Goal: Task Accomplishment & Management: Complete application form

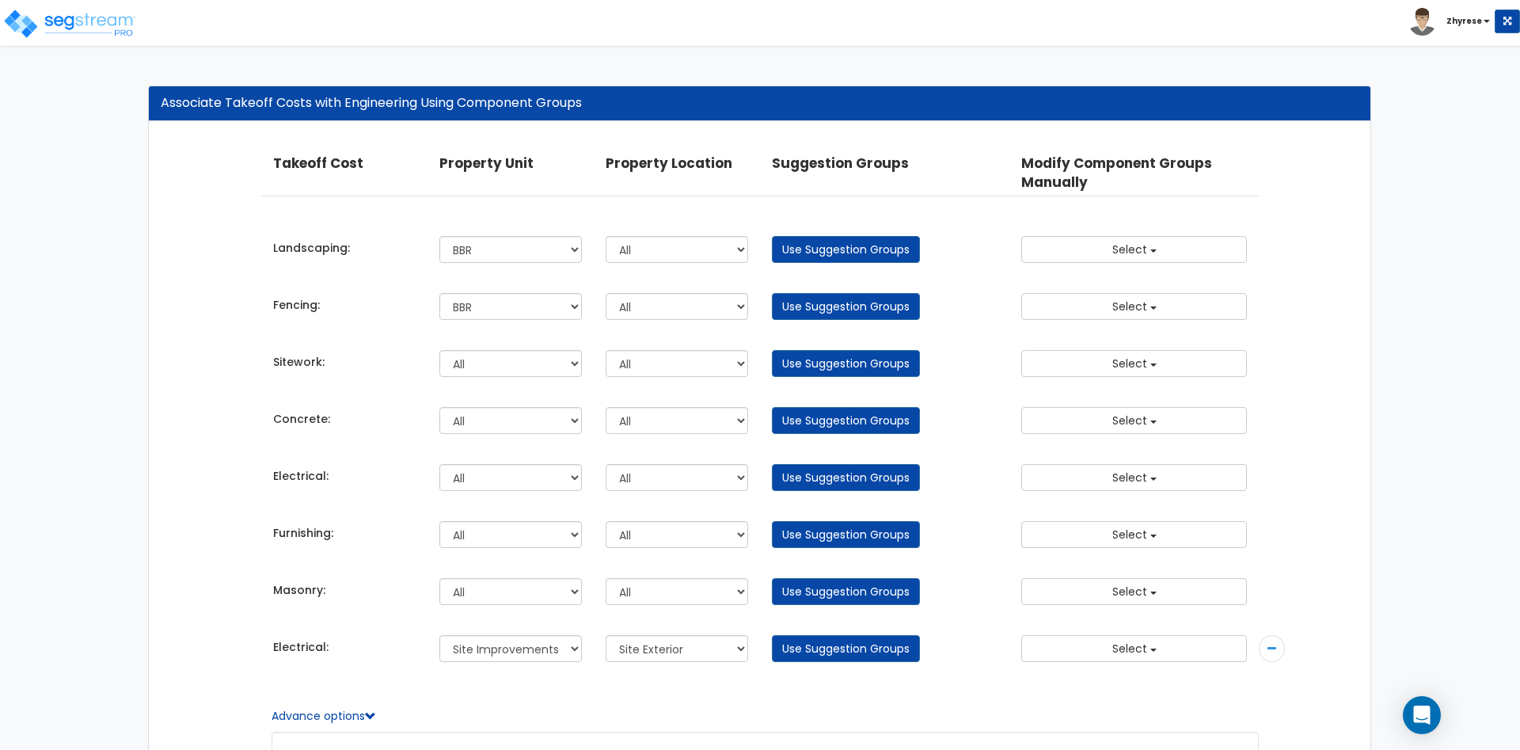
select select "166847"
select select "166851"
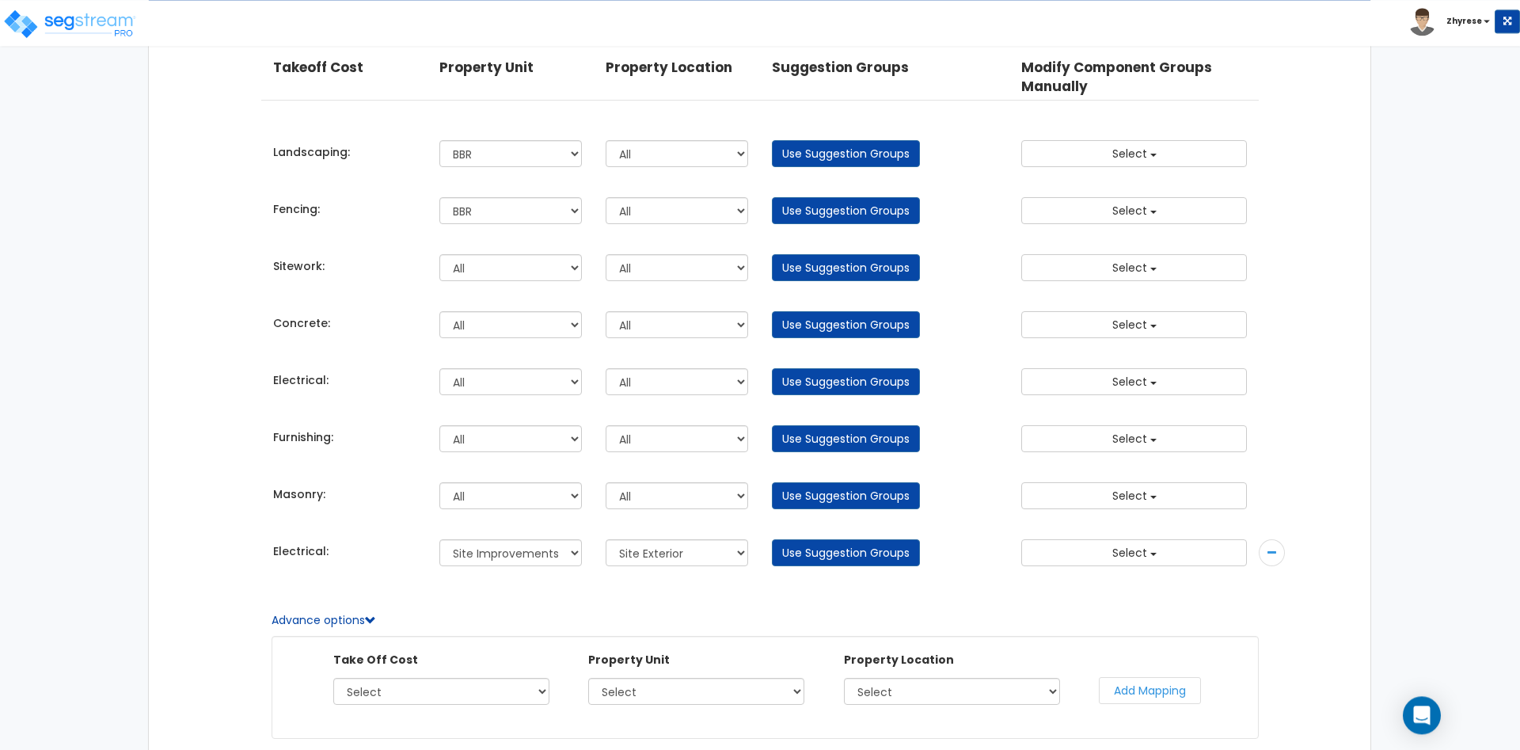
scroll to position [18, 0]
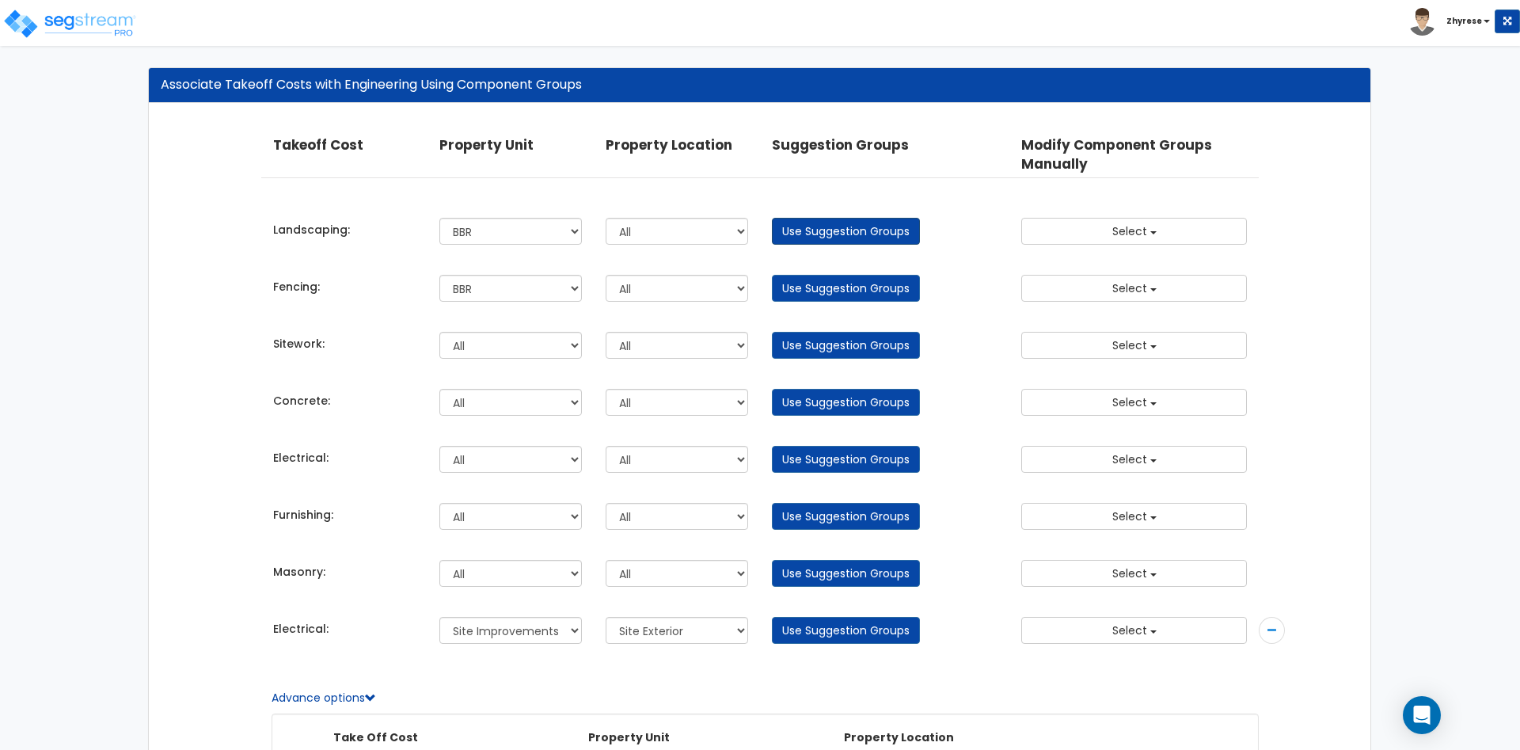
click at [877, 224] on link "Use Suggestion Groups" at bounding box center [846, 231] width 148 height 27
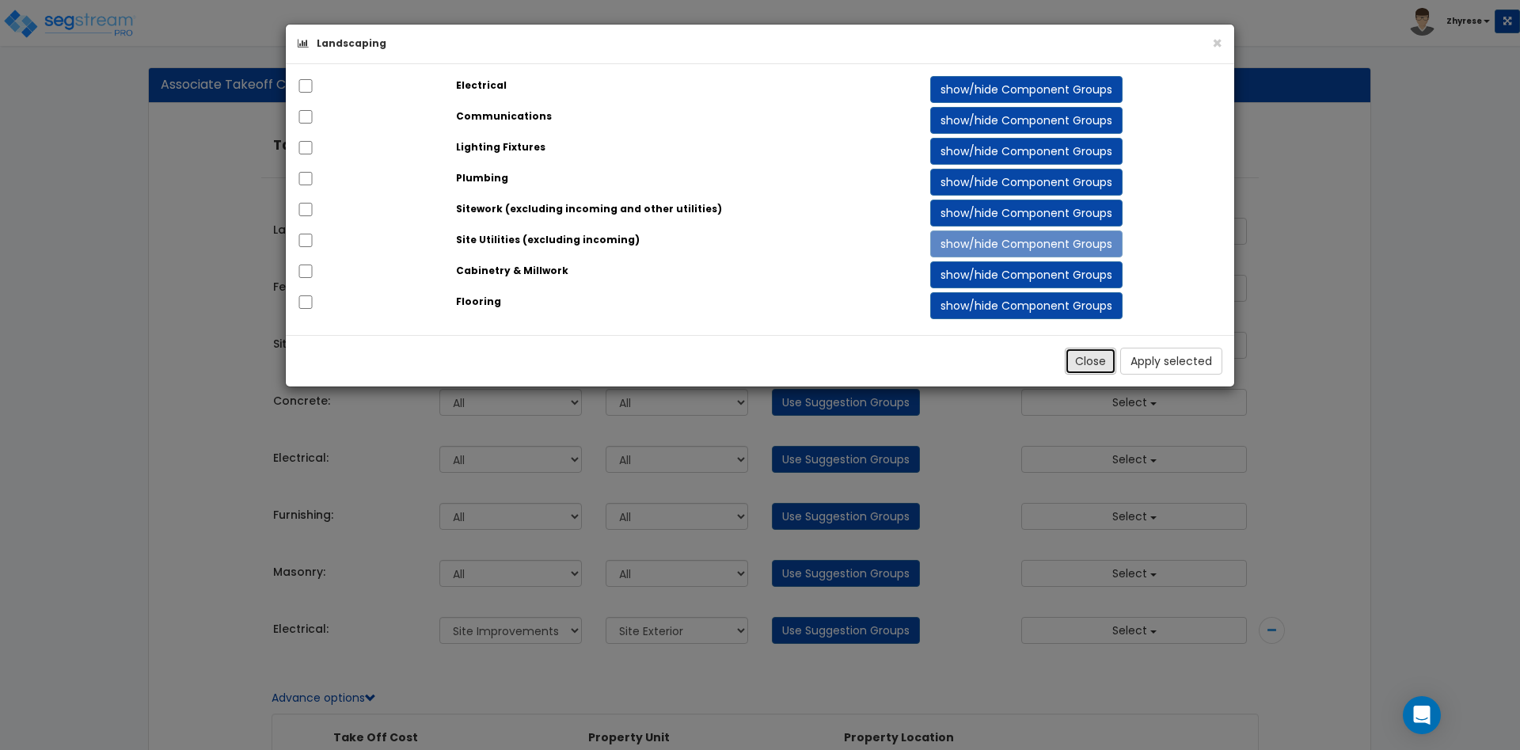
click at [1102, 367] on button "Close" at bounding box center [1090, 361] width 51 height 27
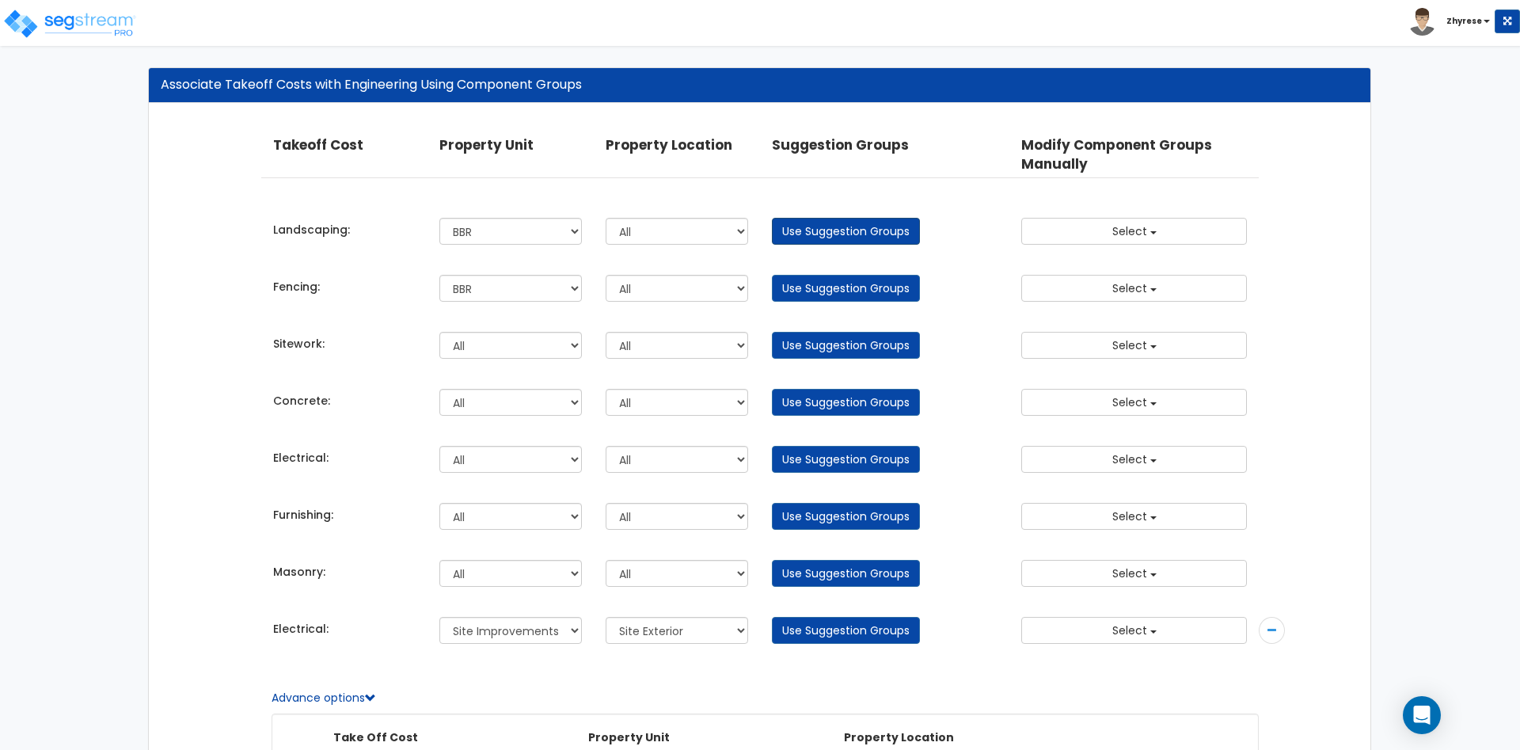
click at [876, 231] on link "Use Suggestion Groups" at bounding box center [846, 231] width 148 height 27
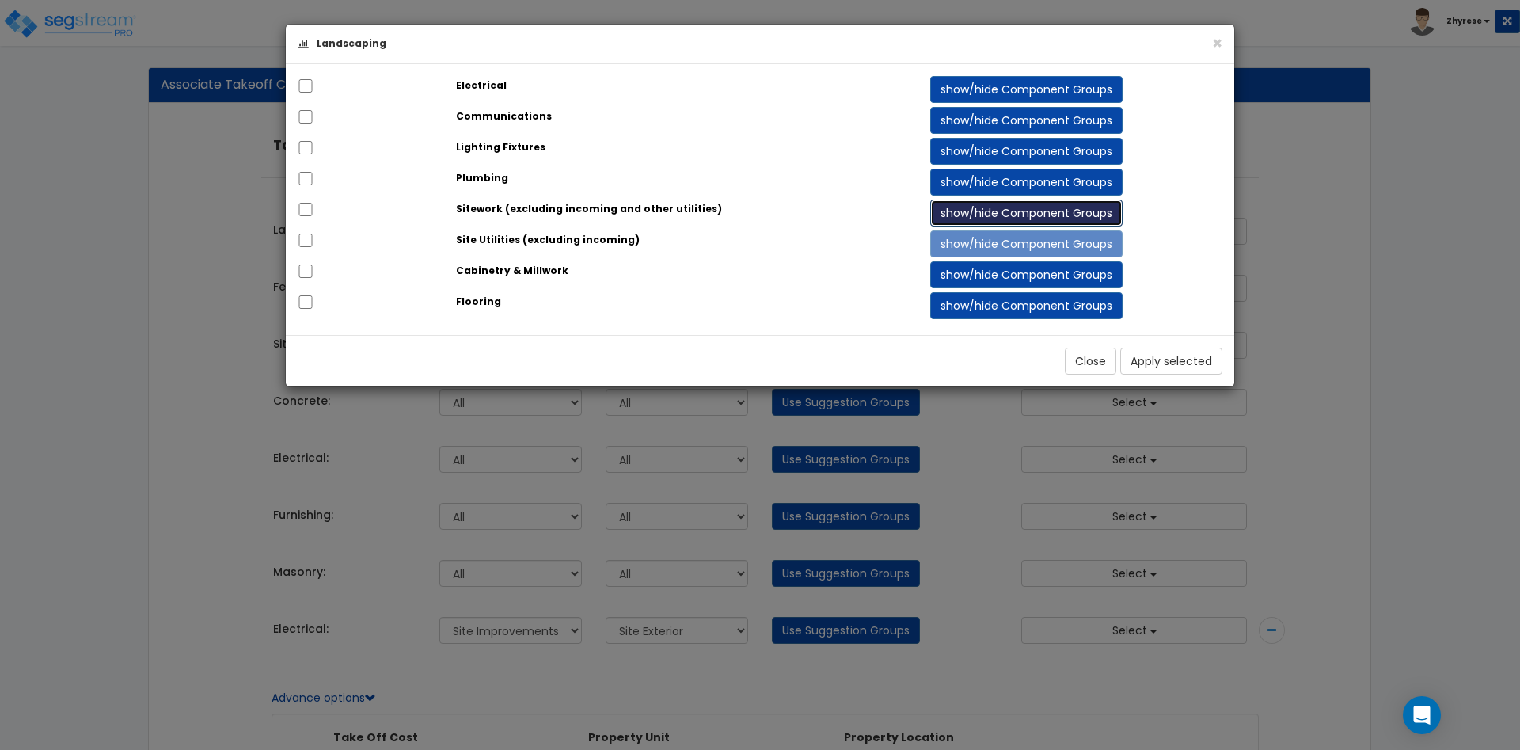
click at [1058, 207] on button "show/hide Component Groups" at bounding box center [1026, 213] width 192 height 27
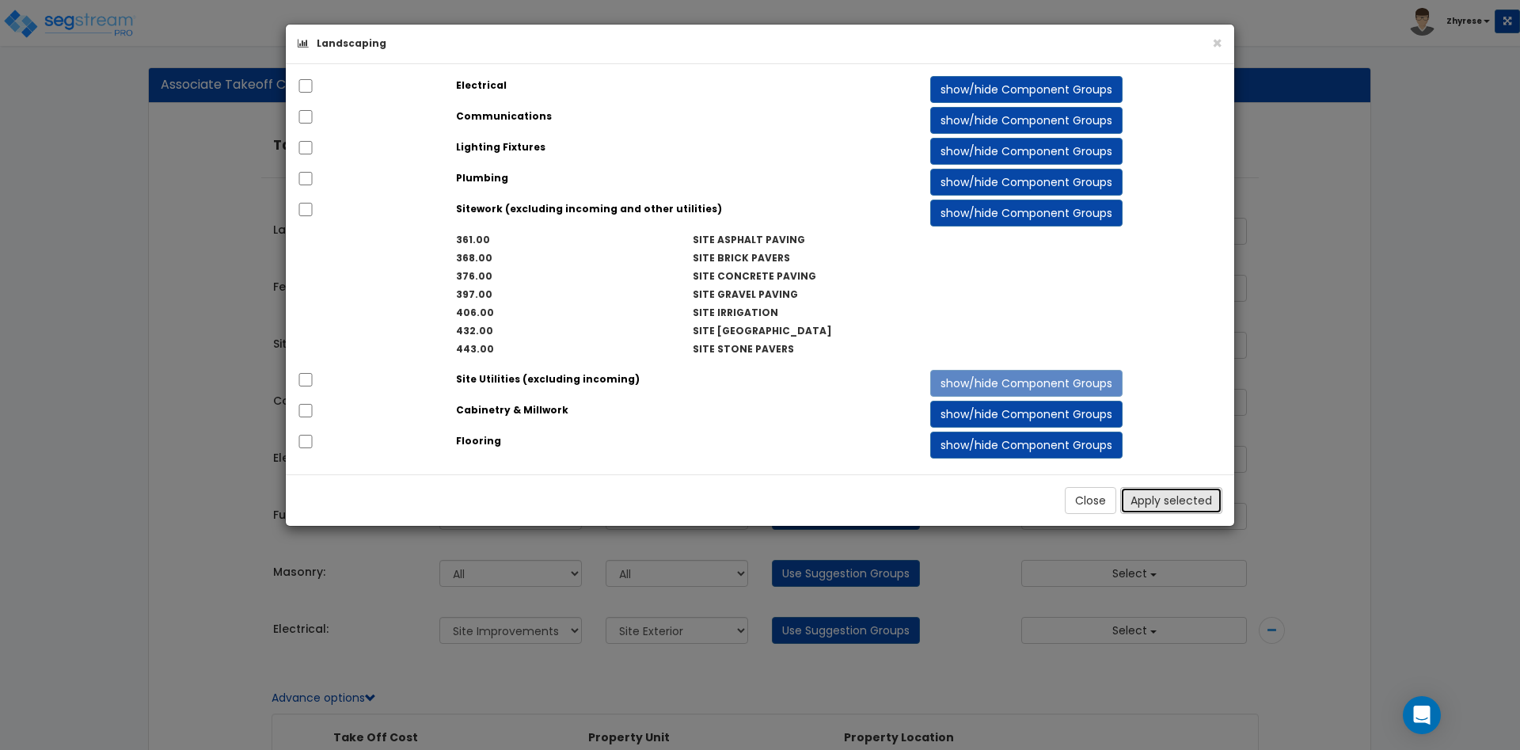
click at [1189, 510] on button "Apply selected" at bounding box center [1171, 500] width 102 height 27
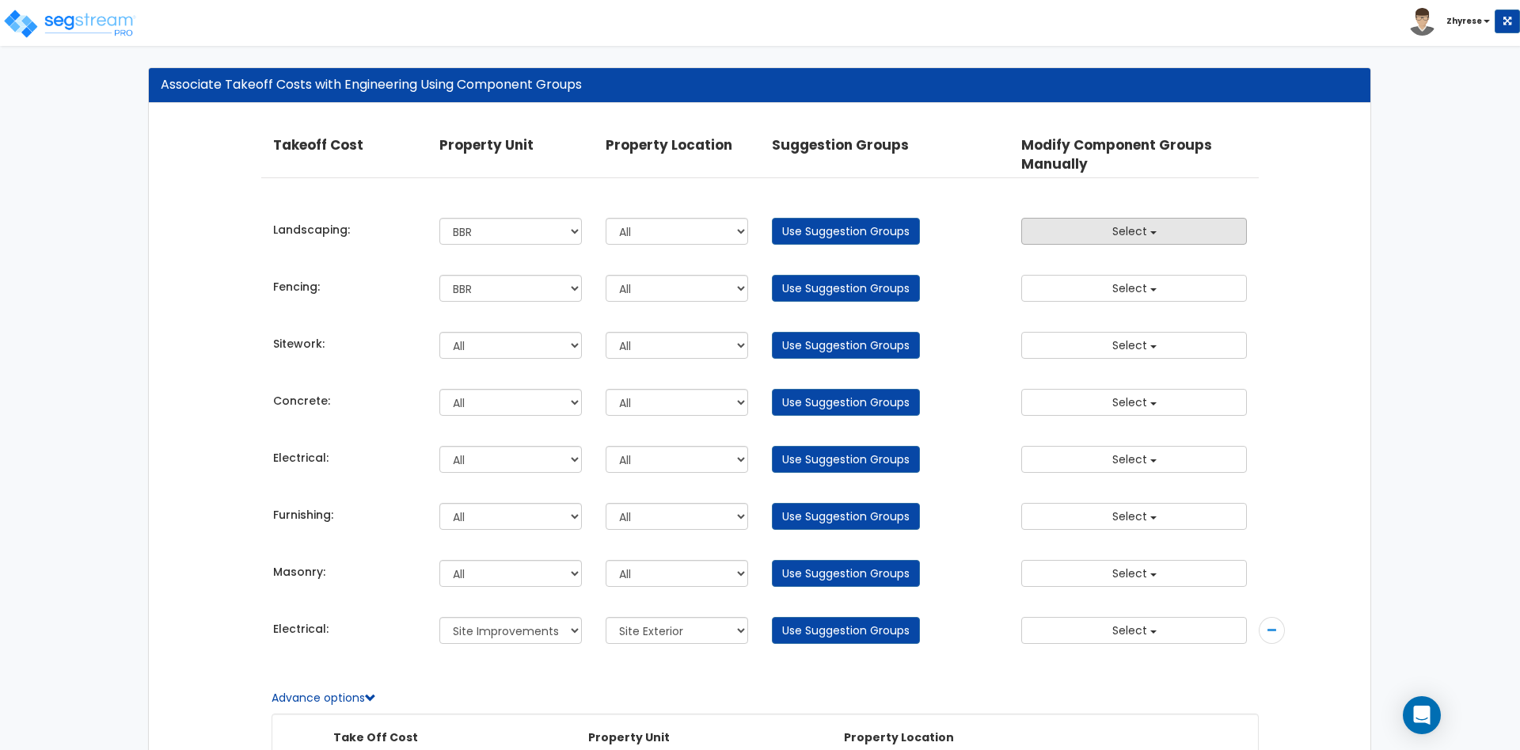
click at [1234, 226] on button "Select" at bounding box center [1134, 231] width 226 height 27
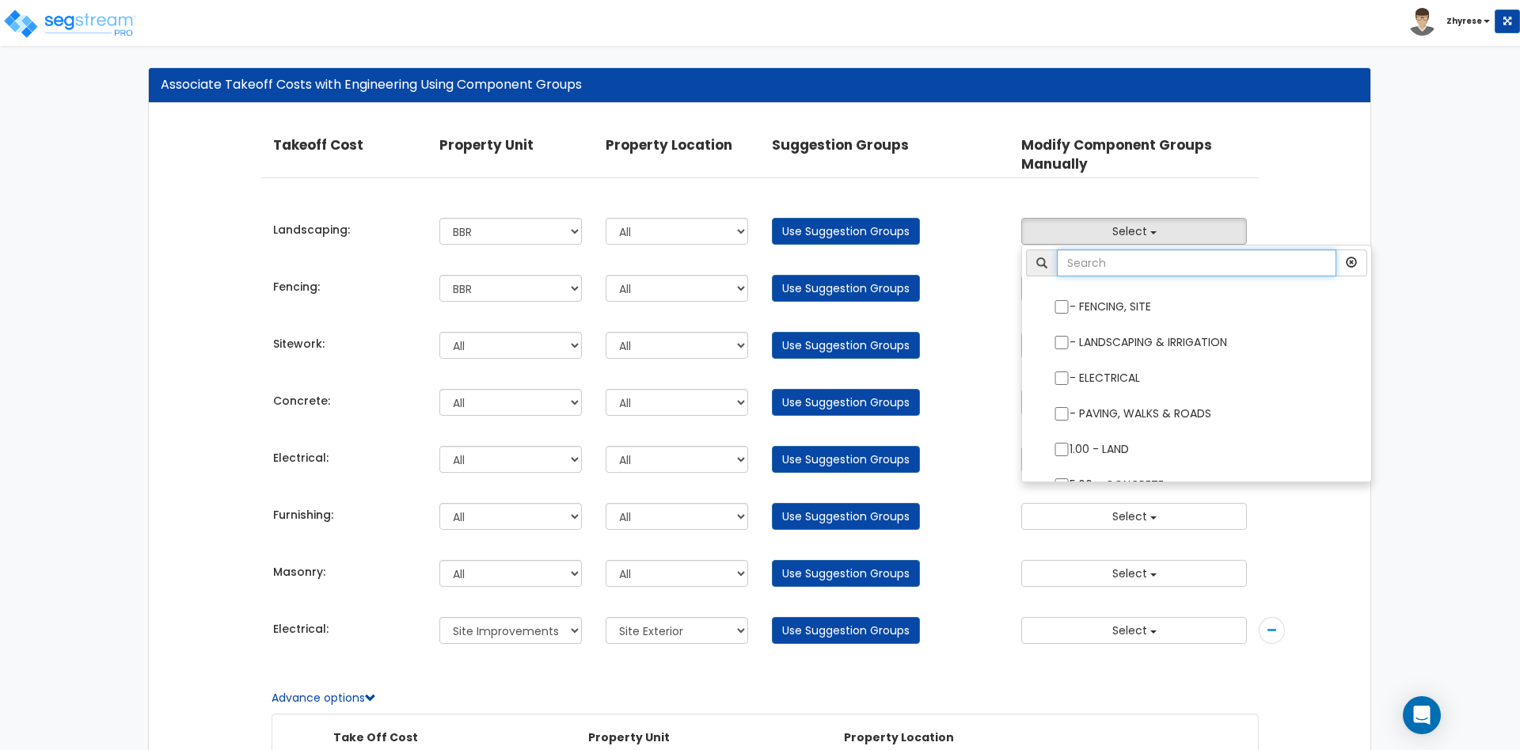
click at [1216, 257] on input "text" at bounding box center [1196, 262] width 279 height 27
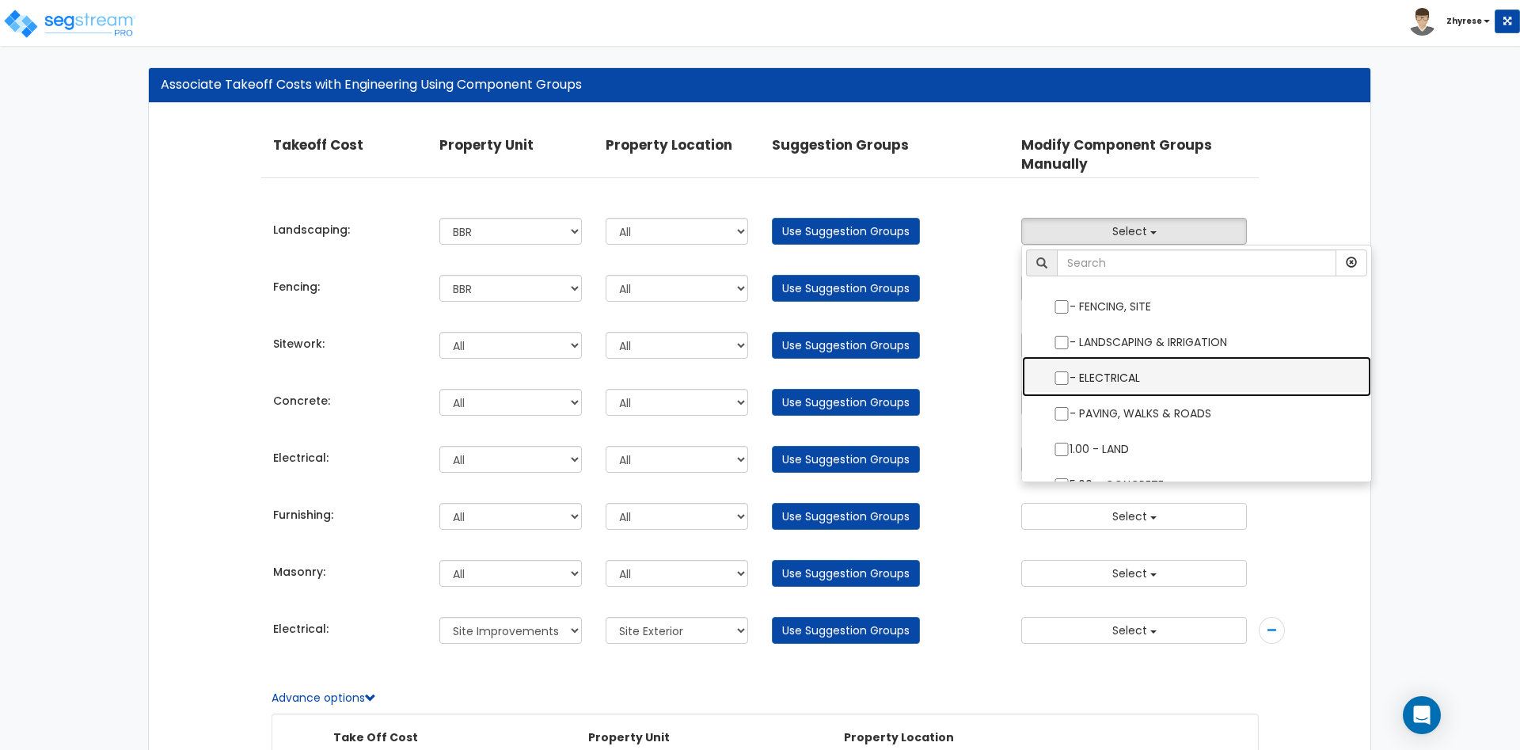
click at [1200, 360] on label "- ELECTRICAL" at bounding box center [1197, 376] width 318 height 36
click at [1070, 371] on input "- ELECTRICAL" at bounding box center [1062, 377] width 16 height 13
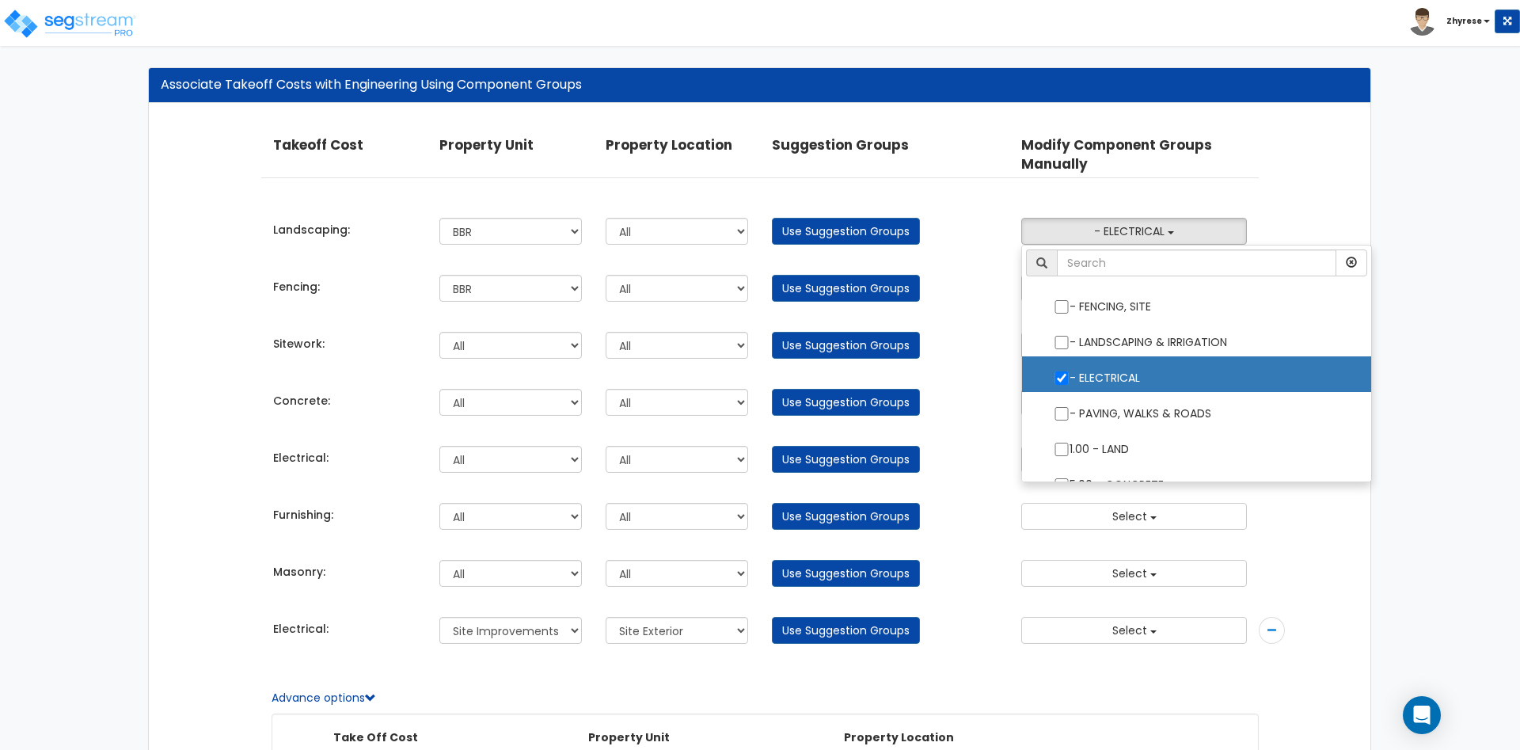
click at [1198, 359] on label "- ELECTRICAL" at bounding box center [1197, 376] width 318 height 36
click at [1070, 371] on input "- ELECTRICAL" at bounding box center [1062, 377] width 16 height 13
checkbox input "false"
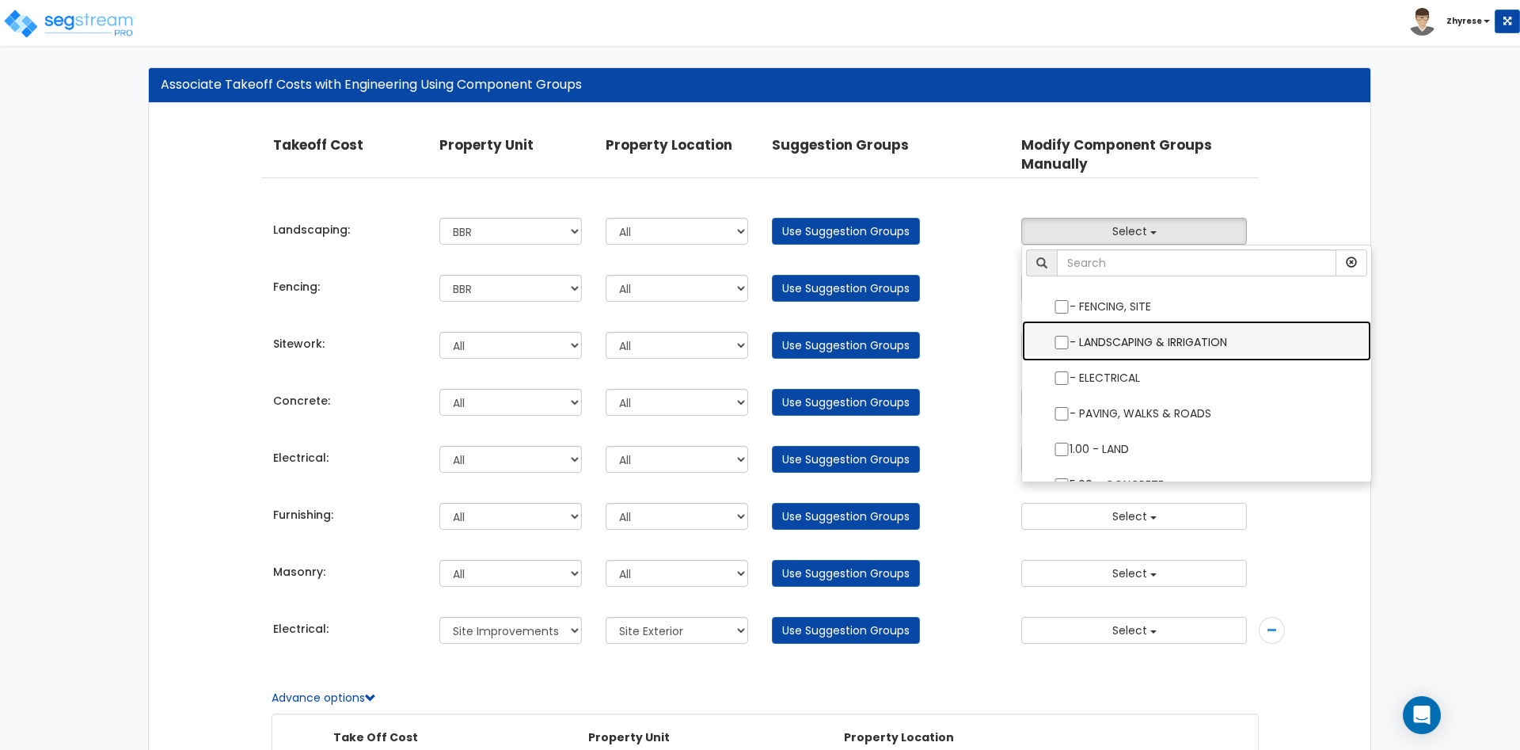
click at [1191, 335] on label "- LANDSCAPING & IRRIGATION" at bounding box center [1197, 340] width 318 height 36
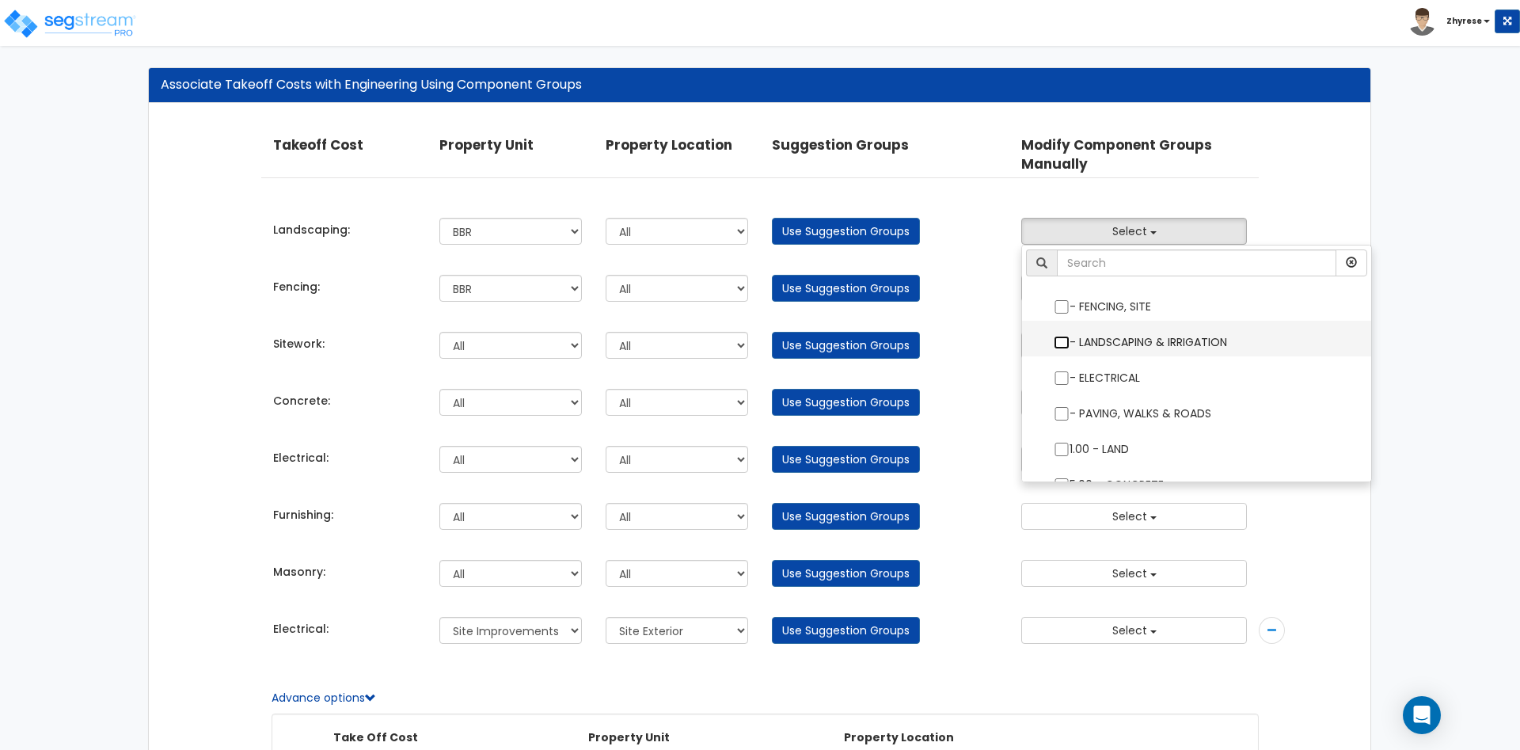
click at [1070, 336] on input "- LANDSCAPING & IRRIGATION" at bounding box center [1062, 342] width 16 height 13
checkbox input "true"
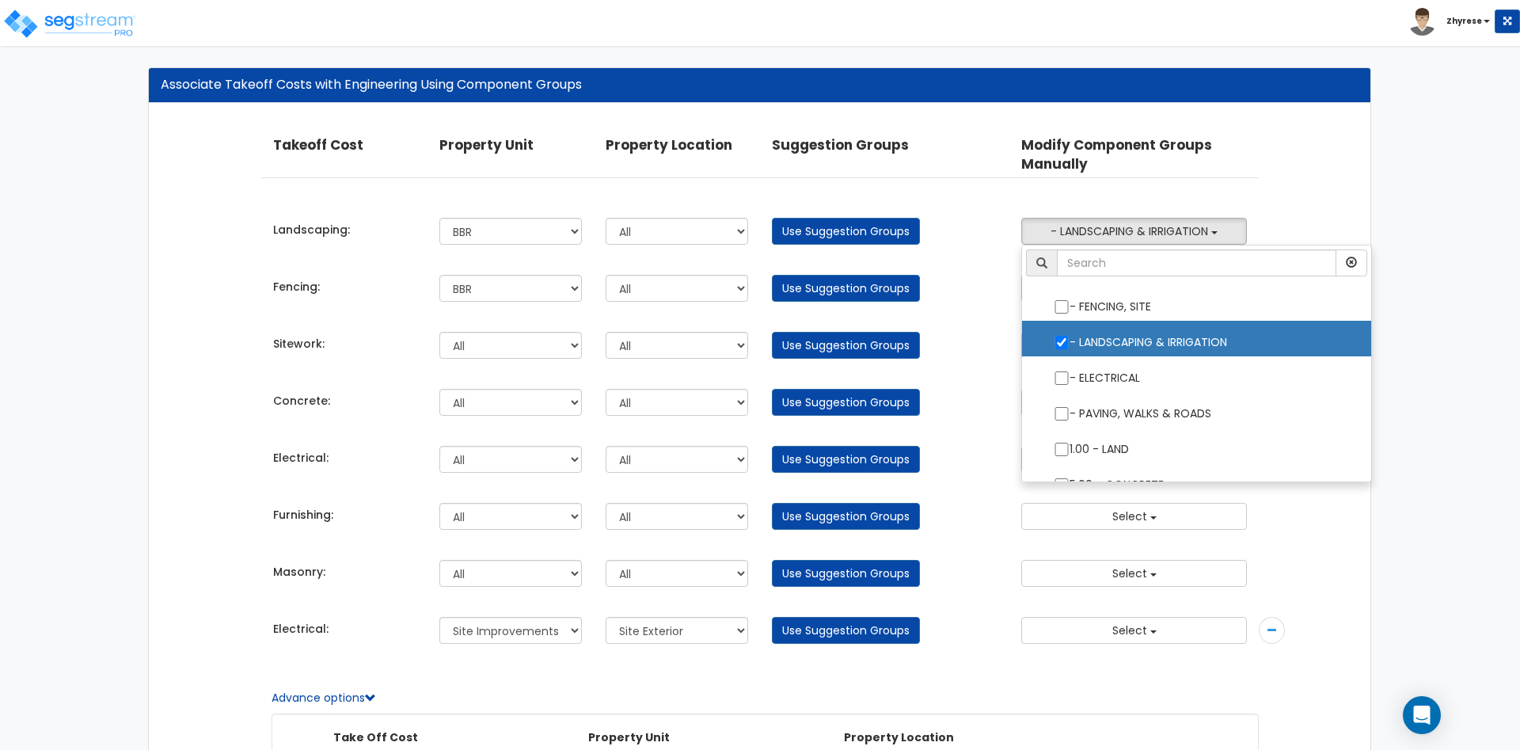
click at [1406, 112] on div "Associate Takeoff Costs with Engineering Using Component Groups Takeoff Cost Pr…" at bounding box center [760, 481] width 1520 height 860
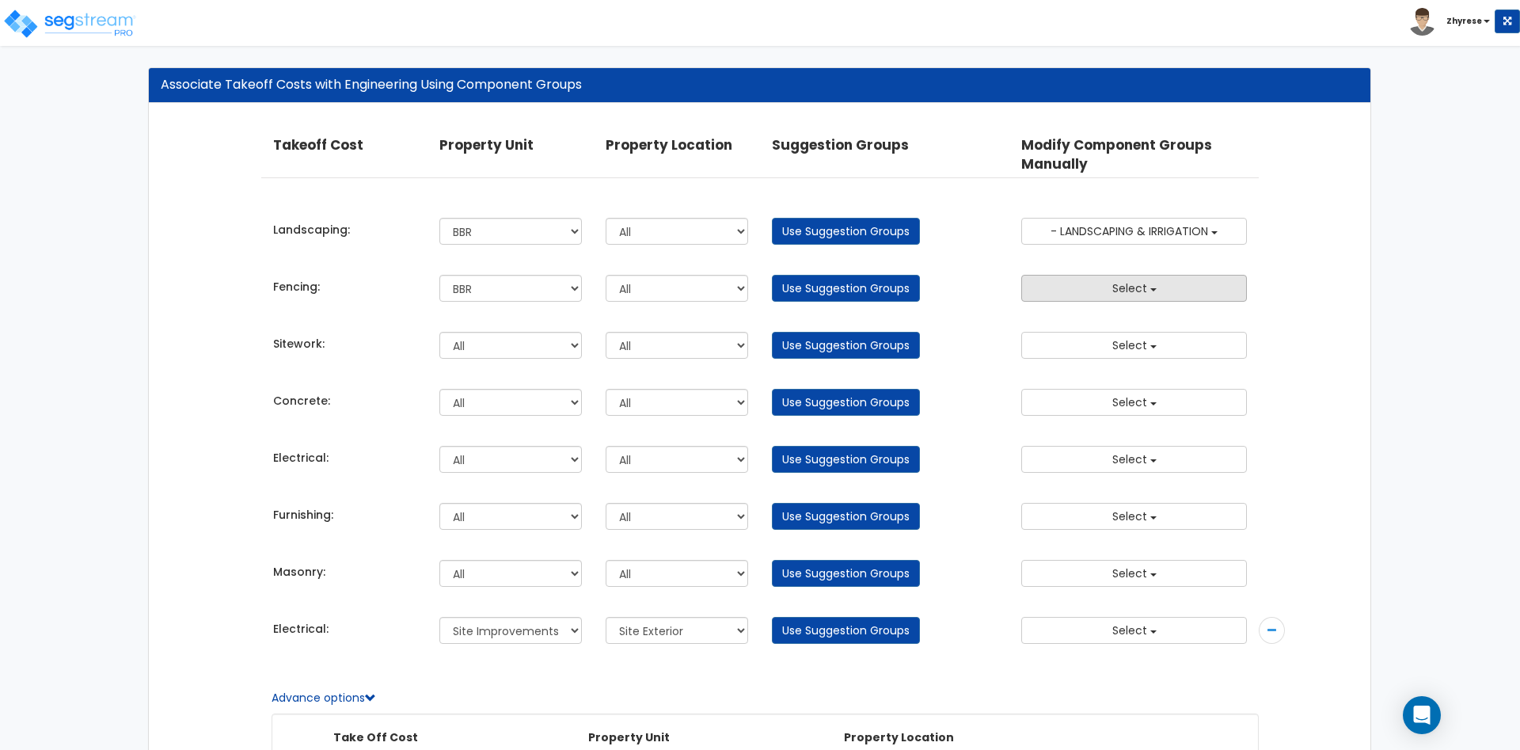
click at [1188, 287] on button "Select" at bounding box center [1134, 288] width 226 height 27
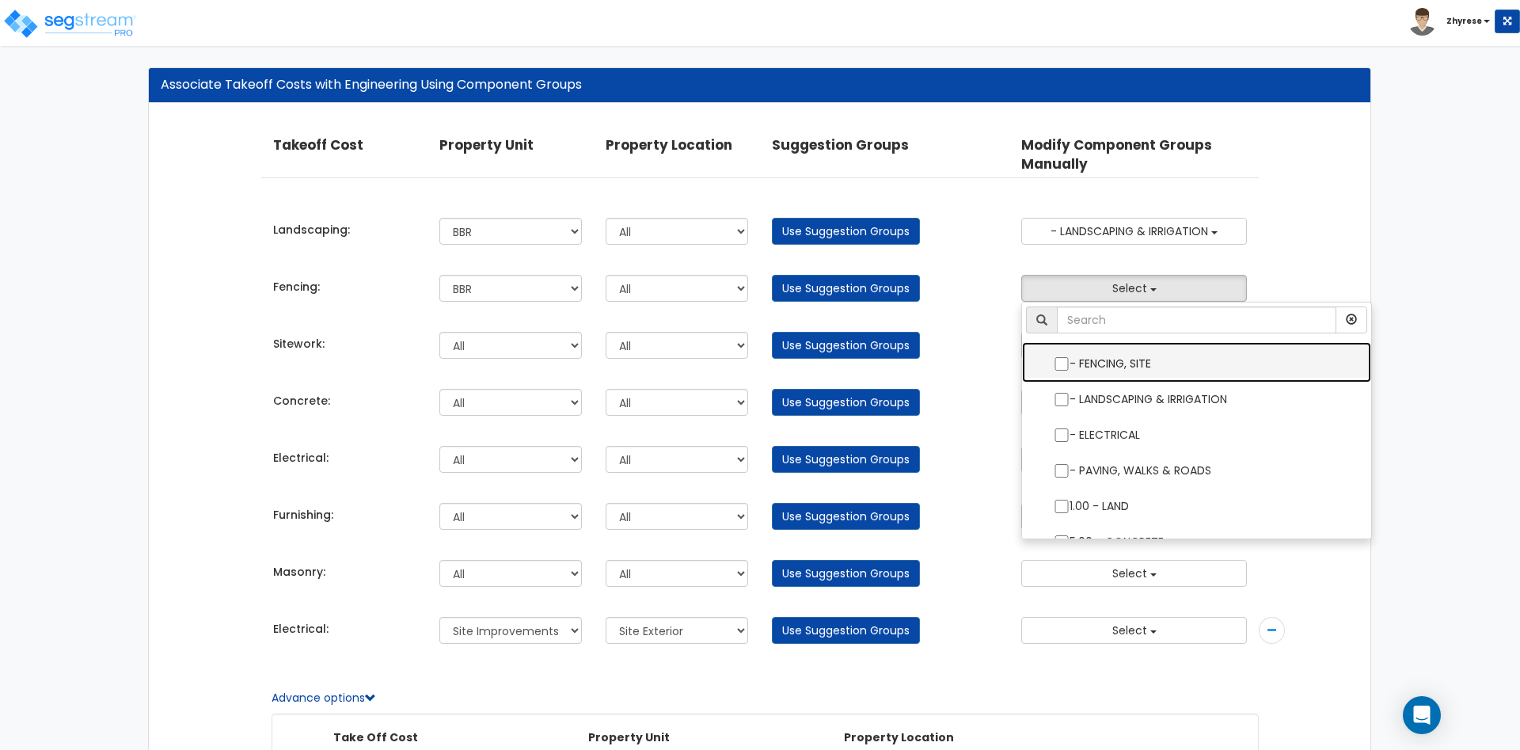
click at [1126, 350] on label "- FENCING, SITE" at bounding box center [1197, 362] width 318 height 36
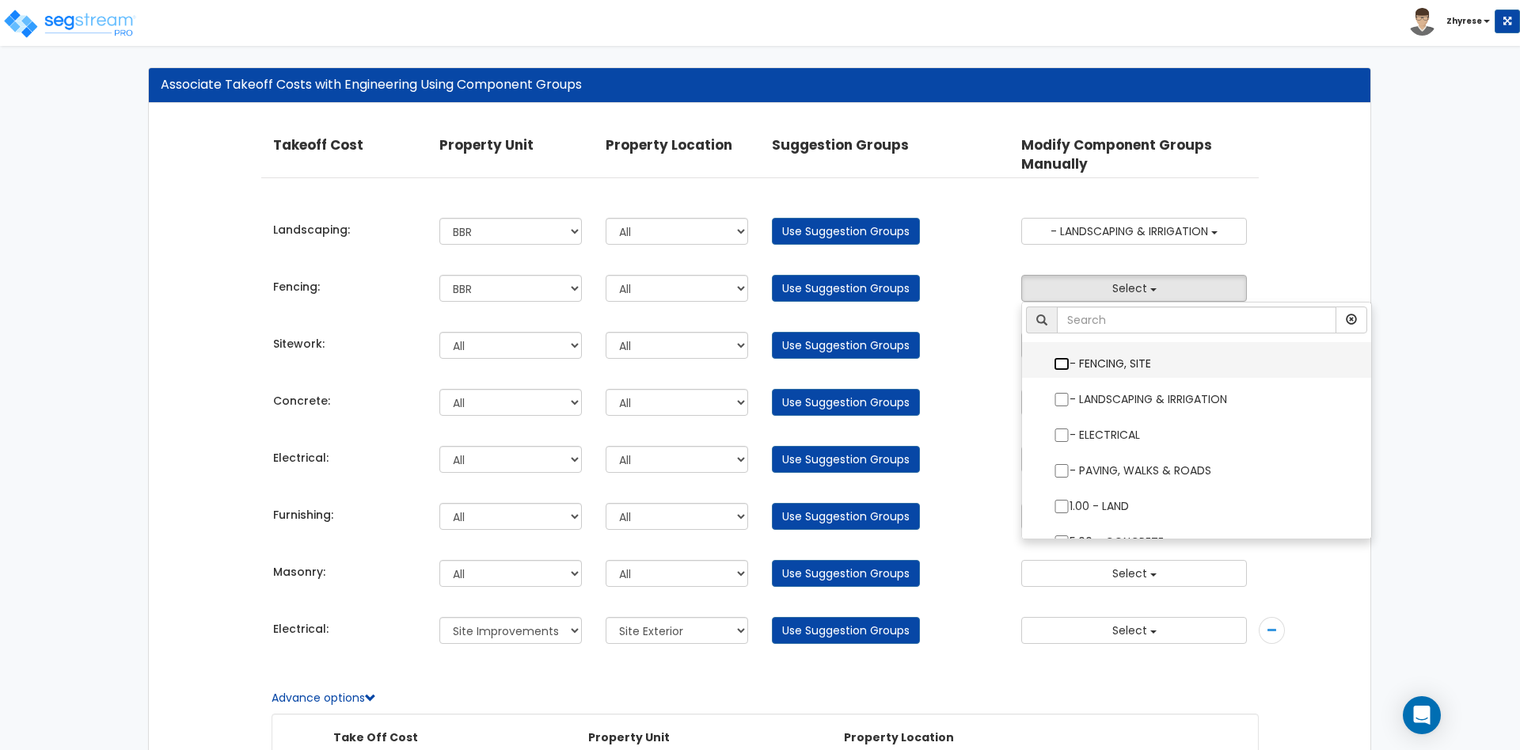
click at [1070, 357] on input "- FENCING, SITE" at bounding box center [1062, 363] width 16 height 13
checkbox input "true"
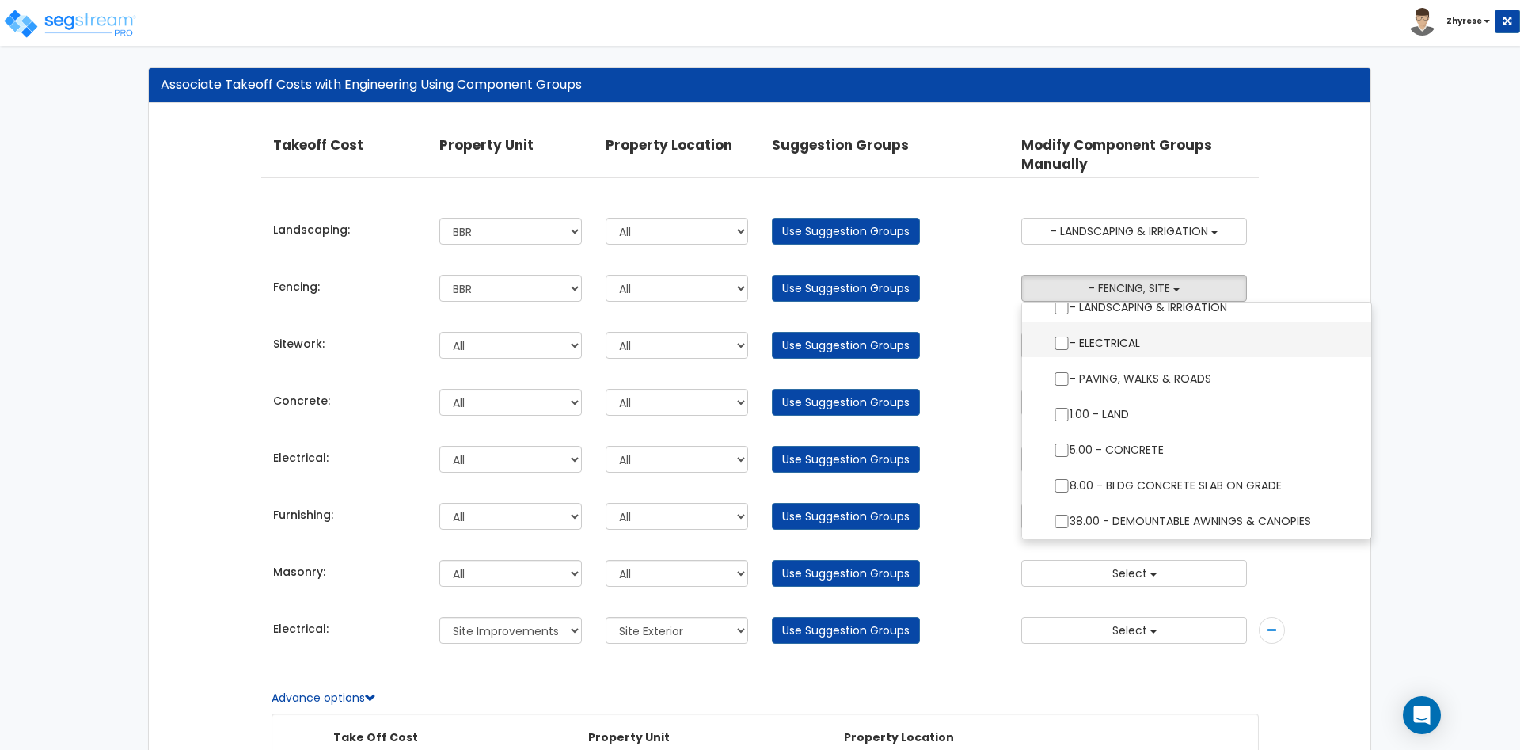
scroll to position [95, 0]
click at [1444, 229] on div "Associate Takeoff Costs with Engineering Using Component Groups Takeoff Cost Pr…" at bounding box center [760, 481] width 1520 height 860
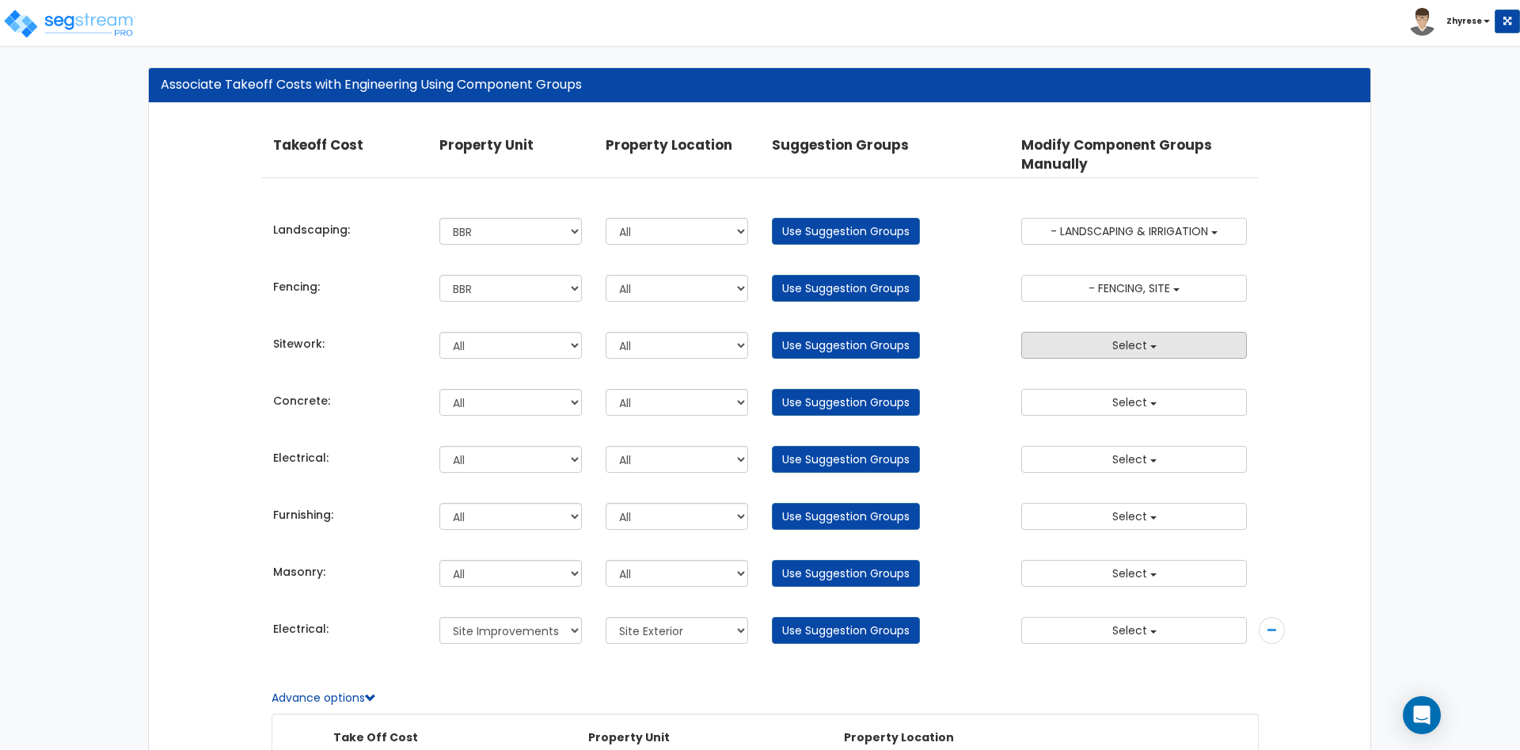
click at [1192, 356] on button "Select" at bounding box center [1134, 345] width 226 height 27
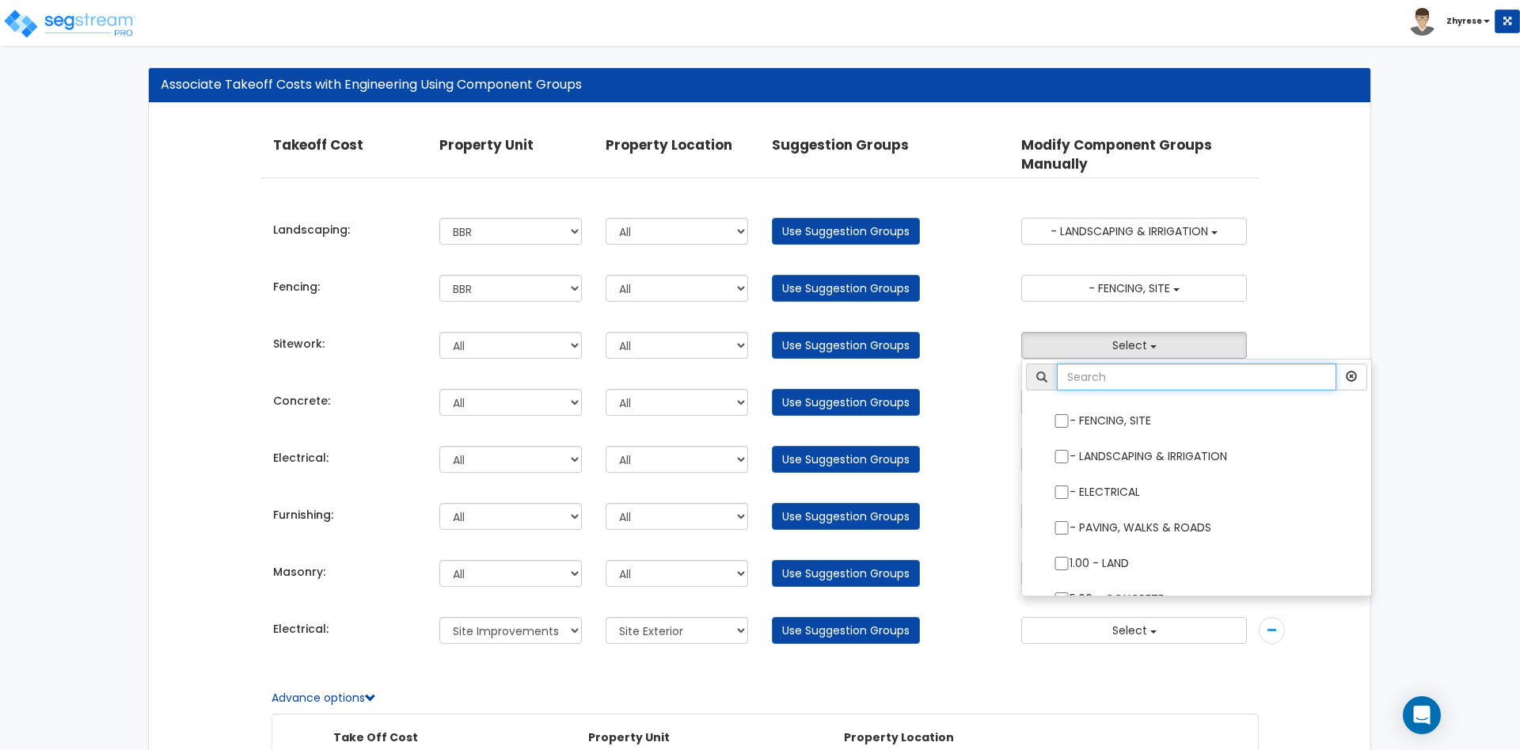
click at [1177, 388] on input "text" at bounding box center [1196, 376] width 279 height 27
type input "site"
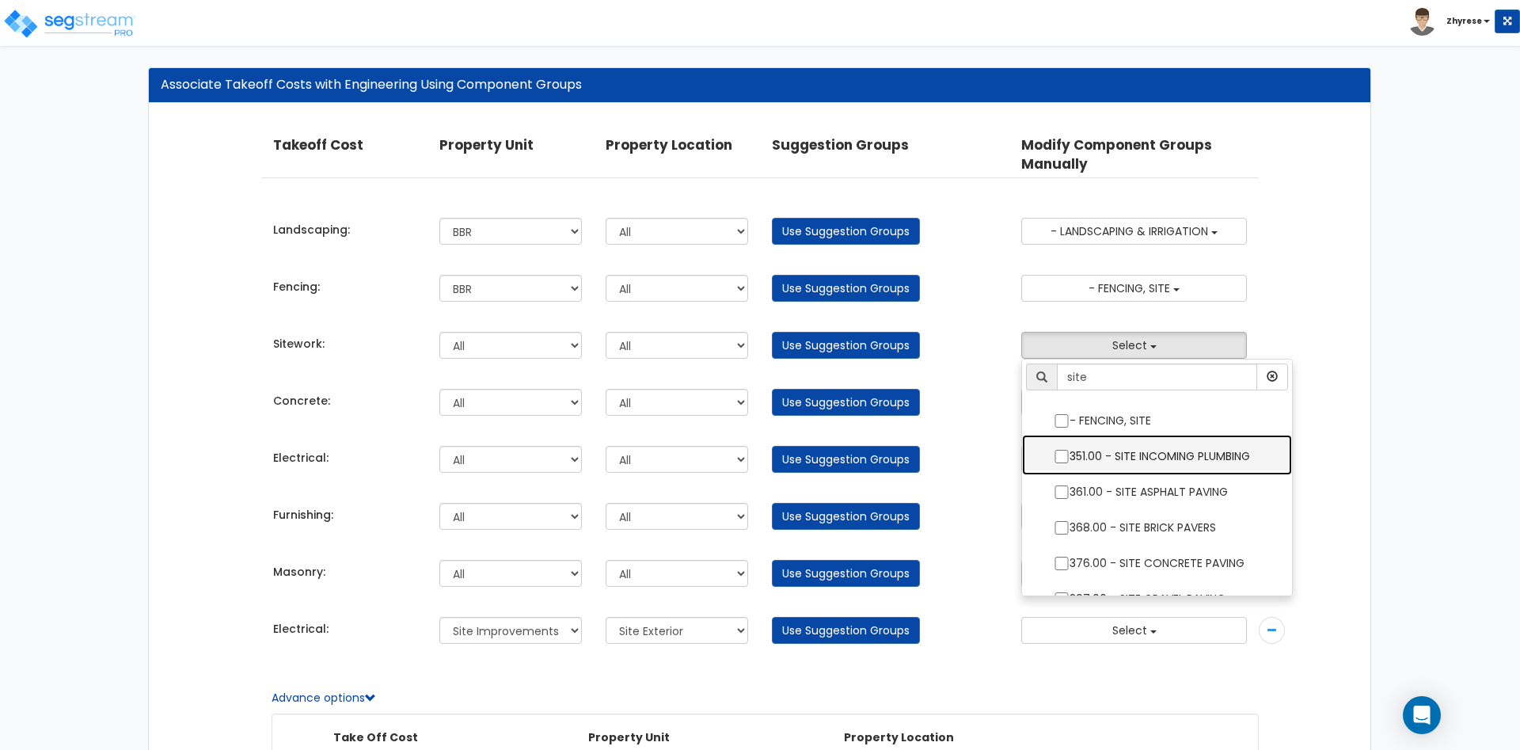
click at [1235, 459] on label "351.00 - SITE INCOMING PLUMBING" at bounding box center [1157, 454] width 238 height 36
click at [1070, 459] on input "351.00 - SITE INCOMING PLUMBING" at bounding box center [1062, 456] width 16 height 13
checkbox input "true"
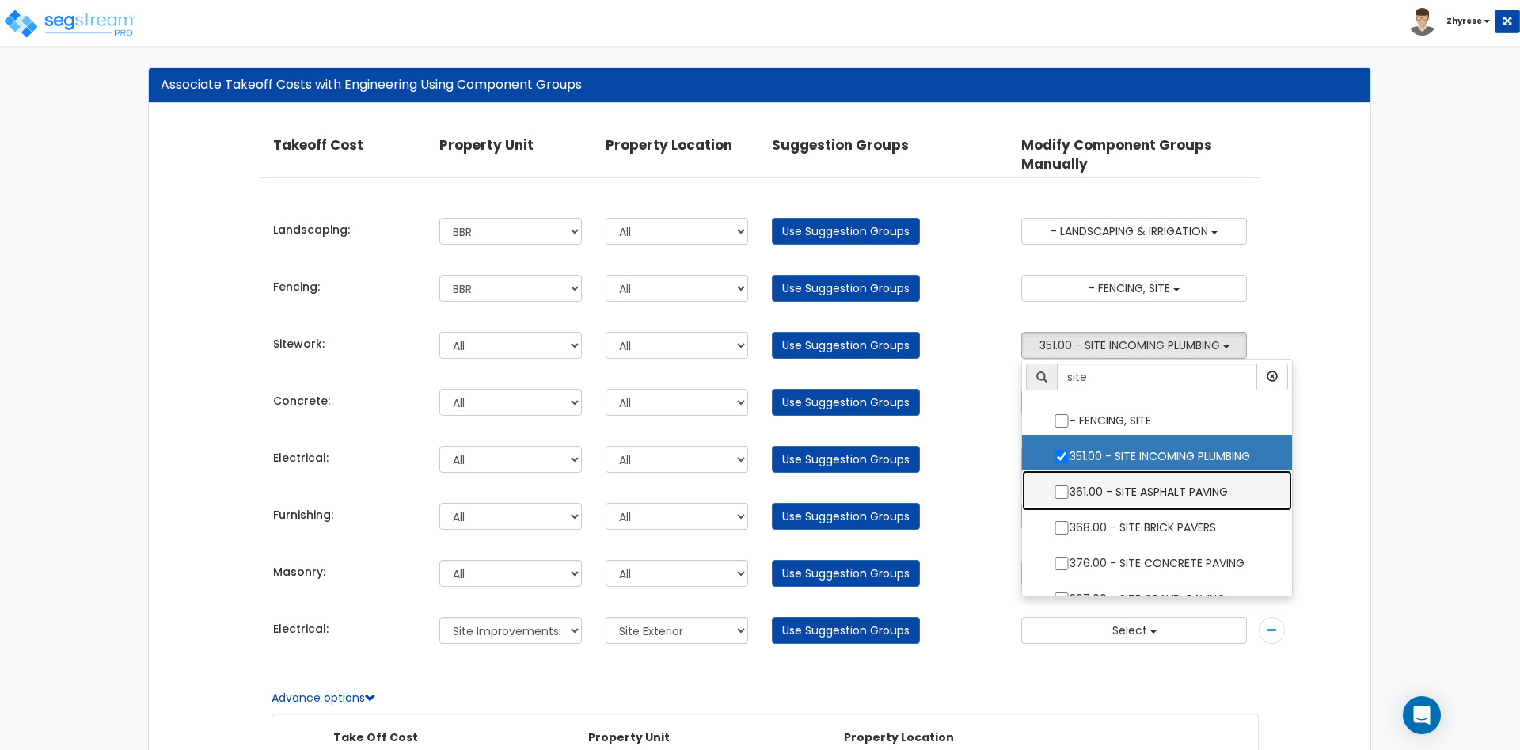
click at [1216, 501] on label "361.00 - SITE ASPHALT PAVING" at bounding box center [1157, 490] width 238 height 36
click at [1070, 499] on input "361.00 - SITE ASPHALT PAVING" at bounding box center [1062, 491] width 16 height 13
checkbox input "true"
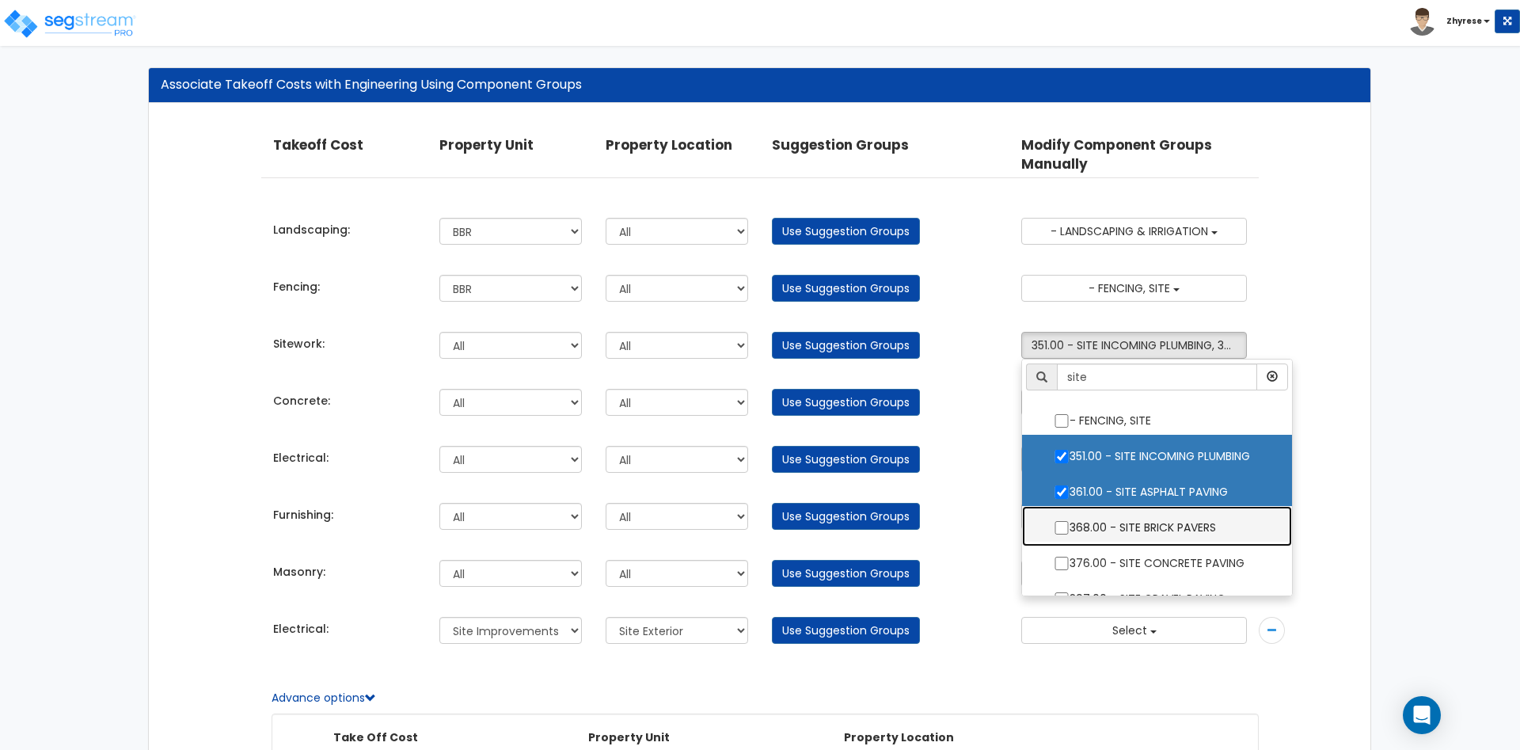
click at [1207, 525] on label "368.00 - SITE BRICK PAVERS" at bounding box center [1157, 526] width 238 height 36
click at [1070, 525] on input "368.00 - SITE BRICK PAVERS" at bounding box center [1062, 527] width 16 height 13
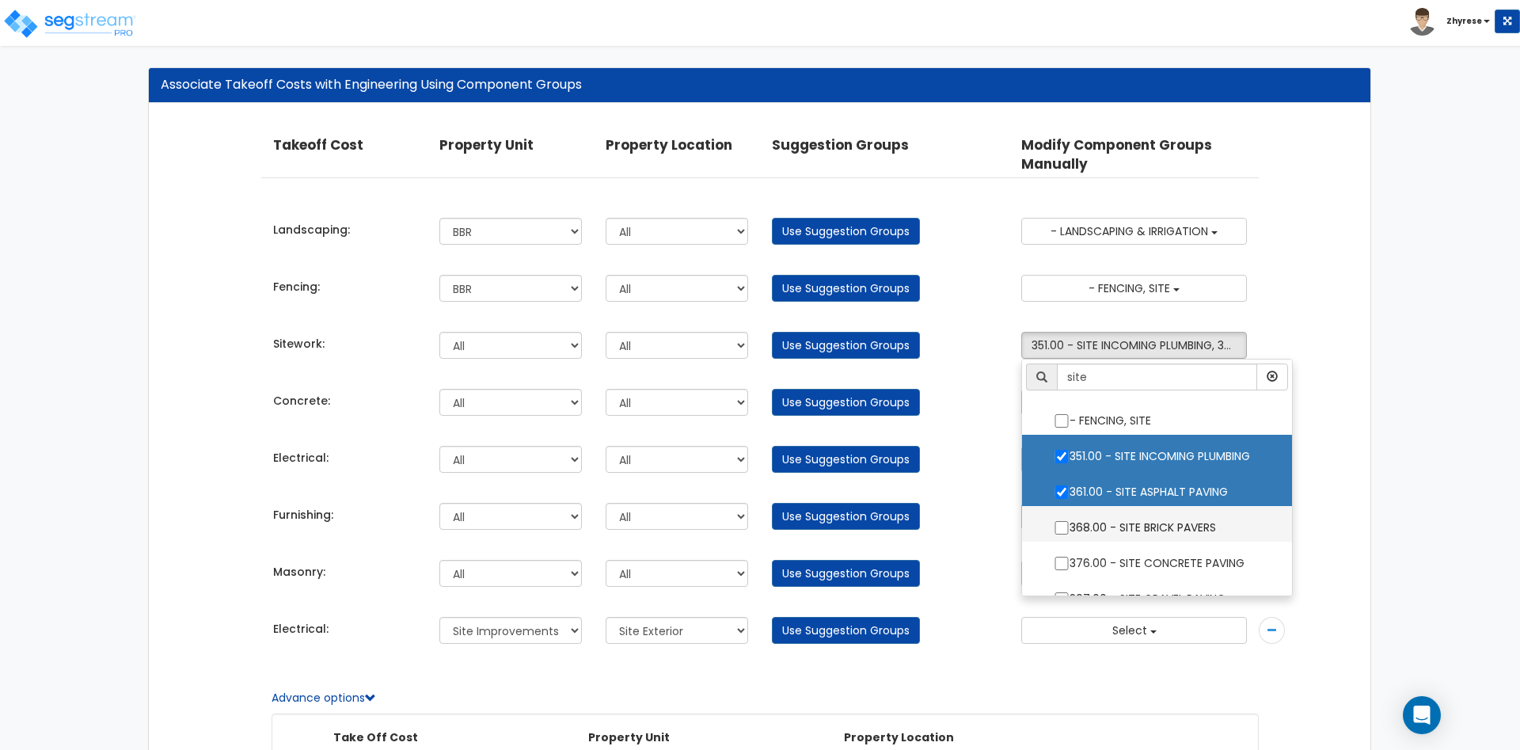
checkbox input "true"
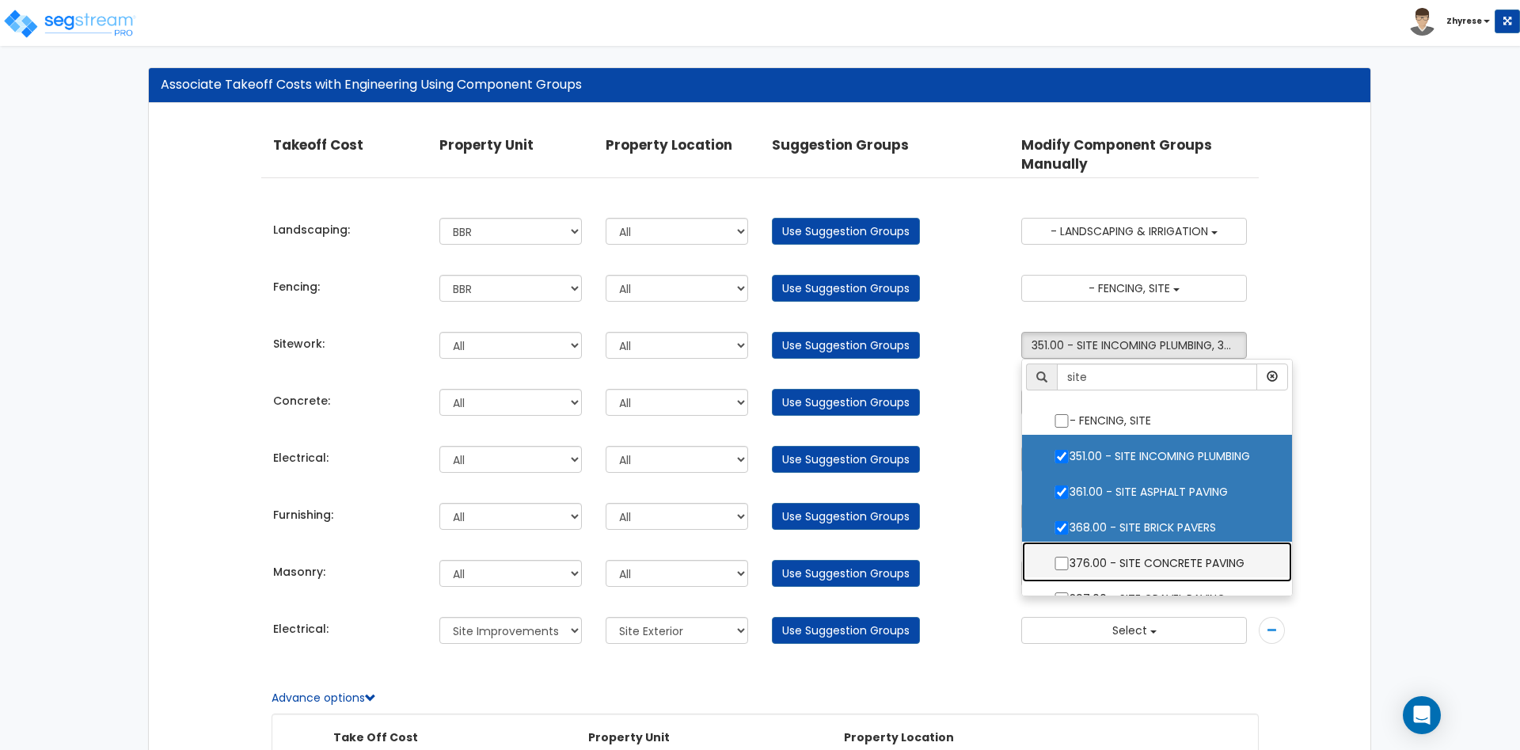
click at [1202, 568] on label "376.00 - SITE CONCRETE PAVING" at bounding box center [1157, 561] width 238 height 36
click at [1070, 568] on input "376.00 - SITE CONCRETE PAVING" at bounding box center [1062, 563] width 16 height 13
checkbox input "true"
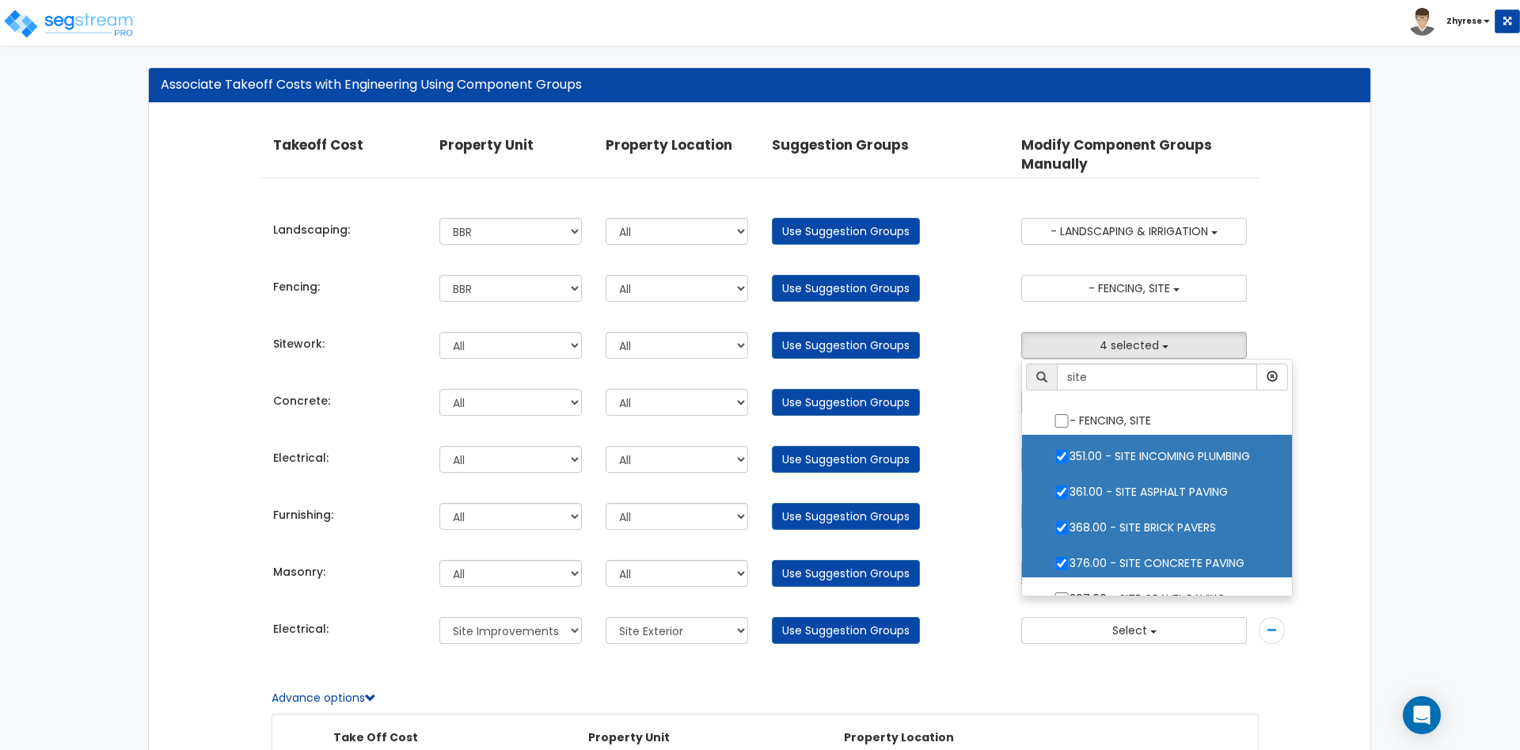
scroll to position [129, 0]
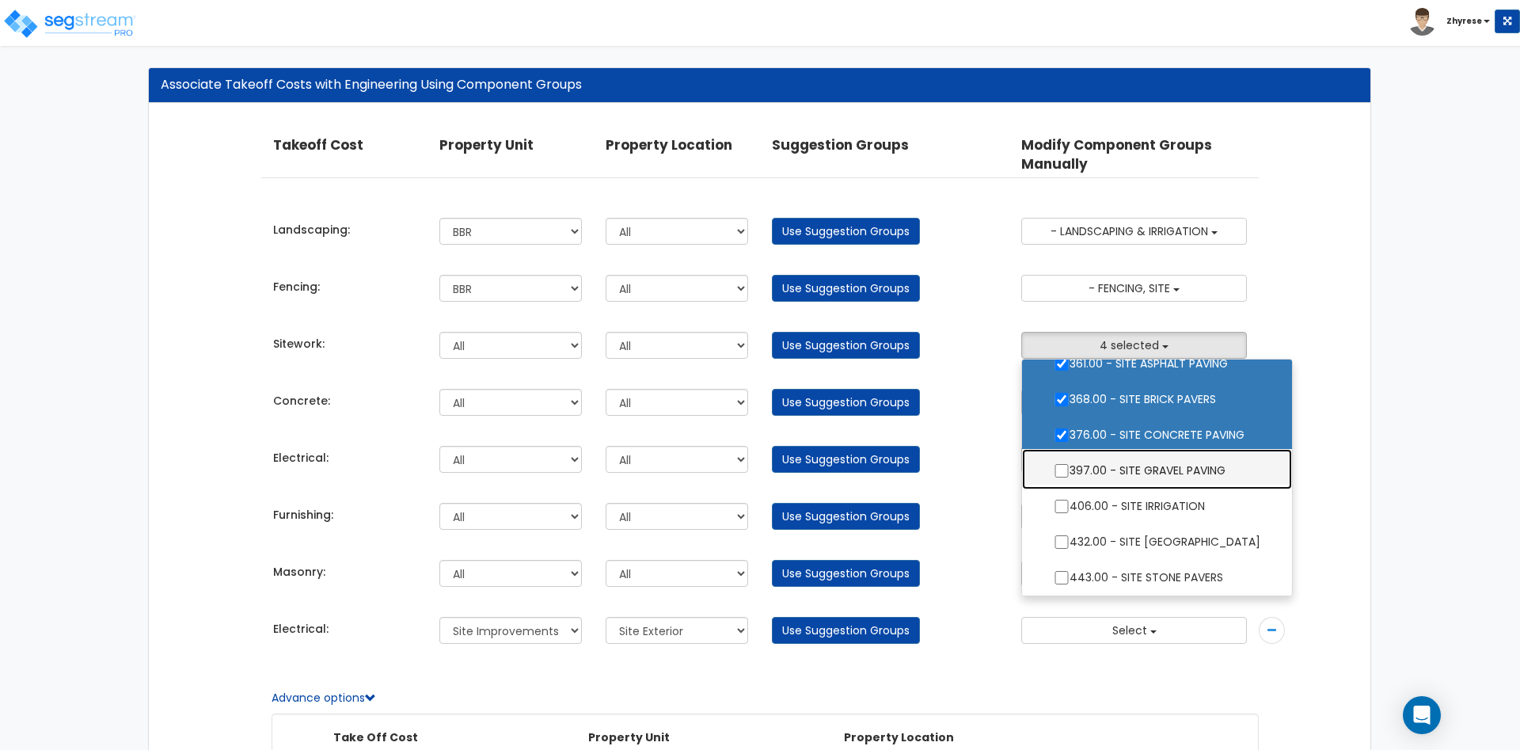
click at [1217, 477] on label "397.00 - SITE GRAVEL PAVING" at bounding box center [1157, 469] width 238 height 36
click at [1070, 477] on input "397.00 - SITE GRAVEL PAVING" at bounding box center [1062, 470] width 16 height 13
checkbox input "true"
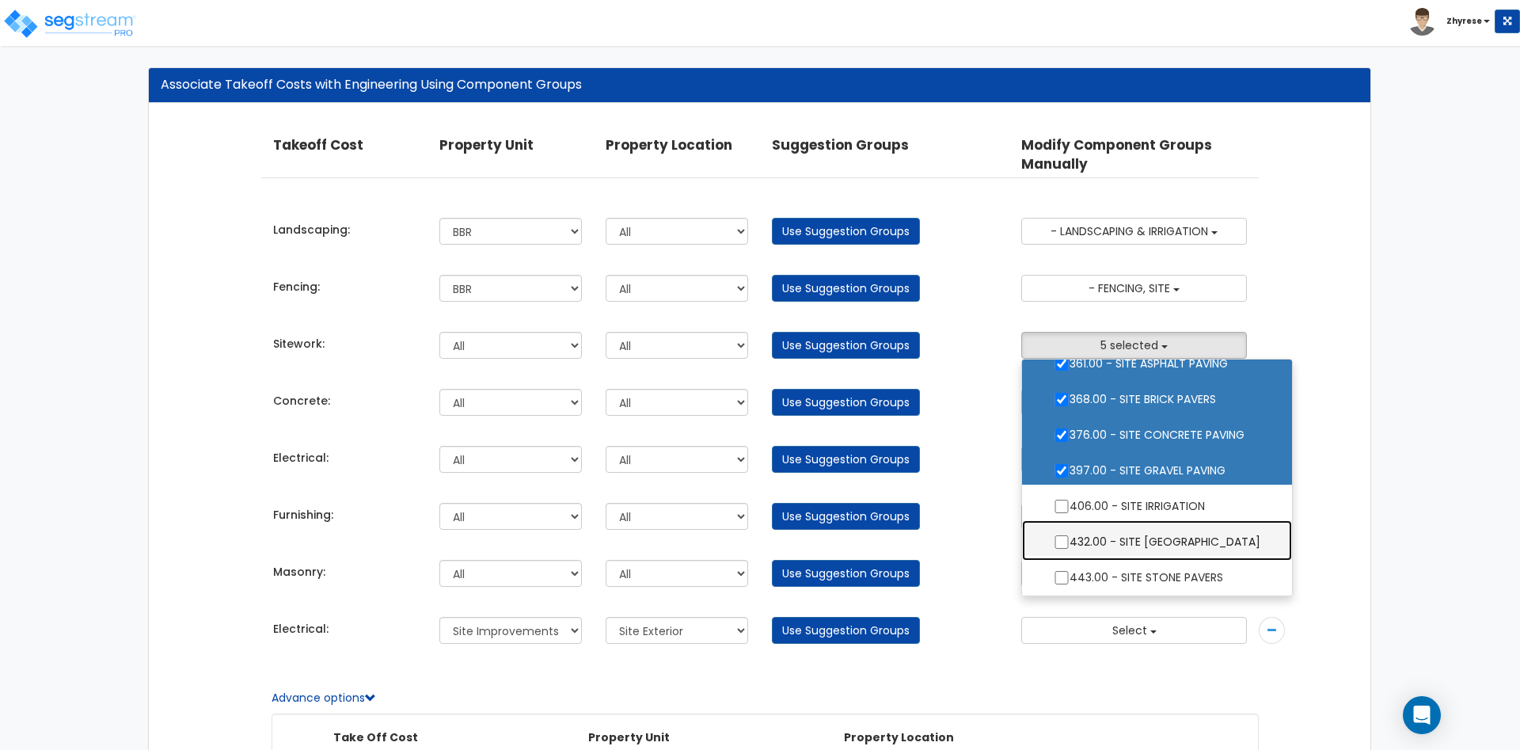
drag, startPoint x: 1196, startPoint y: 523, endPoint x: 1195, endPoint y: 545, distance: 21.4
click at [1196, 523] on label "432.00 - SITE PORTE COCHERES" at bounding box center [1157, 540] width 238 height 36
click at [1070, 535] on input "432.00 - SITE PORTE COCHERES" at bounding box center [1062, 541] width 16 height 13
checkbox input "true"
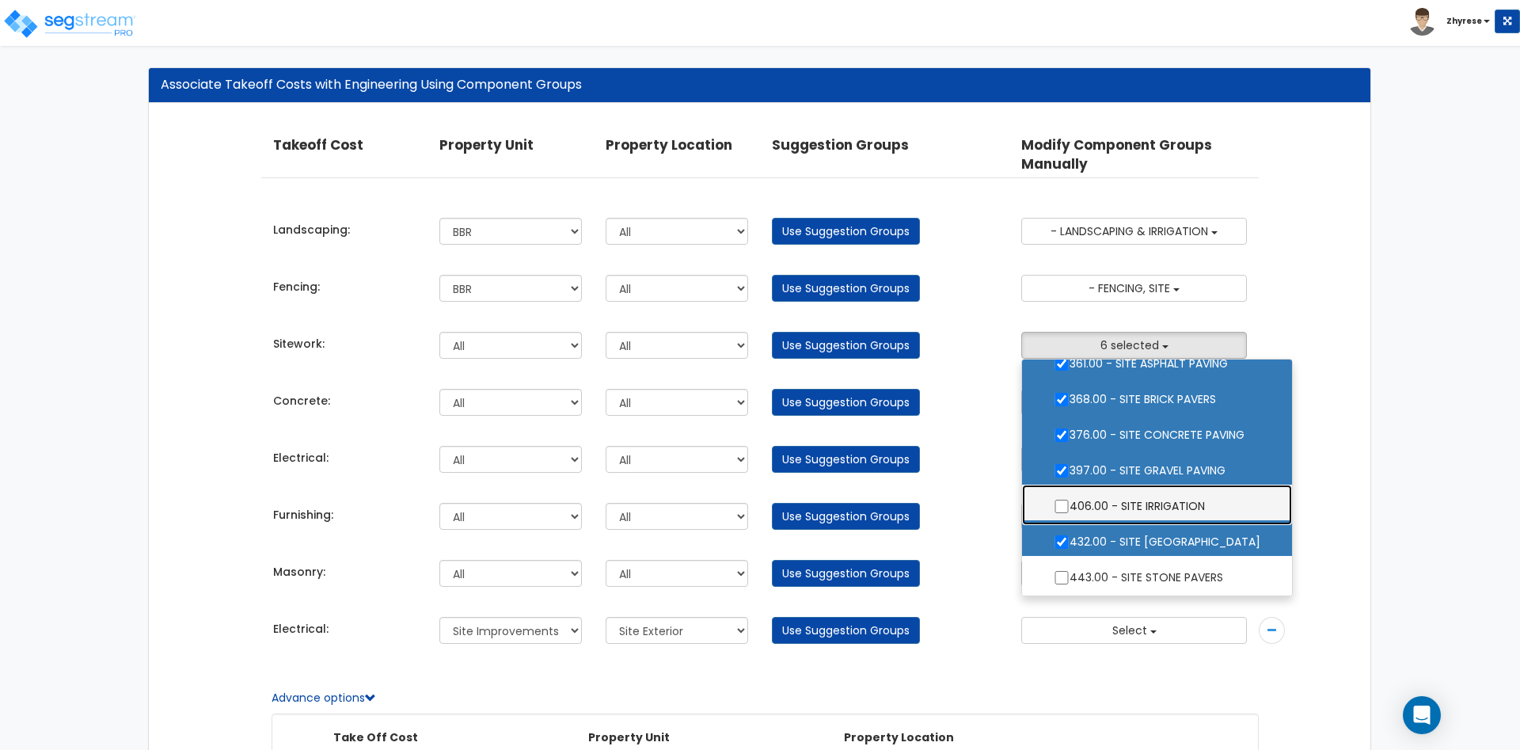
click at [1195, 510] on label "406.00 - SITE IRRIGATION" at bounding box center [1157, 504] width 238 height 36
click at [1070, 510] on input "406.00 - SITE IRRIGATION" at bounding box center [1062, 506] width 16 height 13
checkbox input "true"
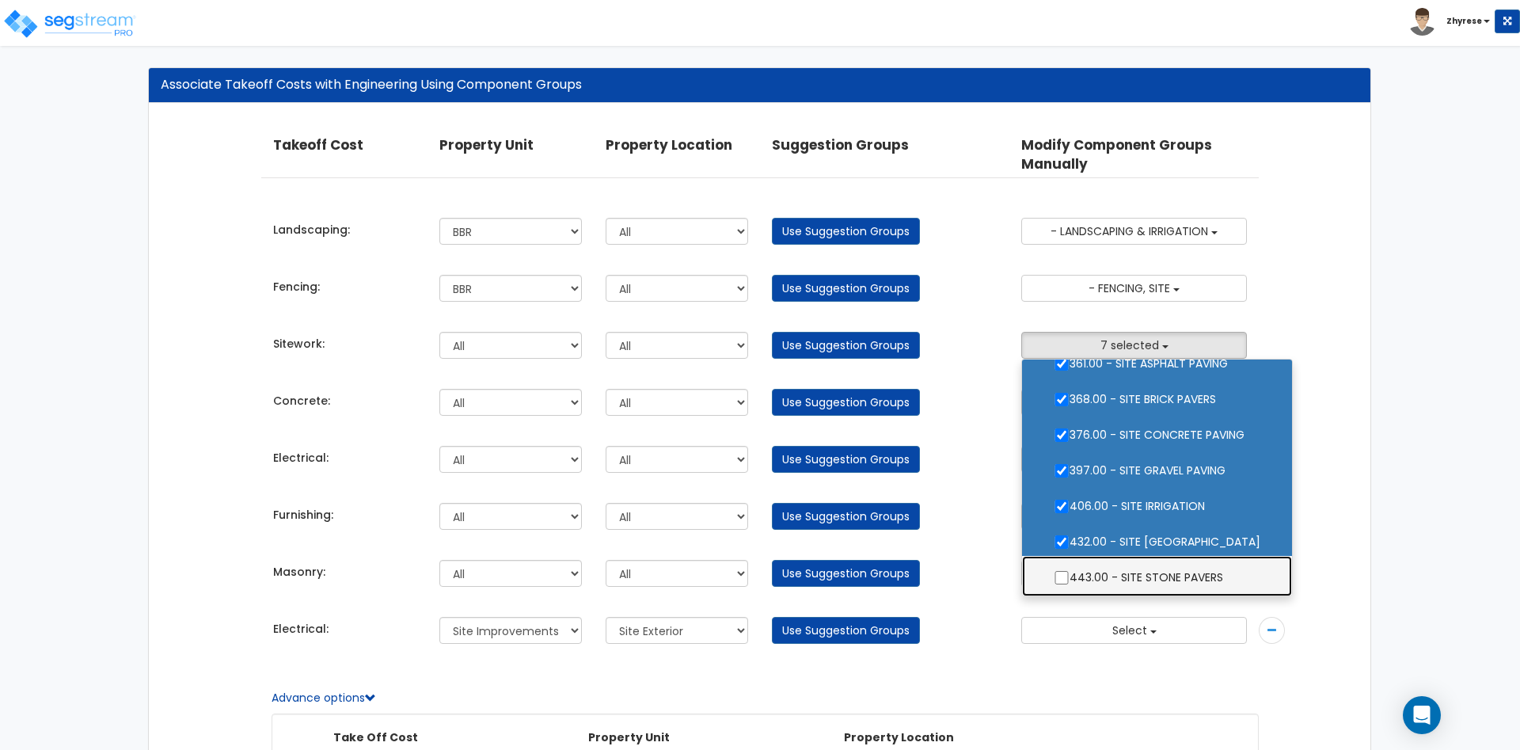
click at [1199, 579] on label "443.00 - SITE STONE PAVERS" at bounding box center [1157, 575] width 238 height 36
click at [1070, 579] on input "443.00 - SITE STONE PAVERS" at bounding box center [1062, 577] width 16 height 13
checkbox input "true"
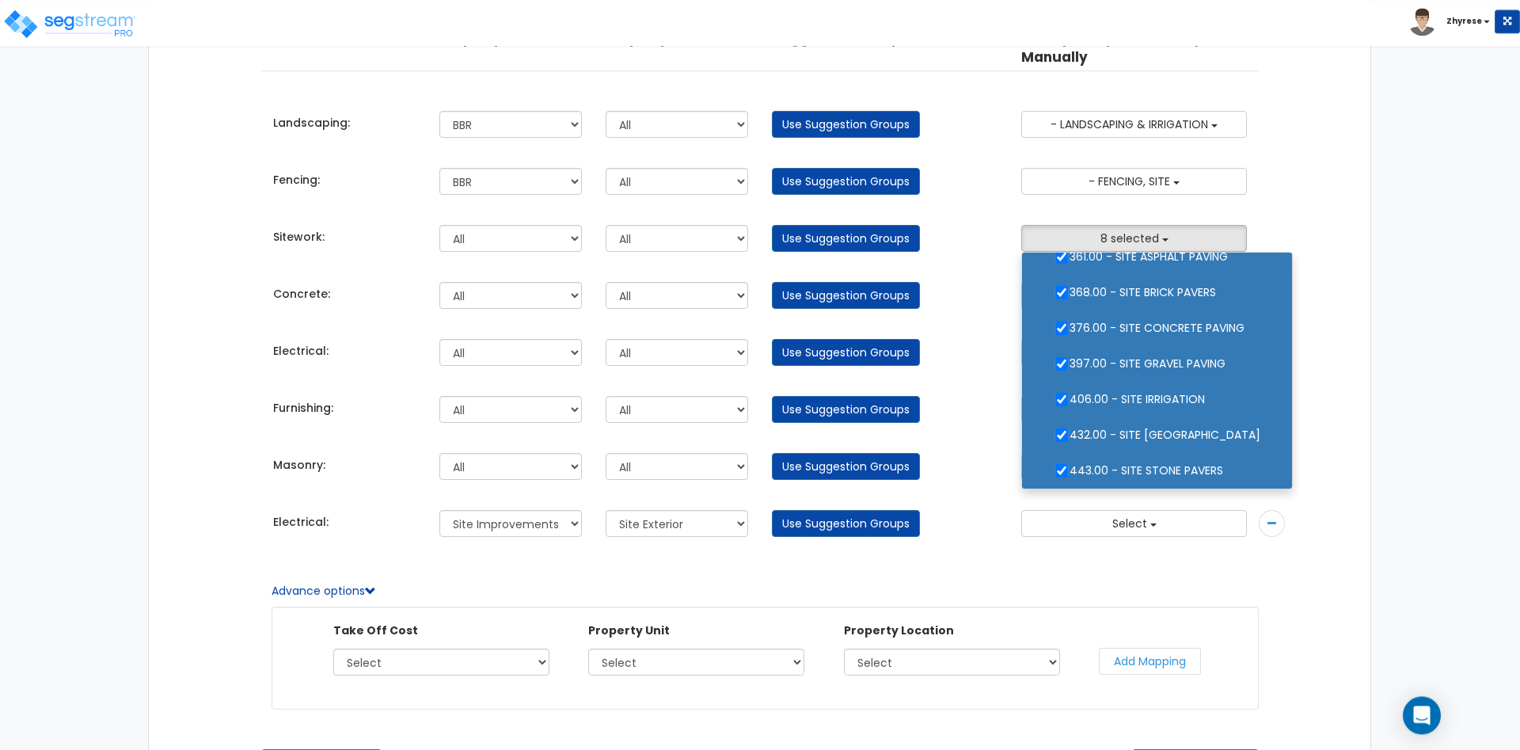
scroll to position [180, 0]
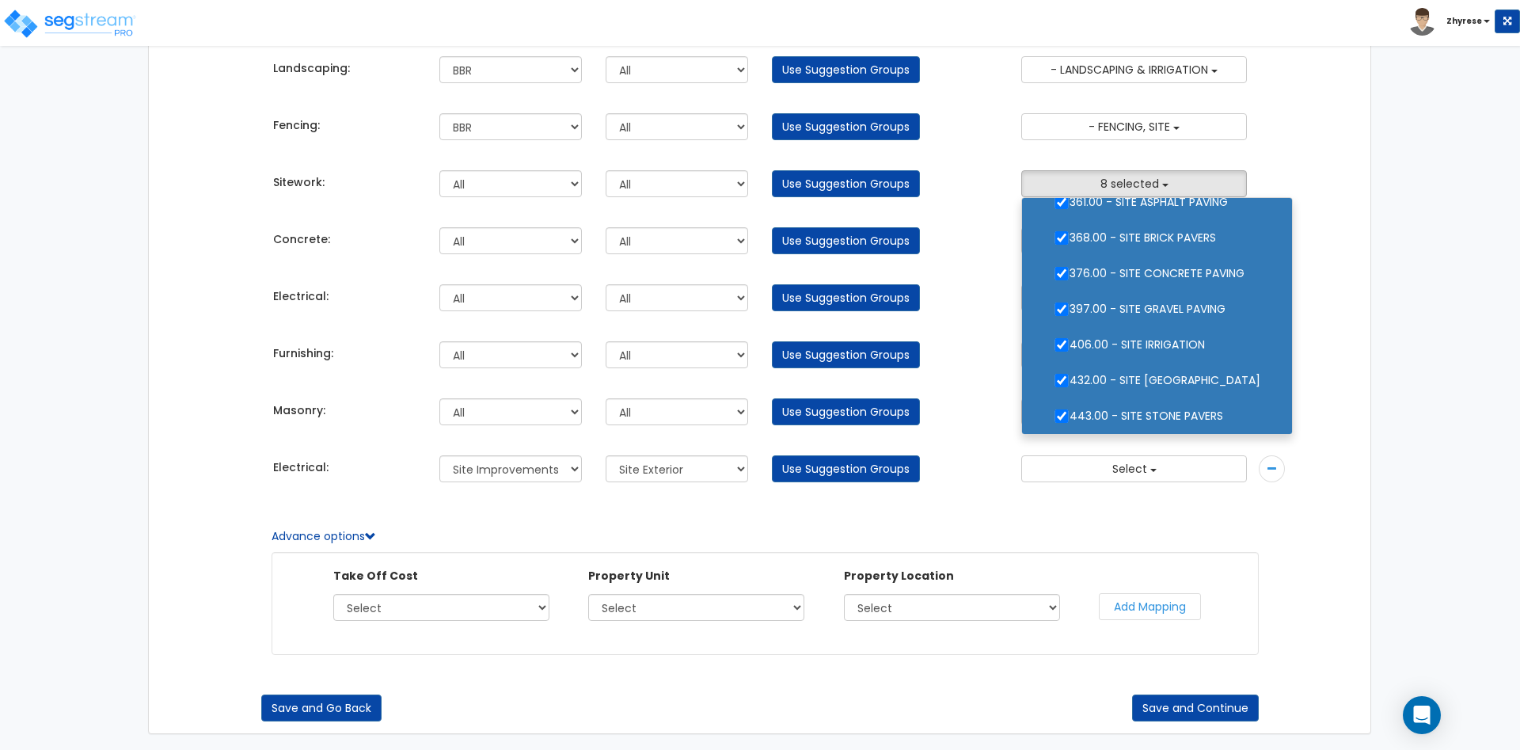
click at [1376, 471] on div "Associate Takeoff Costs with Engineering Using Component Groups Takeoff Cost Pr…" at bounding box center [759, 328] width 1247 height 844
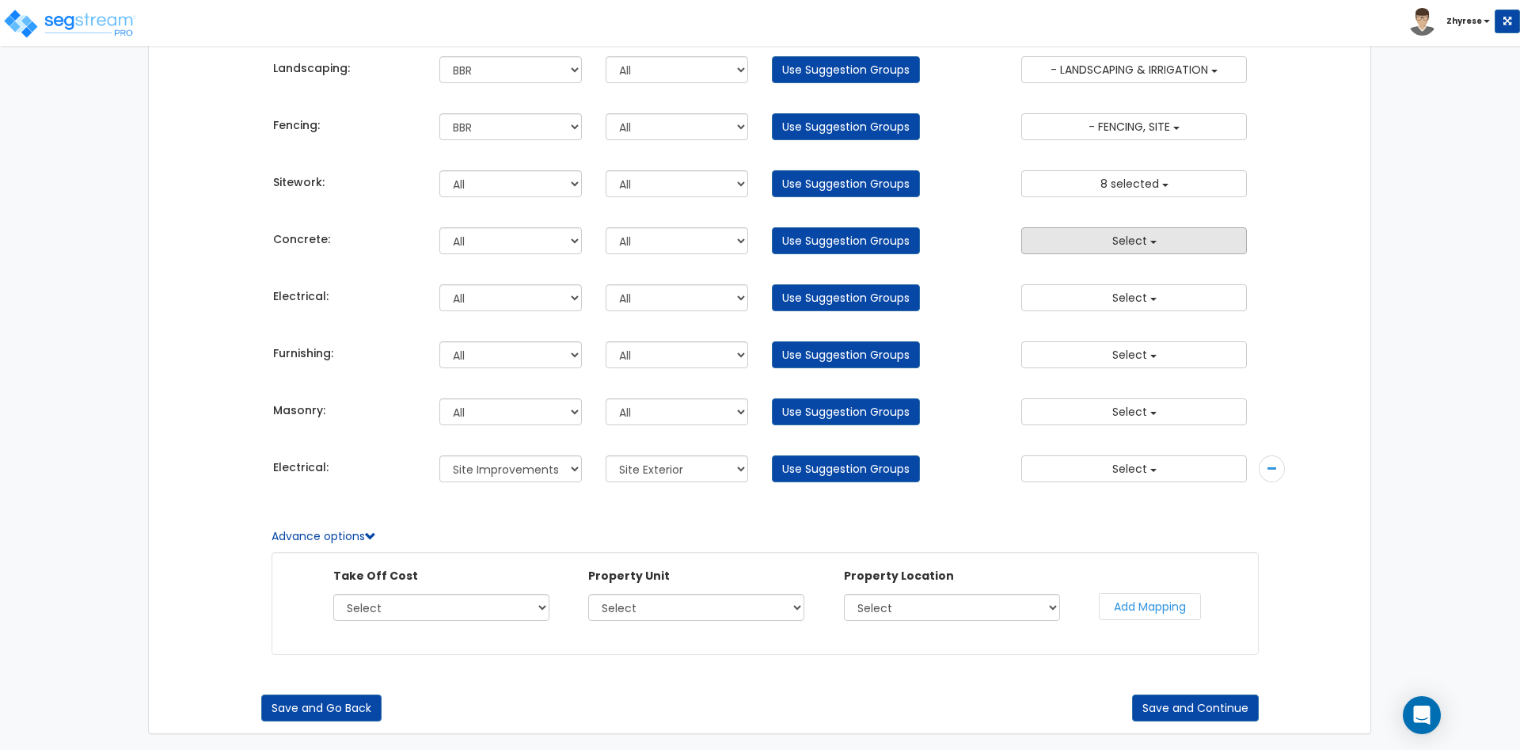
click at [1131, 236] on span "Select" at bounding box center [1129, 241] width 35 height 16
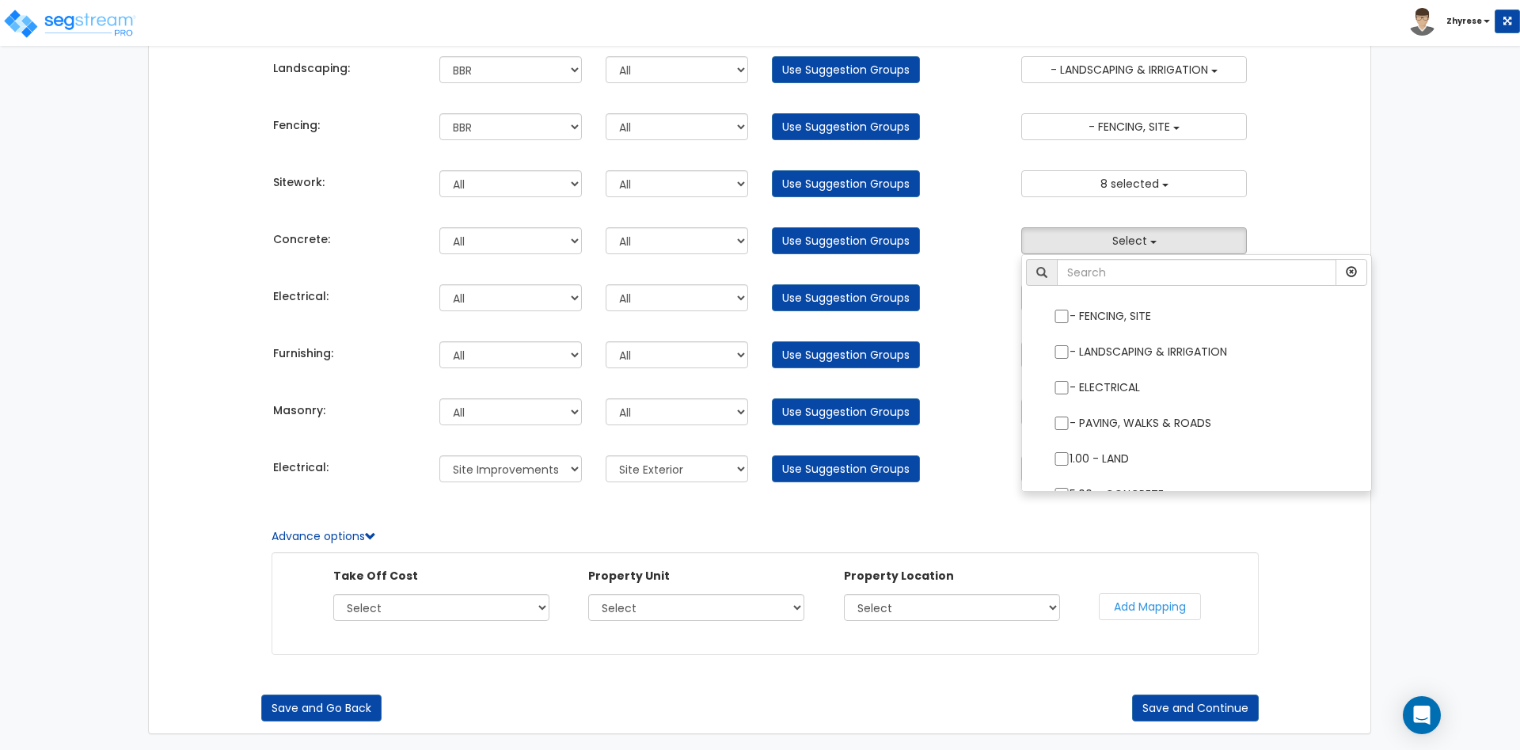
click at [1130, 259] on ul "- FENCING, SITE - LANDSCAPING & IRRIGATION - ELECTRICAL - PAVING, WALKS & ROADS…" at bounding box center [1196, 373] width 351 height 238
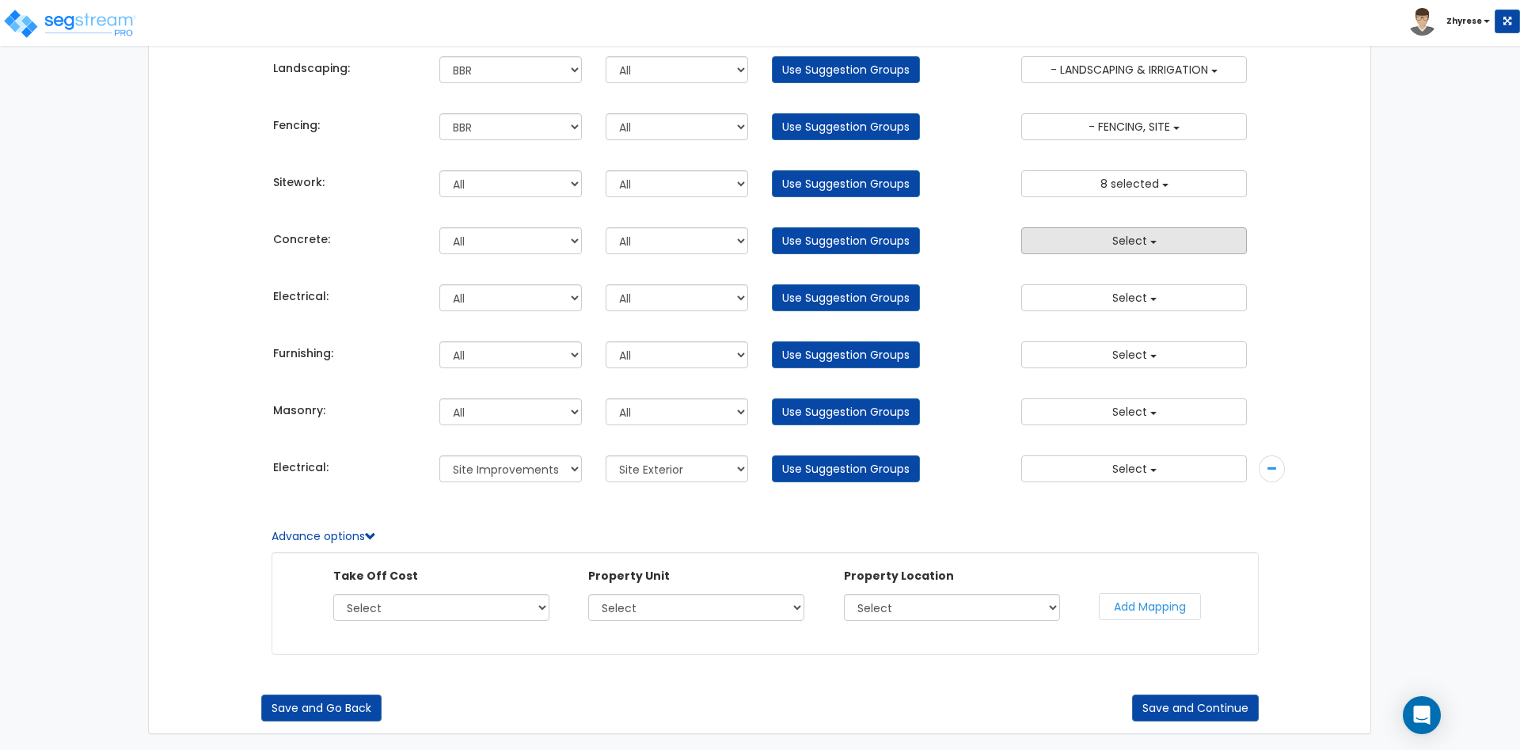
click at [1129, 242] on span "Select" at bounding box center [1129, 241] width 35 height 16
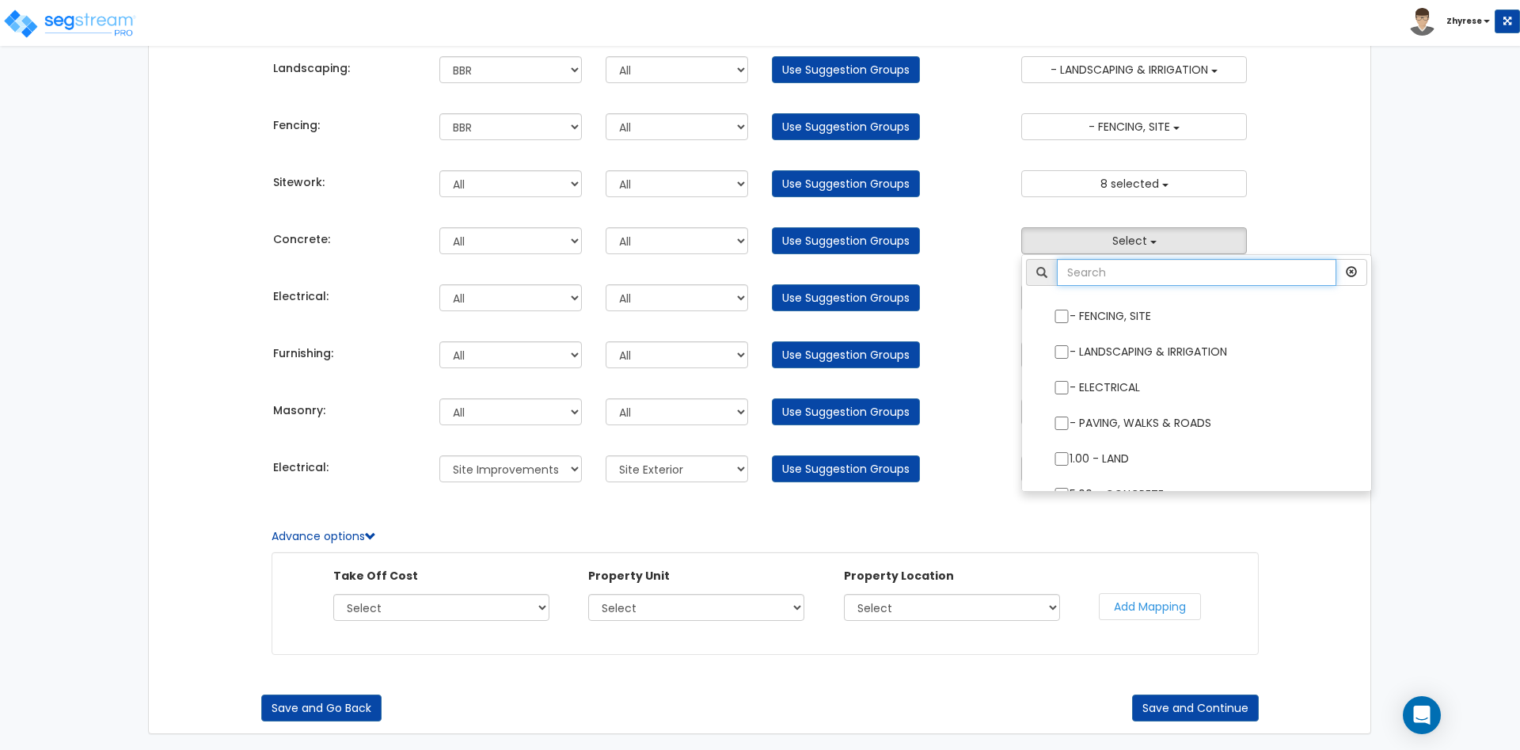
click at [1125, 264] on input "text" at bounding box center [1196, 272] width 279 height 27
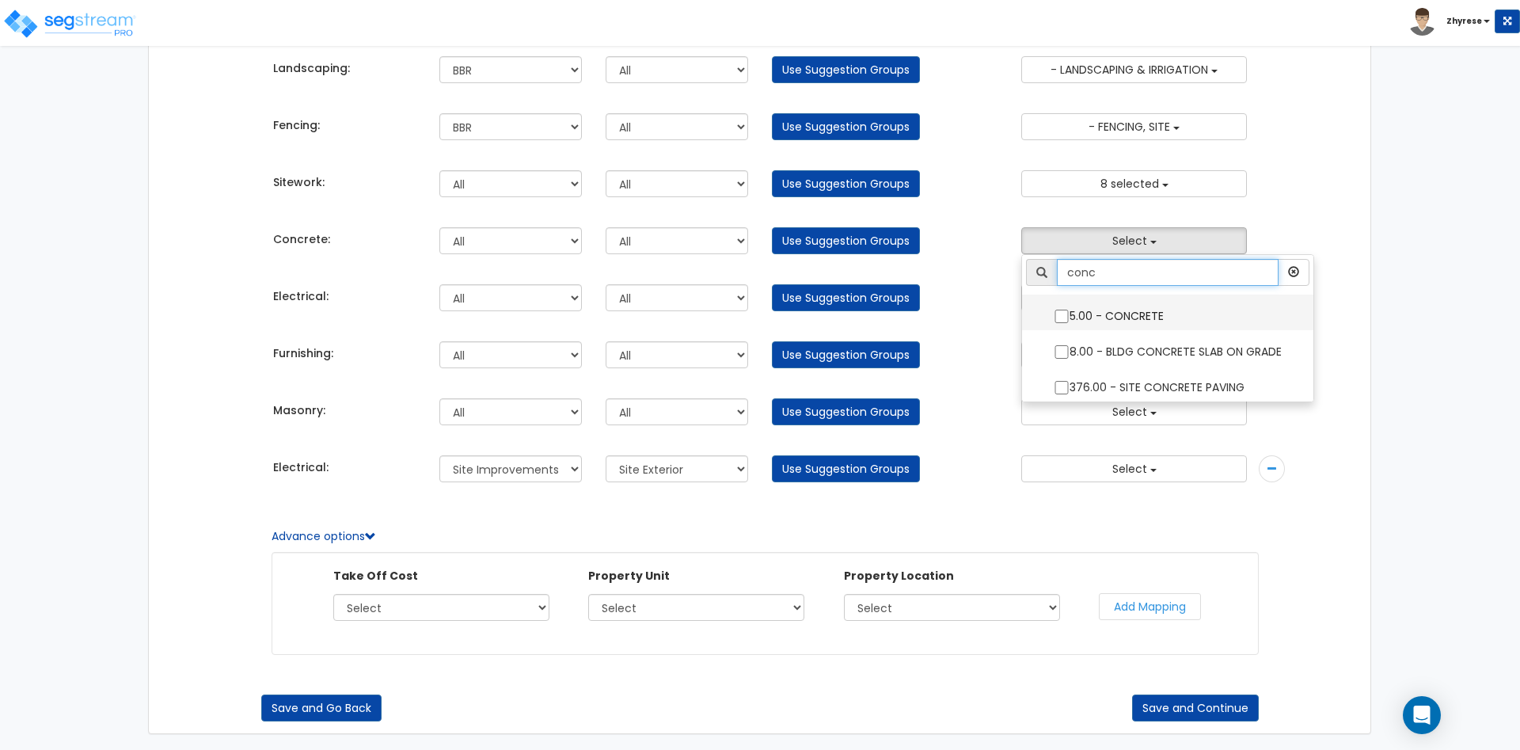
type input "conc"
click at [1136, 306] on label "5.00 - CONCRETE" at bounding box center [1168, 314] width 260 height 36
click at [1070, 310] on input "5.00 - CONCRETE" at bounding box center [1062, 316] width 16 height 13
checkbox input "true"
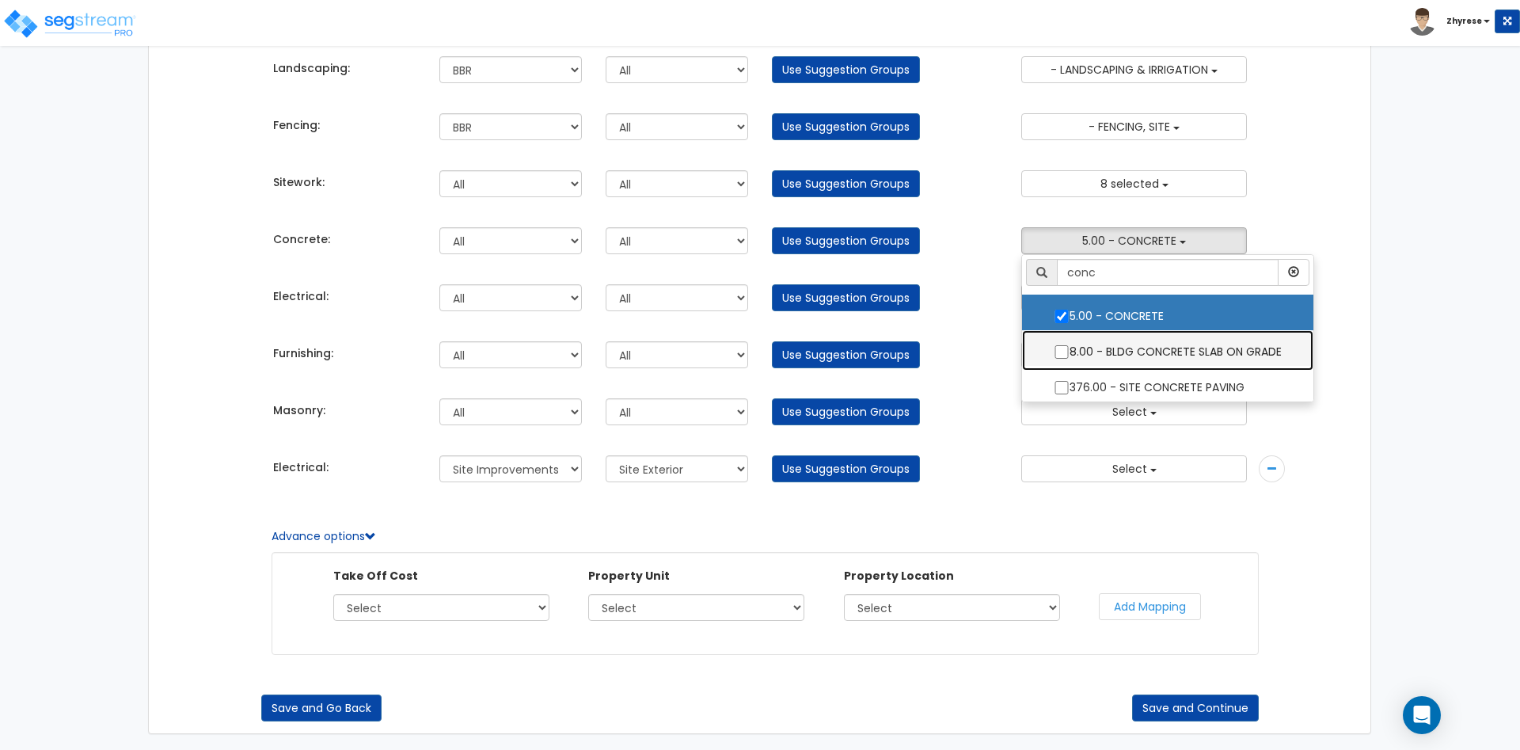
click at [1134, 348] on label "8.00 - BLDG CONCRETE SLAB ON GRADE" at bounding box center [1168, 350] width 260 height 36
click at [1070, 348] on input "8.00 - BLDG CONCRETE SLAB ON GRADE" at bounding box center [1062, 351] width 16 height 13
checkbox input "true"
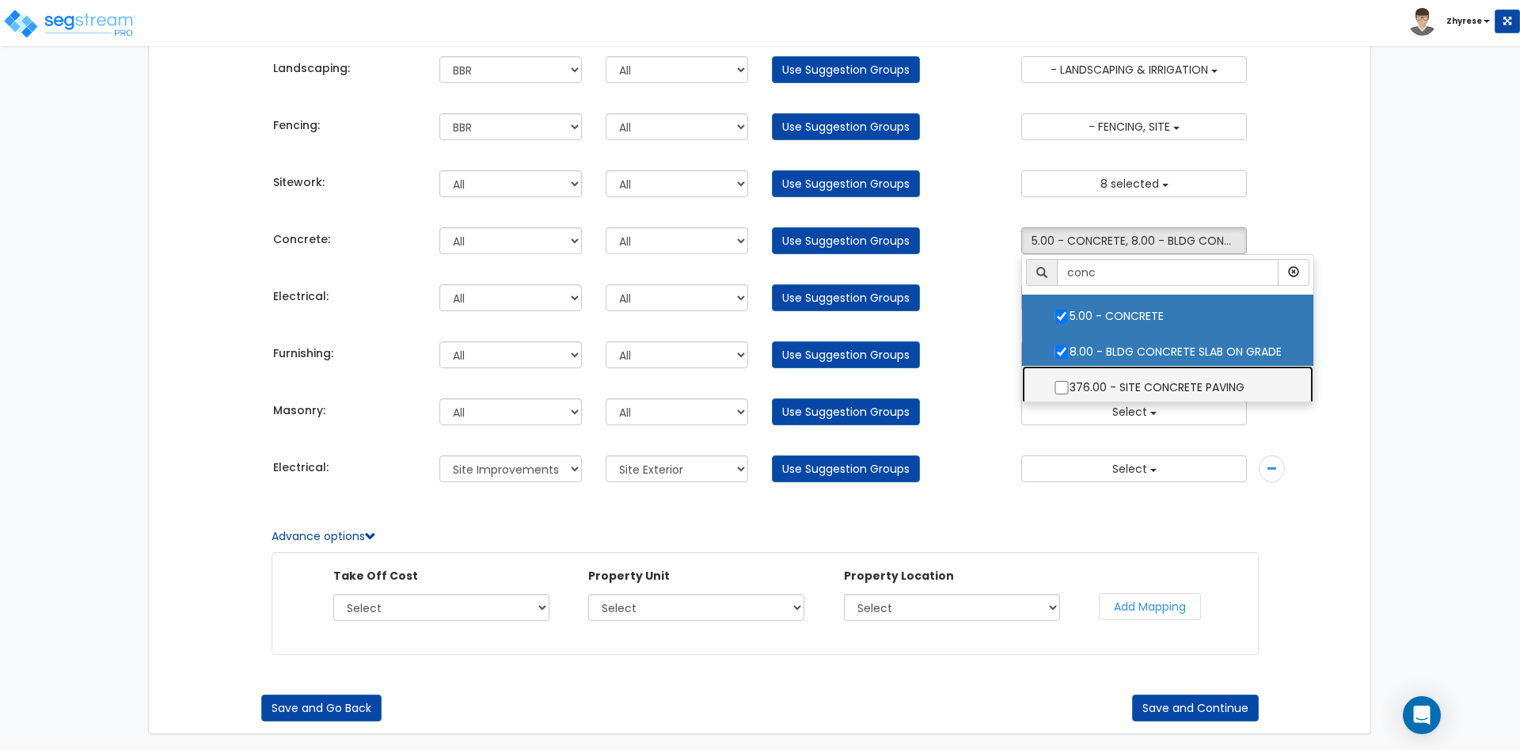
drag, startPoint x: 1135, startPoint y: 391, endPoint x: 1162, endPoint y: 386, distance: 27.5
click at [1135, 390] on label "376.00 - SITE CONCRETE PAVING" at bounding box center [1168, 385] width 260 height 36
click at [1070, 390] on input "376.00 - SITE CONCRETE PAVING" at bounding box center [1062, 387] width 16 height 13
checkbox input "true"
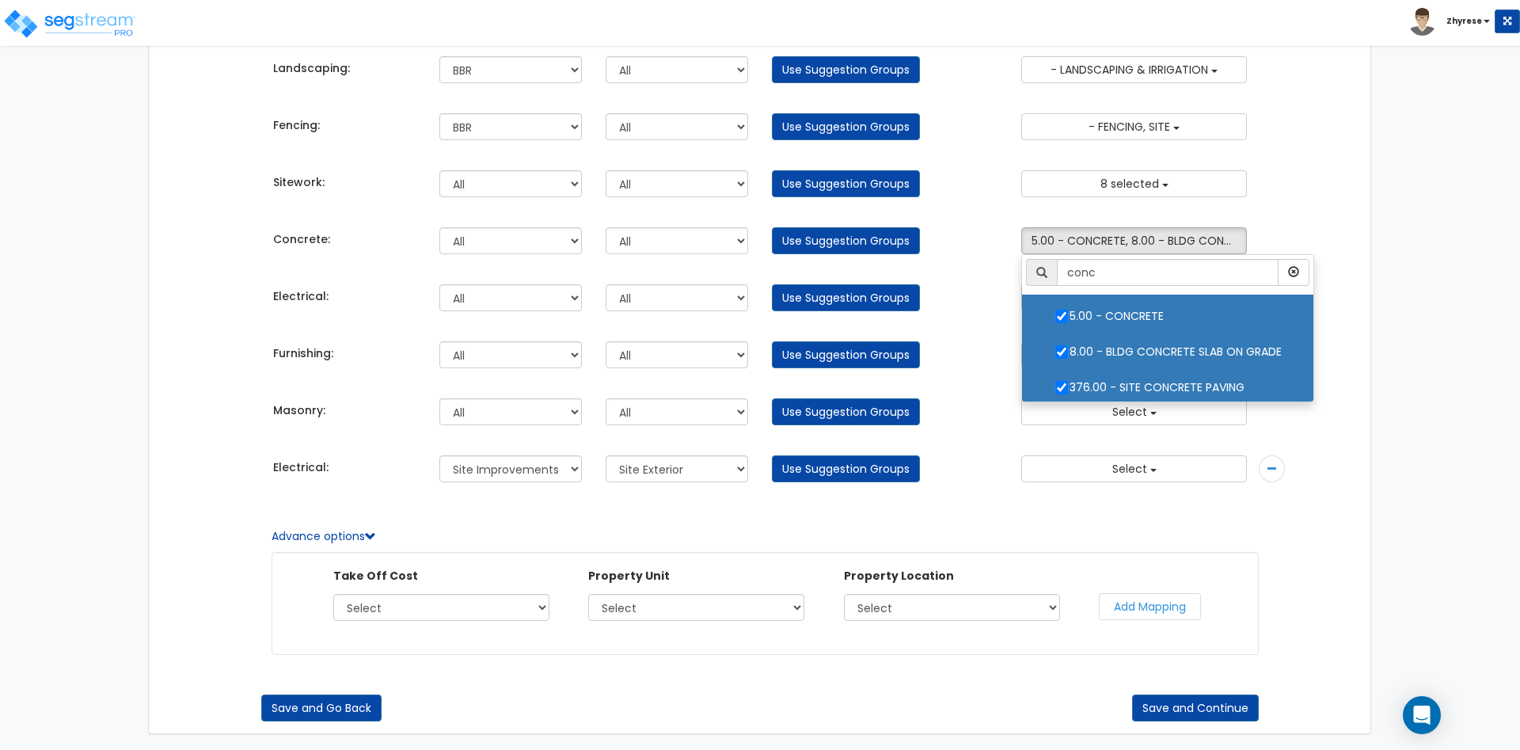
click at [1454, 298] on div "Associate Takeoff Costs with Engineering Using Component Groups Takeoff Cost Pr…" at bounding box center [760, 320] width 1520 height 860
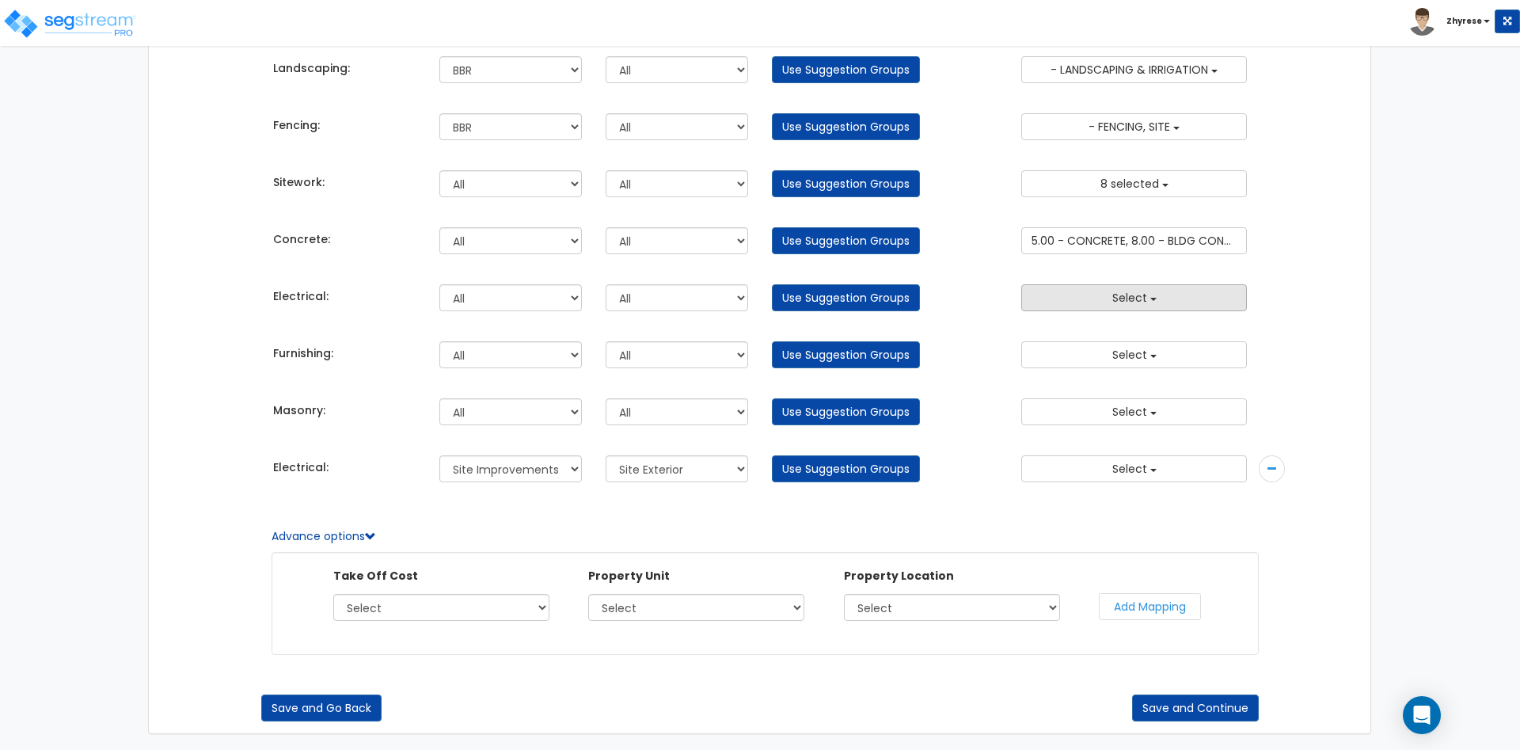
click at [1083, 306] on button "Select" at bounding box center [1134, 297] width 226 height 27
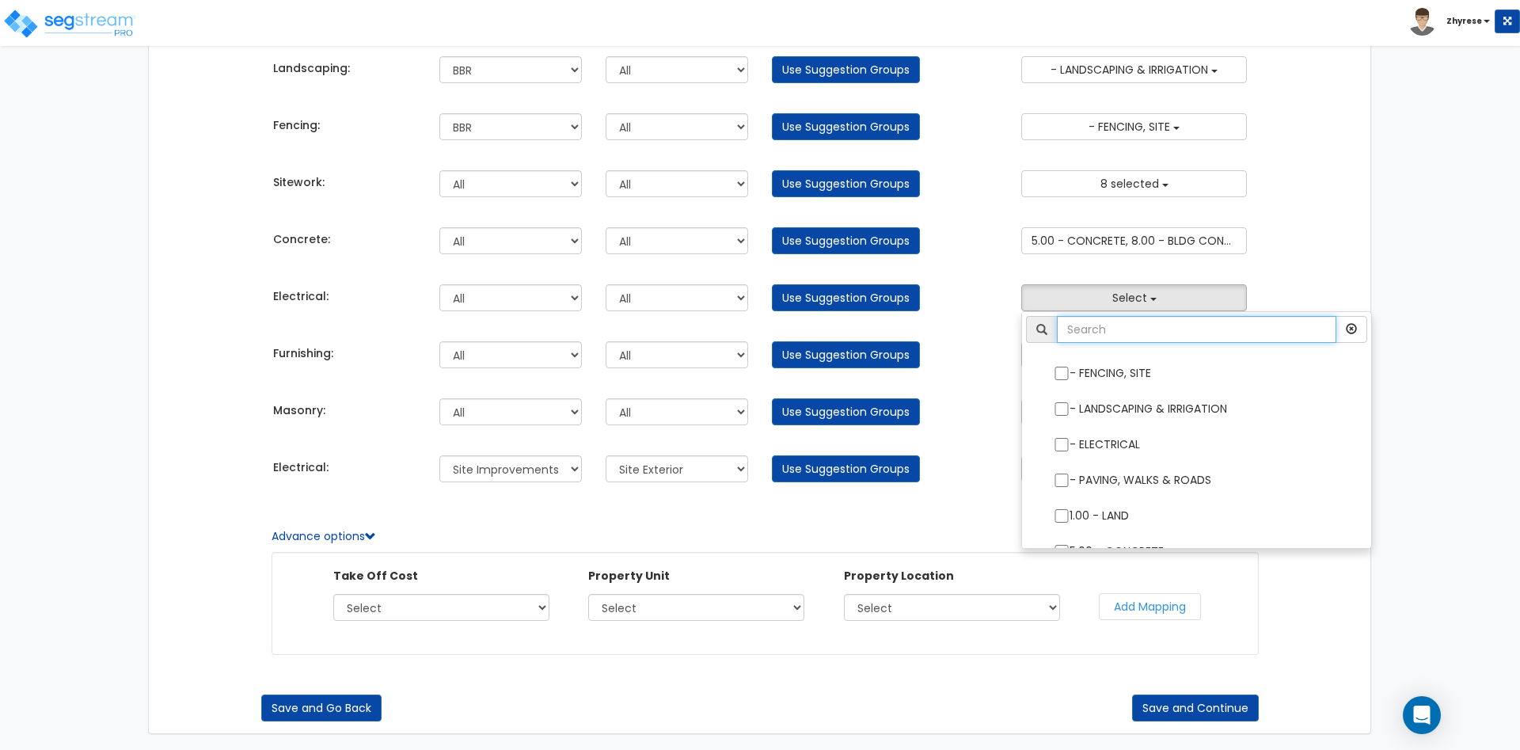
click at [1101, 338] on input "text" at bounding box center [1196, 329] width 279 height 27
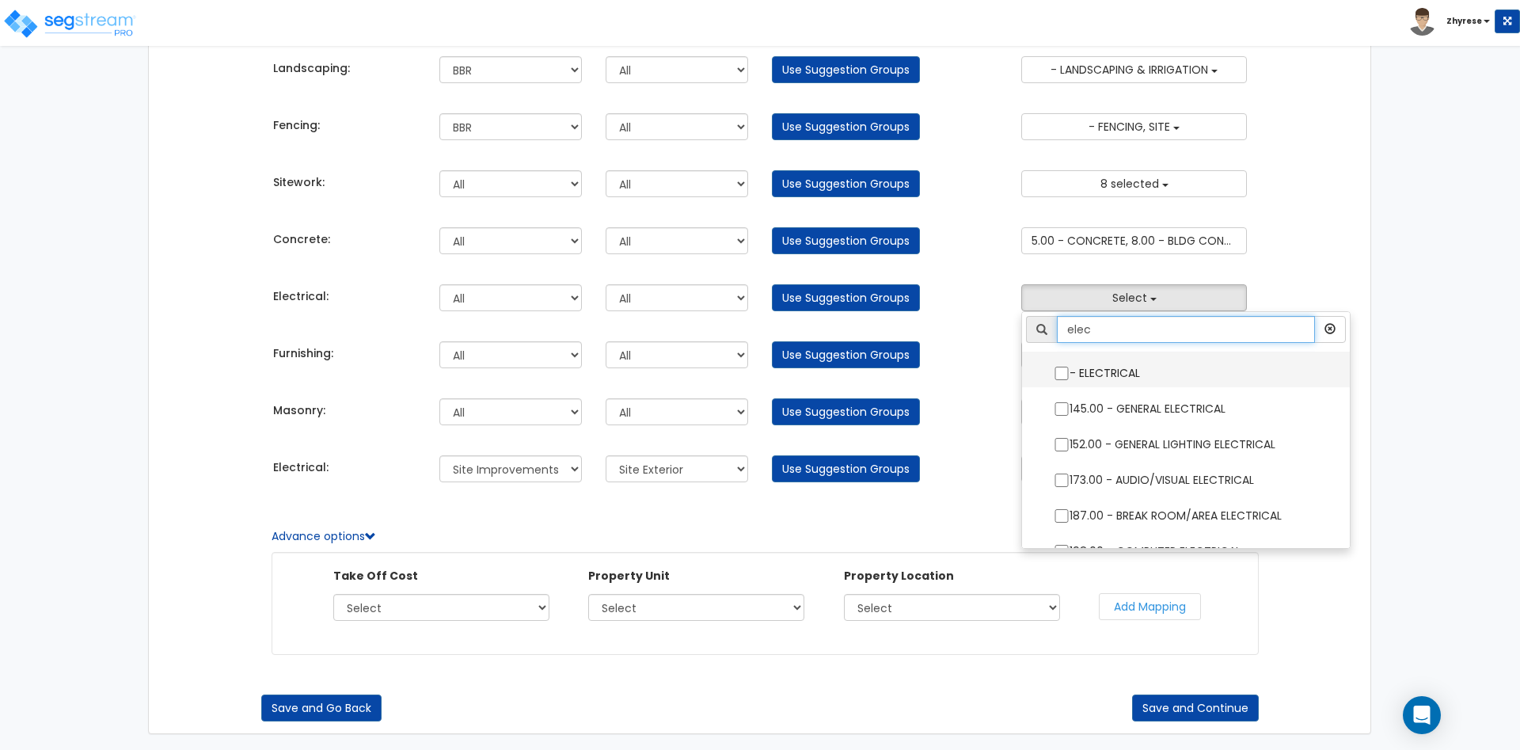
type input "elec"
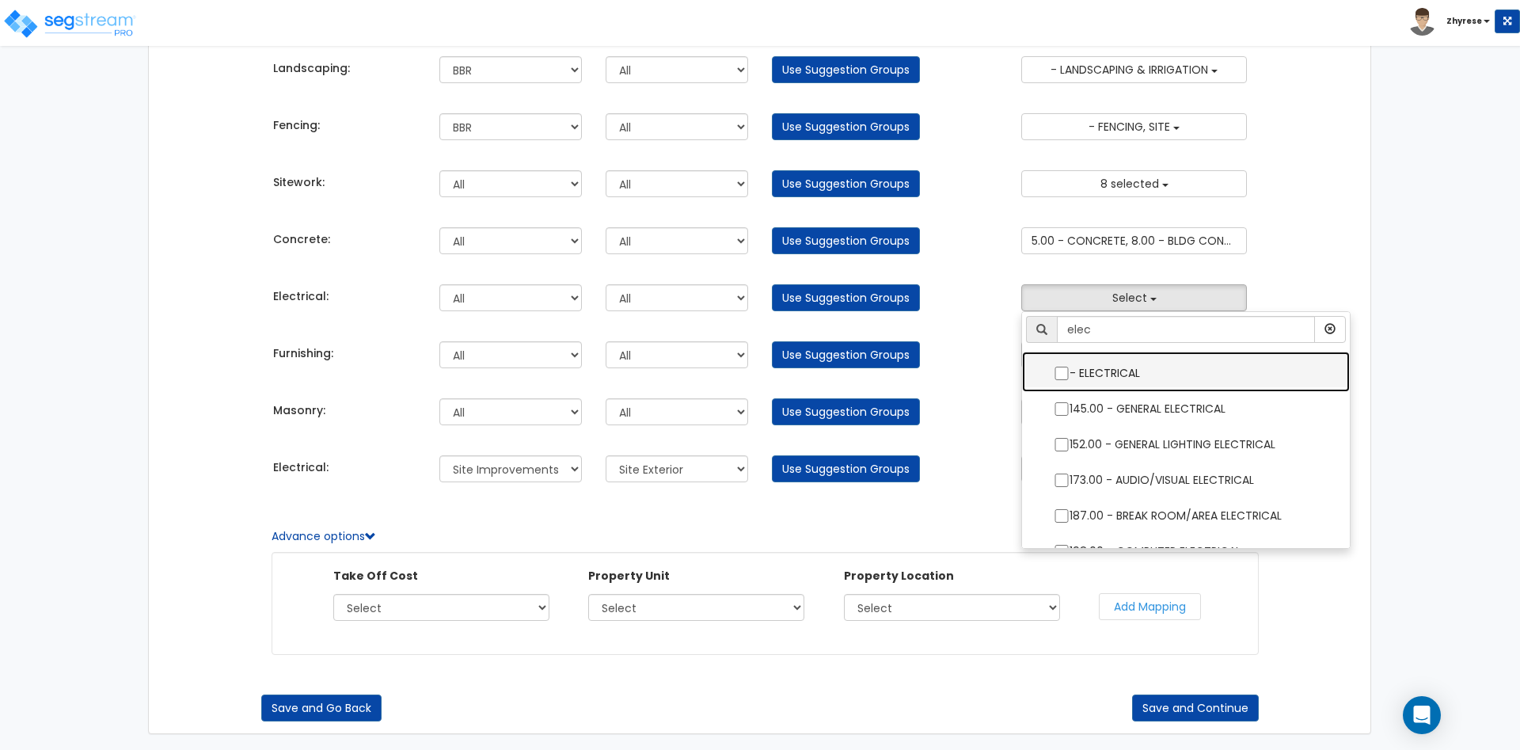
click at [1142, 373] on label "- ELECTRICAL" at bounding box center [1186, 371] width 296 height 36
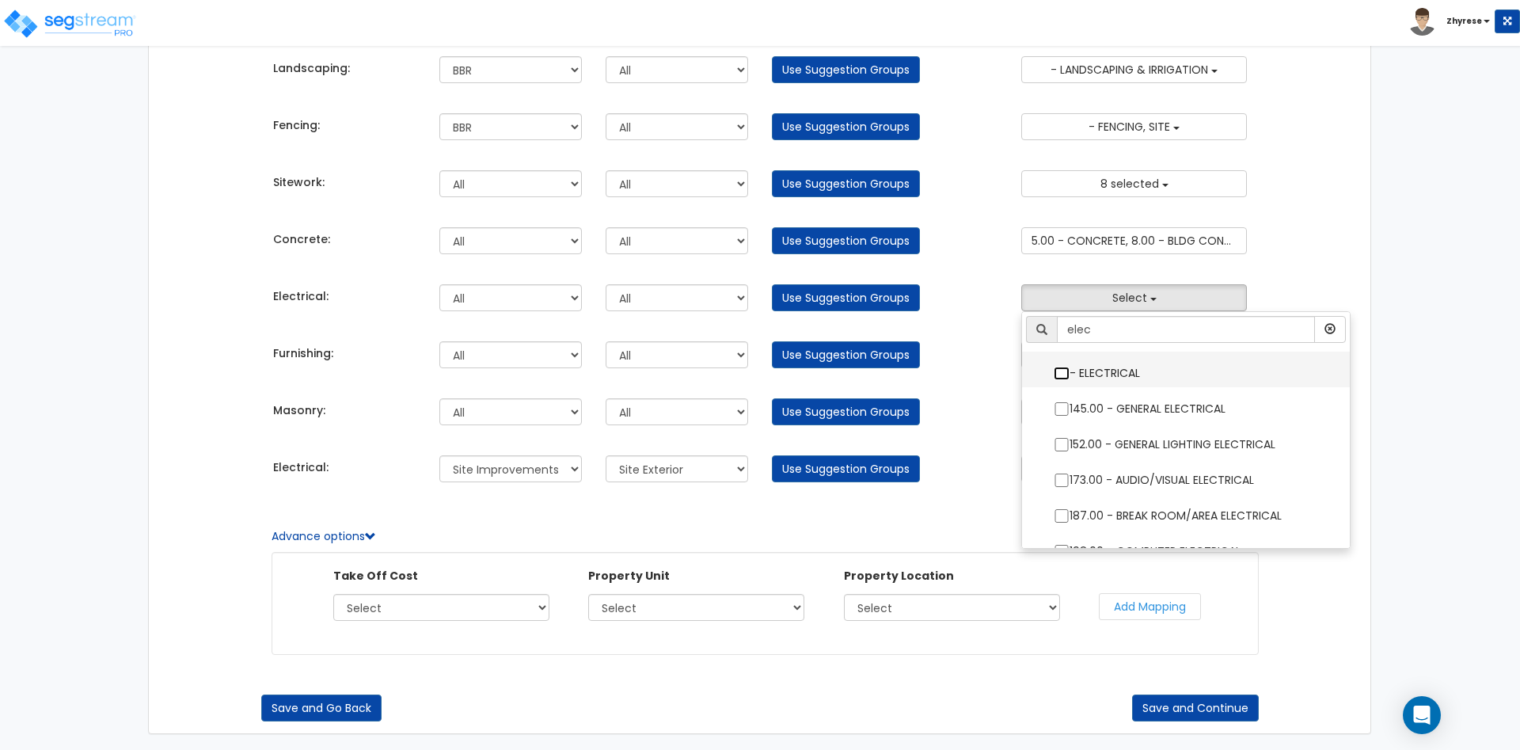
click at [1070, 373] on input "- ELECTRICAL" at bounding box center [1062, 373] width 16 height 13
checkbox input "true"
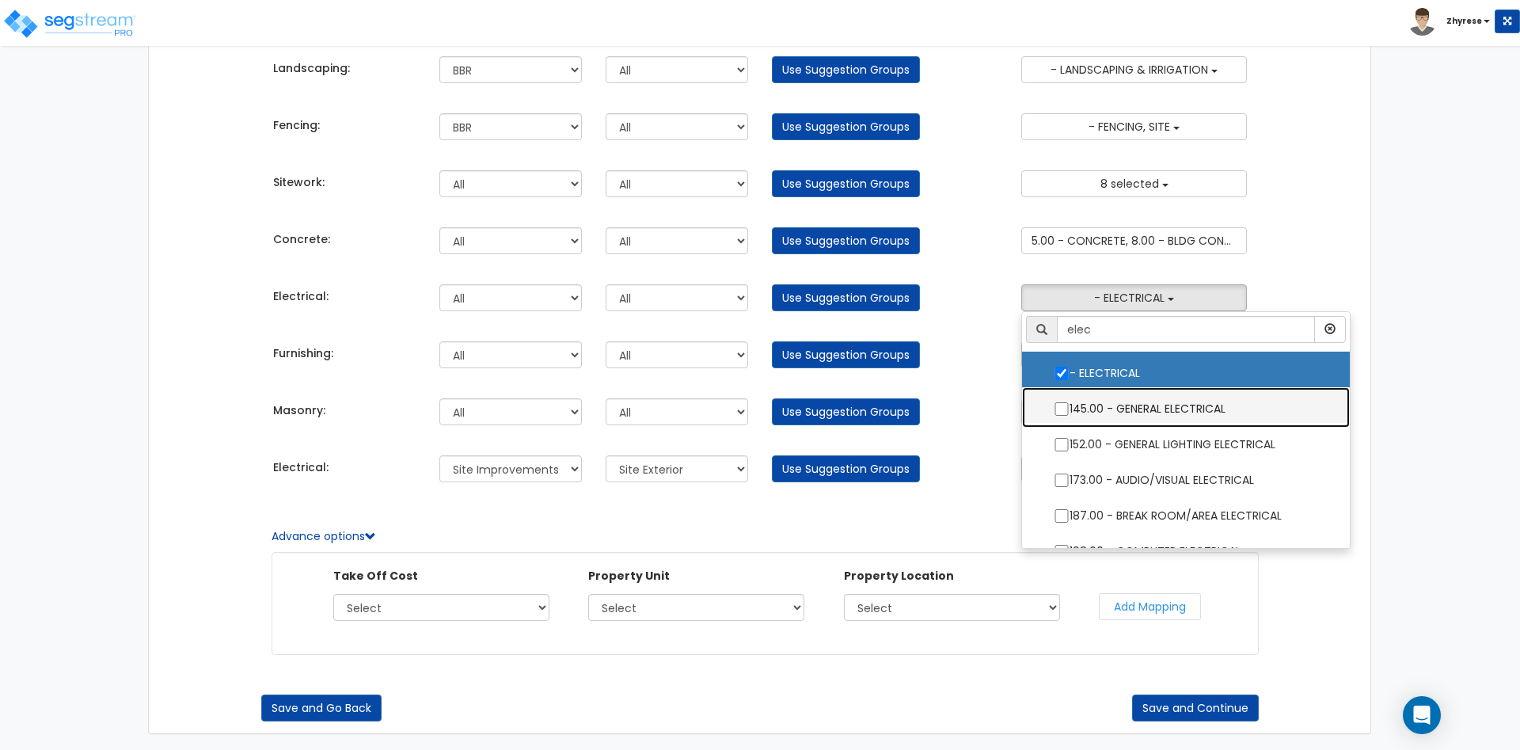
click at [1146, 403] on label "145.00 - GENERAL ELECTRICAL" at bounding box center [1186, 407] width 296 height 36
click at [1070, 403] on input "145.00 - GENERAL ELECTRICAL" at bounding box center [1062, 408] width 16 height 13
checkbox input "true"
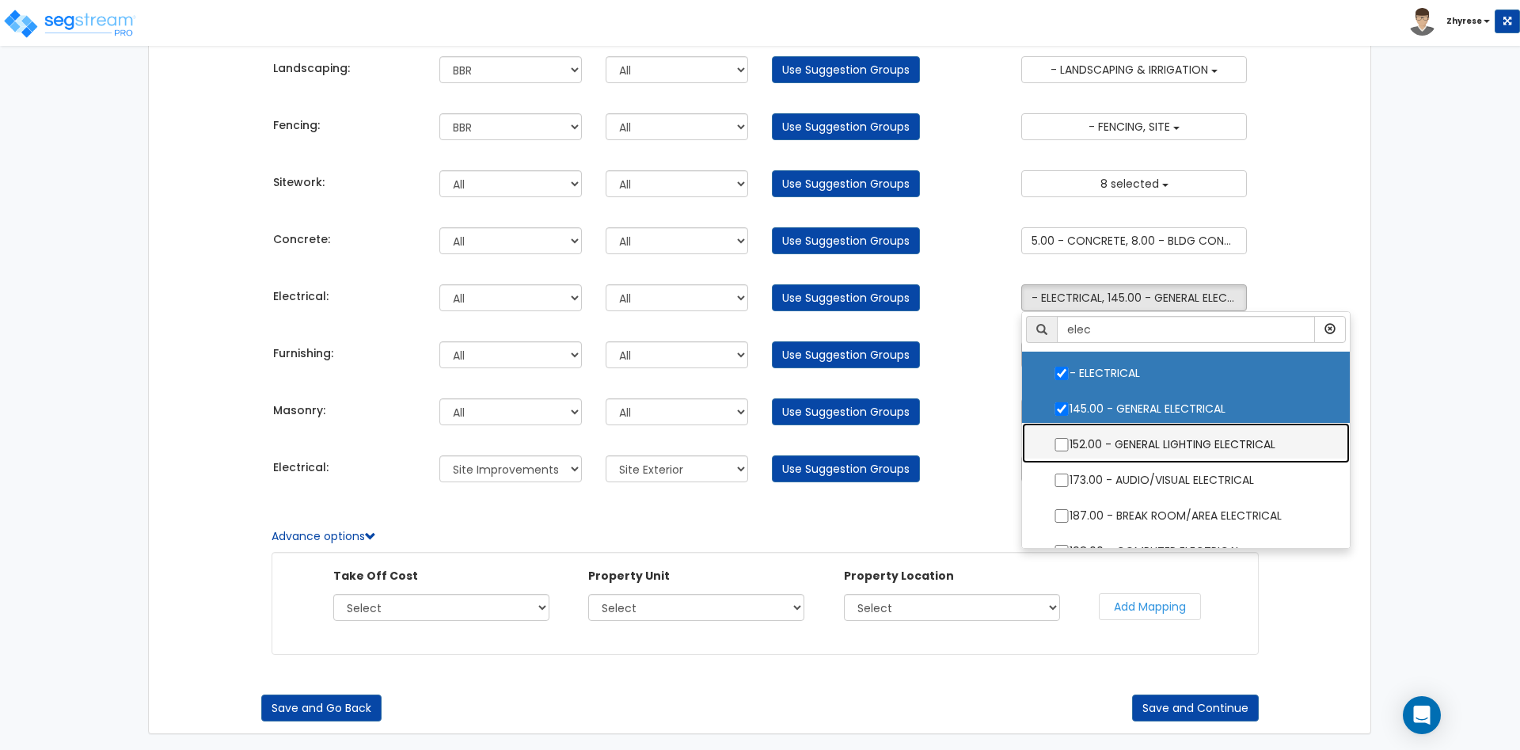
click at [1150, 435] on label "152.00 - GENERAL LIGHTING ELECTRICAL" at bounding box center [1186, 442] width 296 height 36
click at [1070, 438] on input "152.00 - GENERAL LIGHTING ELECTRICAL" at bounding box center [1062, 444] width 16 height 13
checkbox input "true"
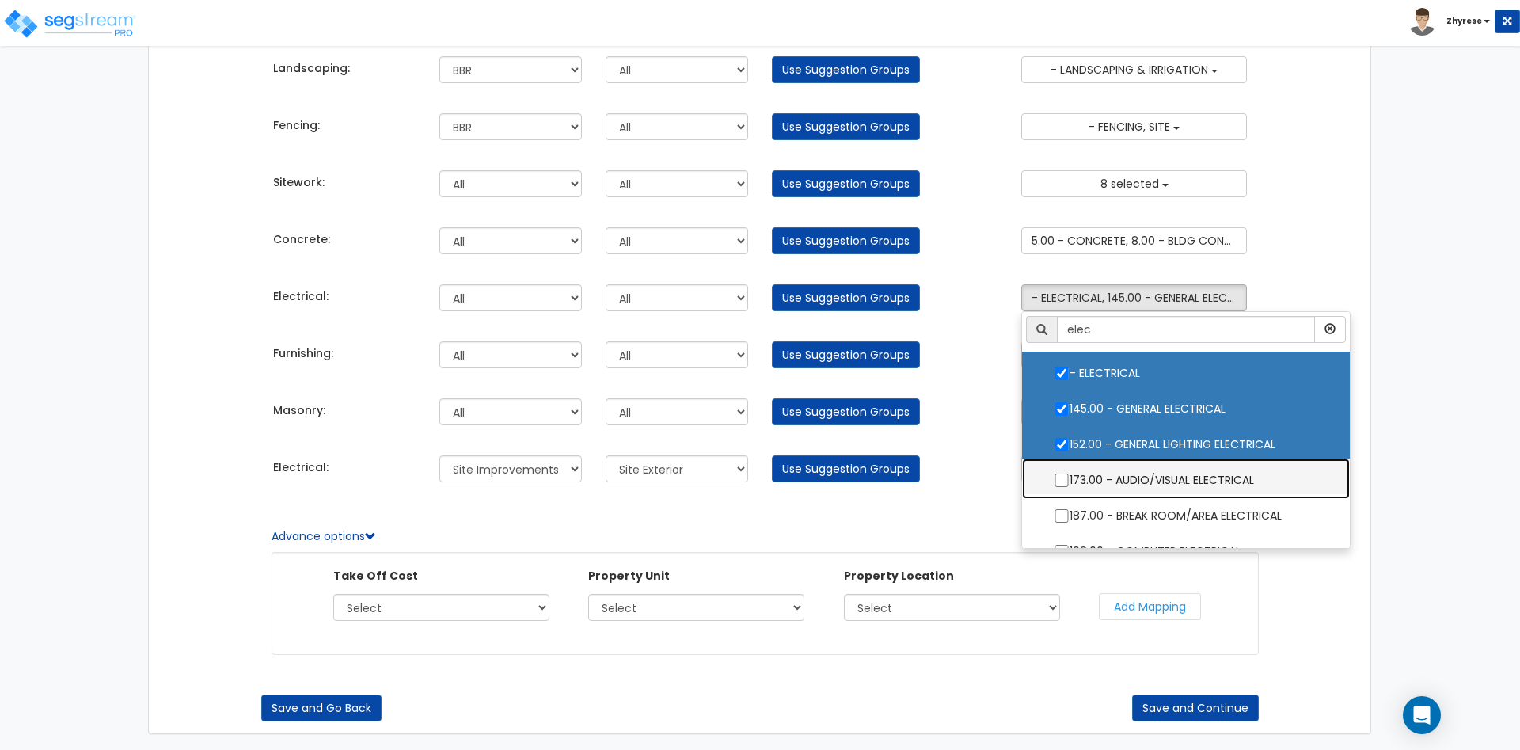
click at [1158, 482] on label "173.00 - AUDIO/VISUAL ELECTRICAL" at bounding box center [1186, 478] width 296 height 36
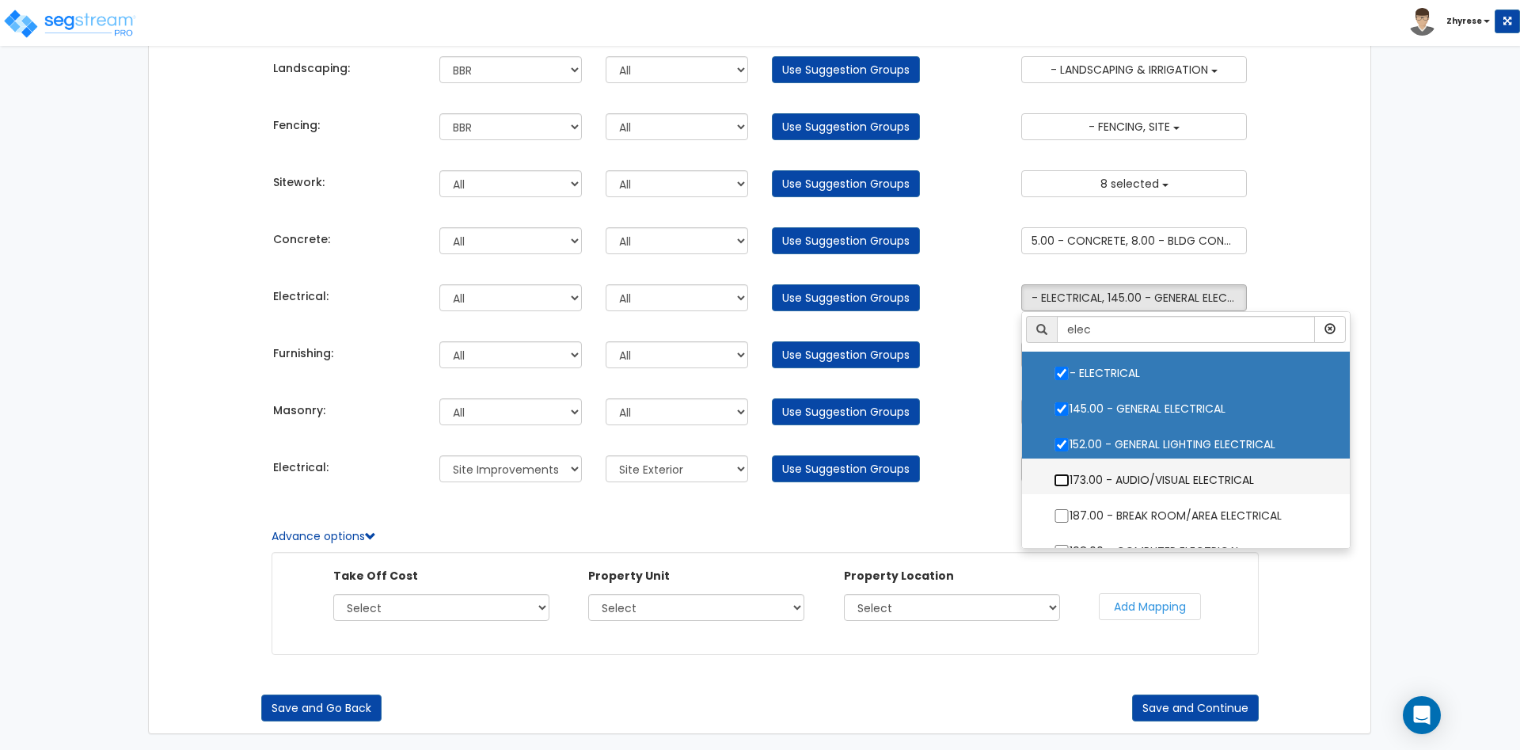
click at [1070, 482] on input "173.00 - AUDIO/VISUAL ELECTRICAL" at bounding box center [1062, 479] width 16 height 13
checkbox input "true"
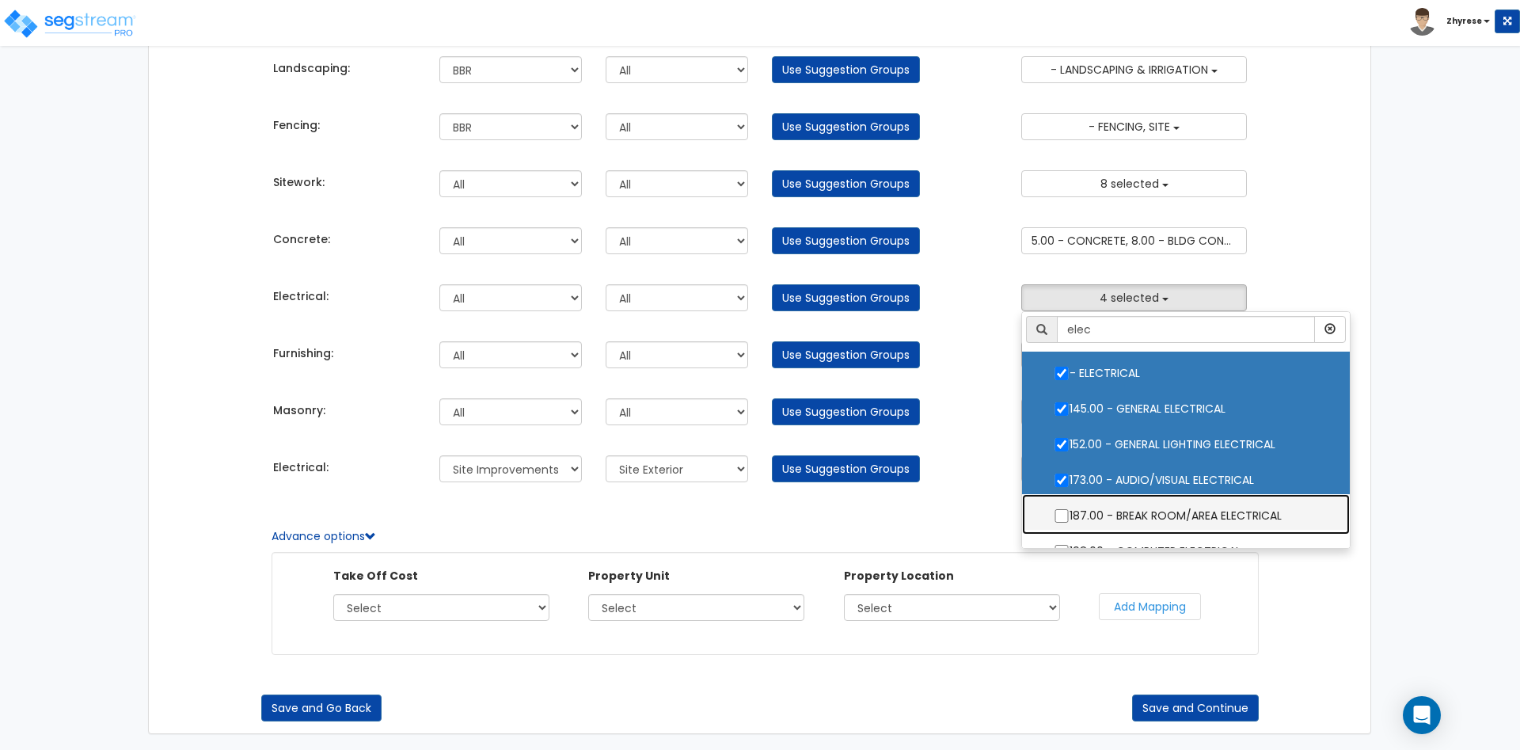
click at [1154, 503] on label "187.00 - BREAK ROOM/AREA ELECTRICAL" at bounding box center [1186, 514] width 296 height 36
click at [1070, 509] on input "187.00 - BREAK ROOM/AREA ELECTRICAL" at bounding box center [1062, 515] width 16 height 13
checkbox input "true"
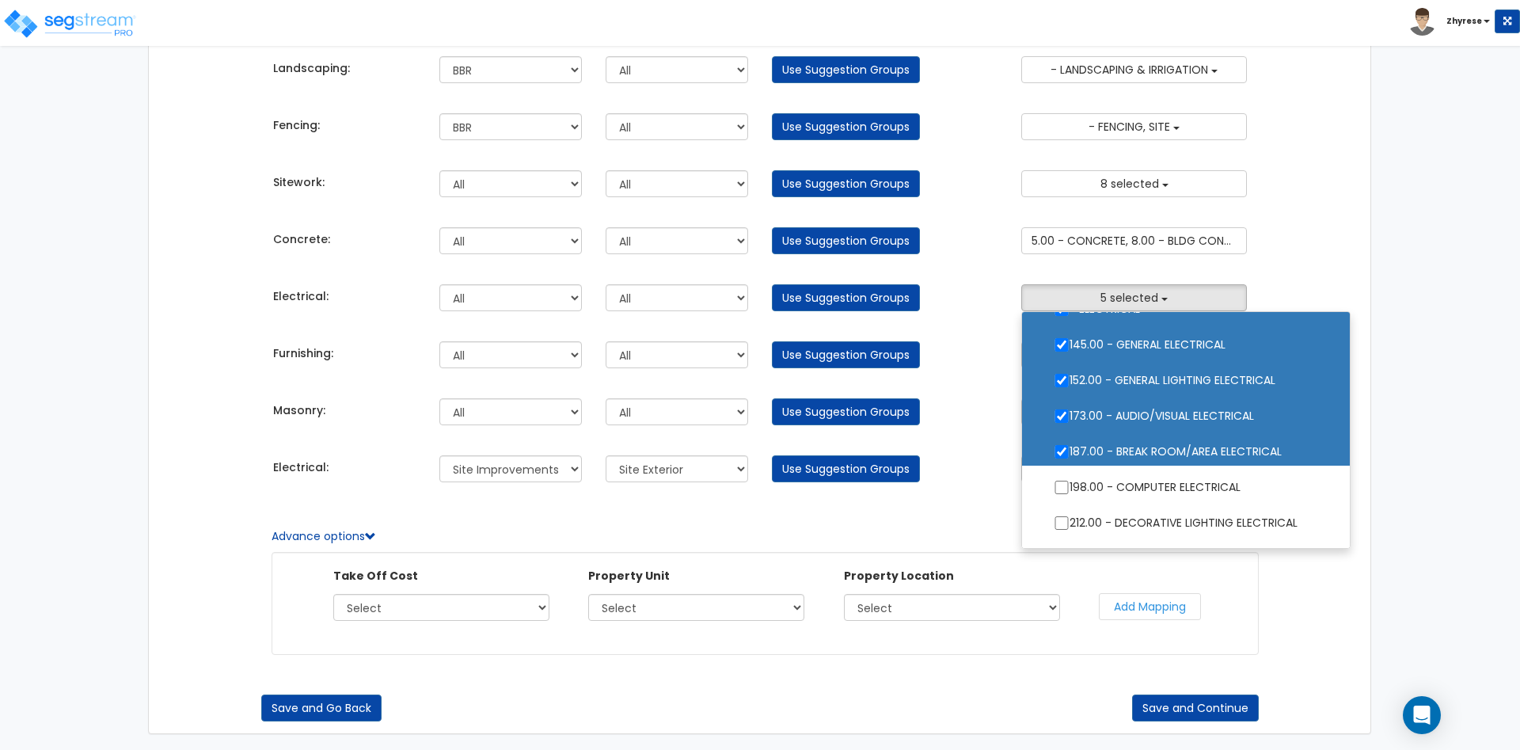
scroll to position [95, 0]
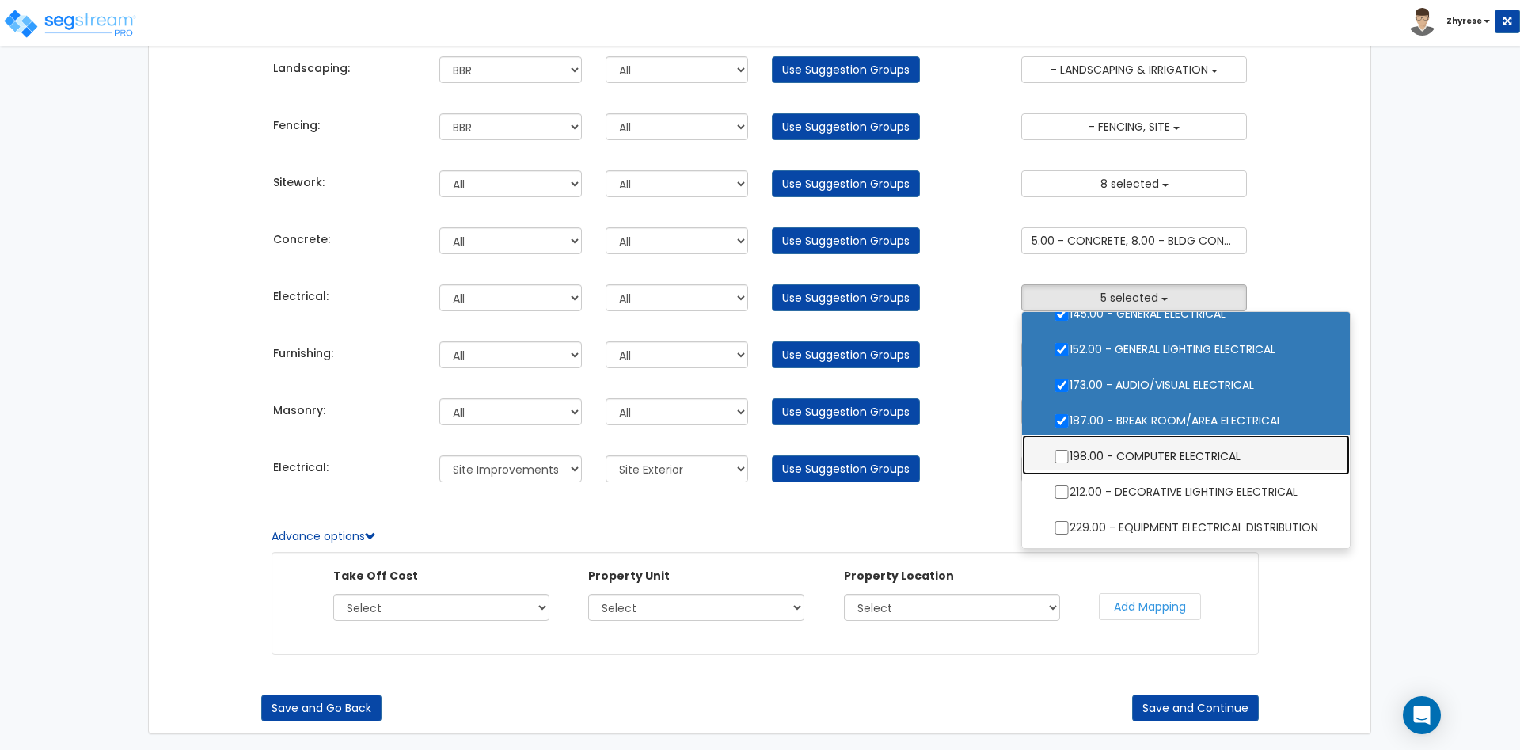
click at [1172, 458] on label "198.00 - COMPUTER ELECTRICAL" at bounding box center [1186, 454] width 296 height 36
click at [1070, 458] on input "198.00 - COMPUTER ELECTRICAL" at bounding box center [1062, 456] width 16 height 13
checkbox input "true"
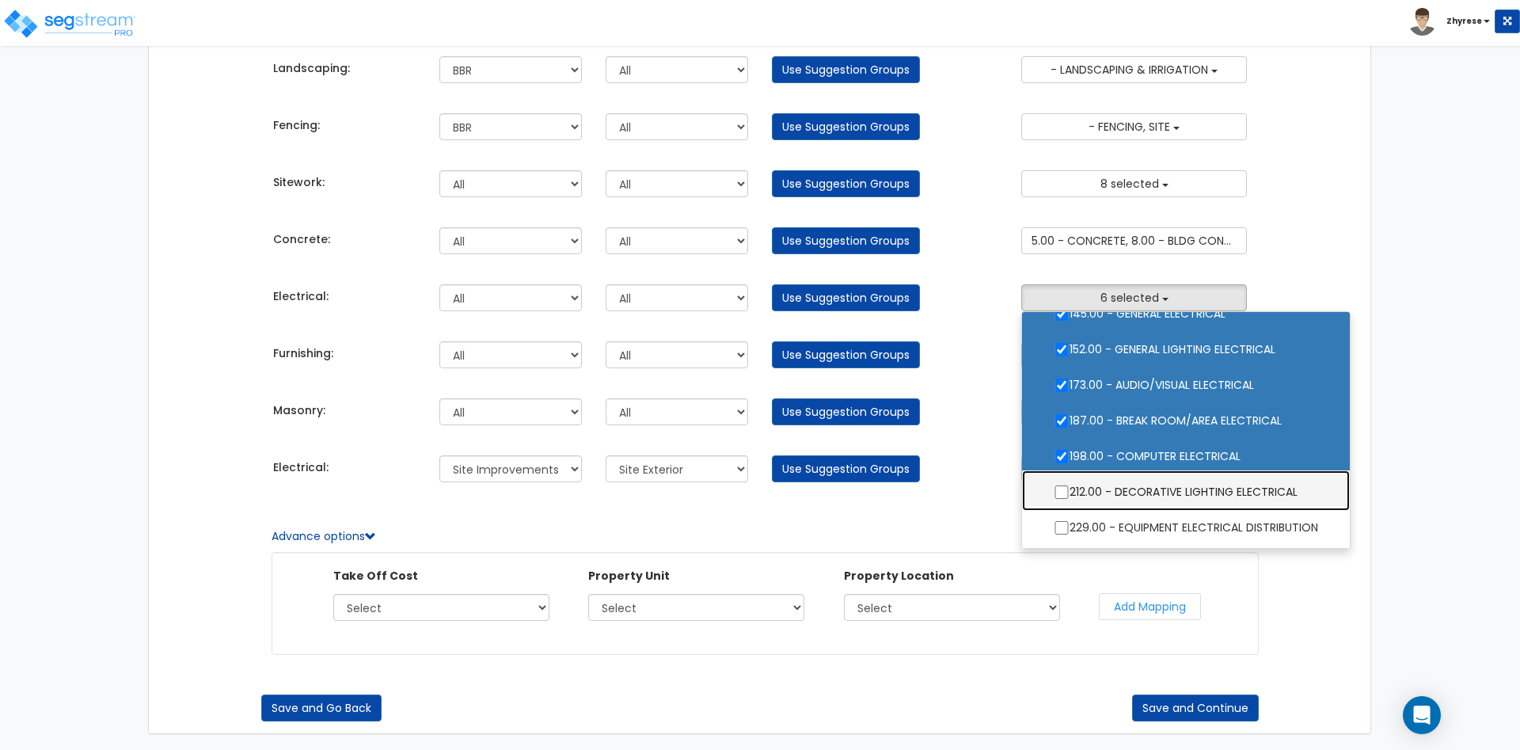
click at [1173, 484] on label "212.00 - DECORATIVE LIGHTING ELECTRICAL" at bounding box center [1186, 490] width 296 height 36
click at [1070, 485] on input "212.00 - DECORATIVE LIGHTING ELECTRICAL" at bounding box center [1062, 491] width 16 height 13
checkbox input "true"
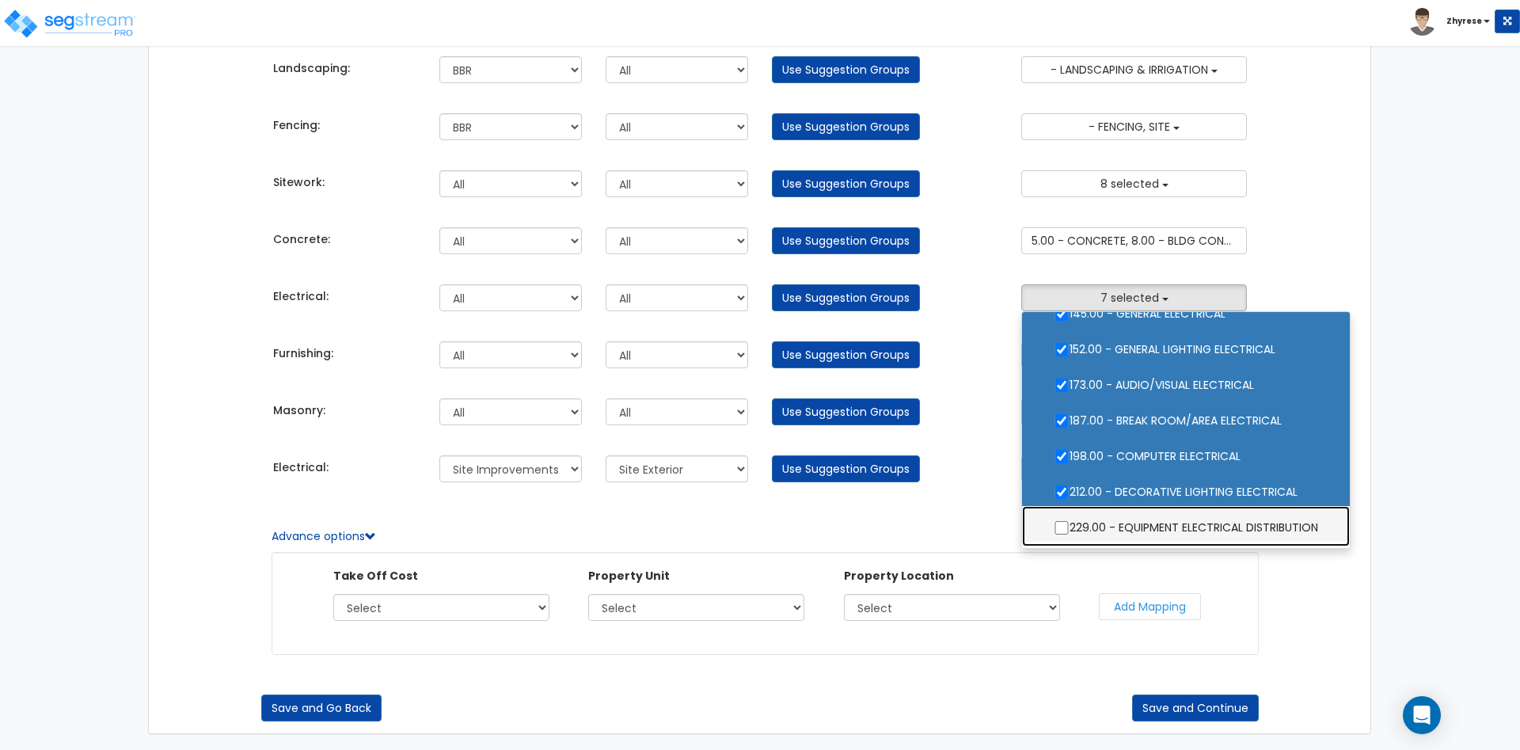
click at [1180, 518] on label "229.00 - EQUIPMENT ELECTRICAL DISTRIBUTION" at bounding box center [1186, 526] width 296 height 36
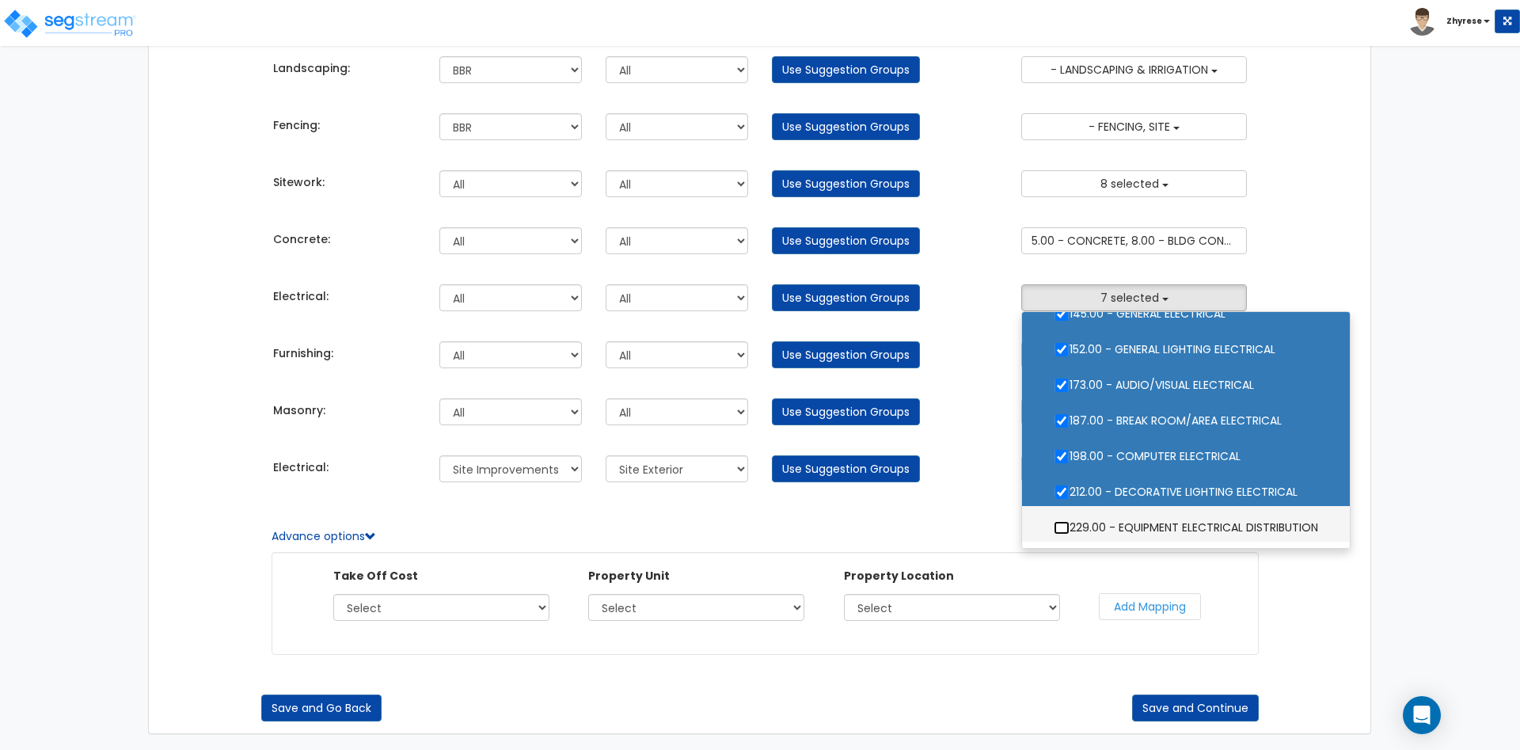
click at [1070, 521] on input "229.00 - EQUIPMENT ELECTRICAL DISTRIBUTION" at bounding box center [1062, 527] width 16 height 13
checkbox input "true"
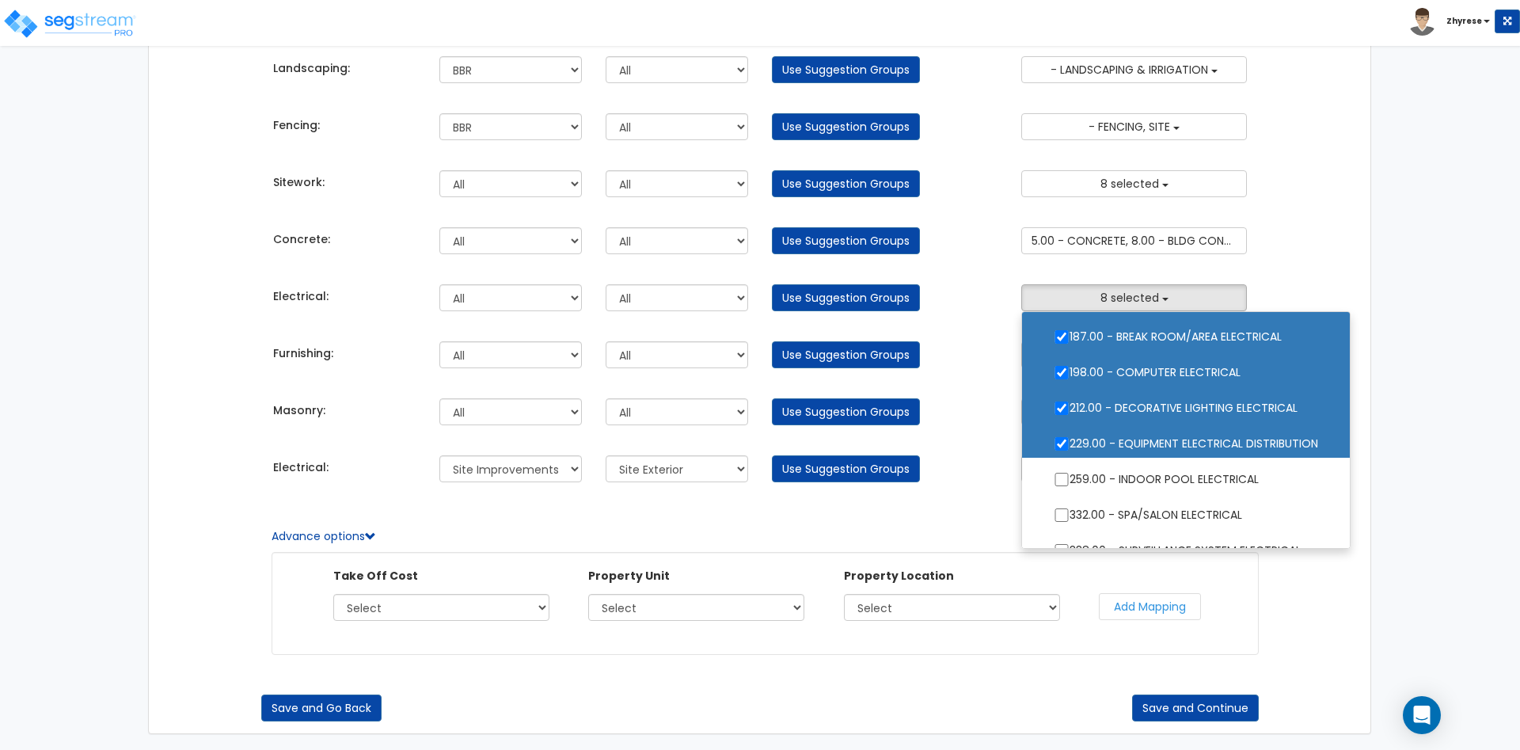
scroll to position [200, 0]
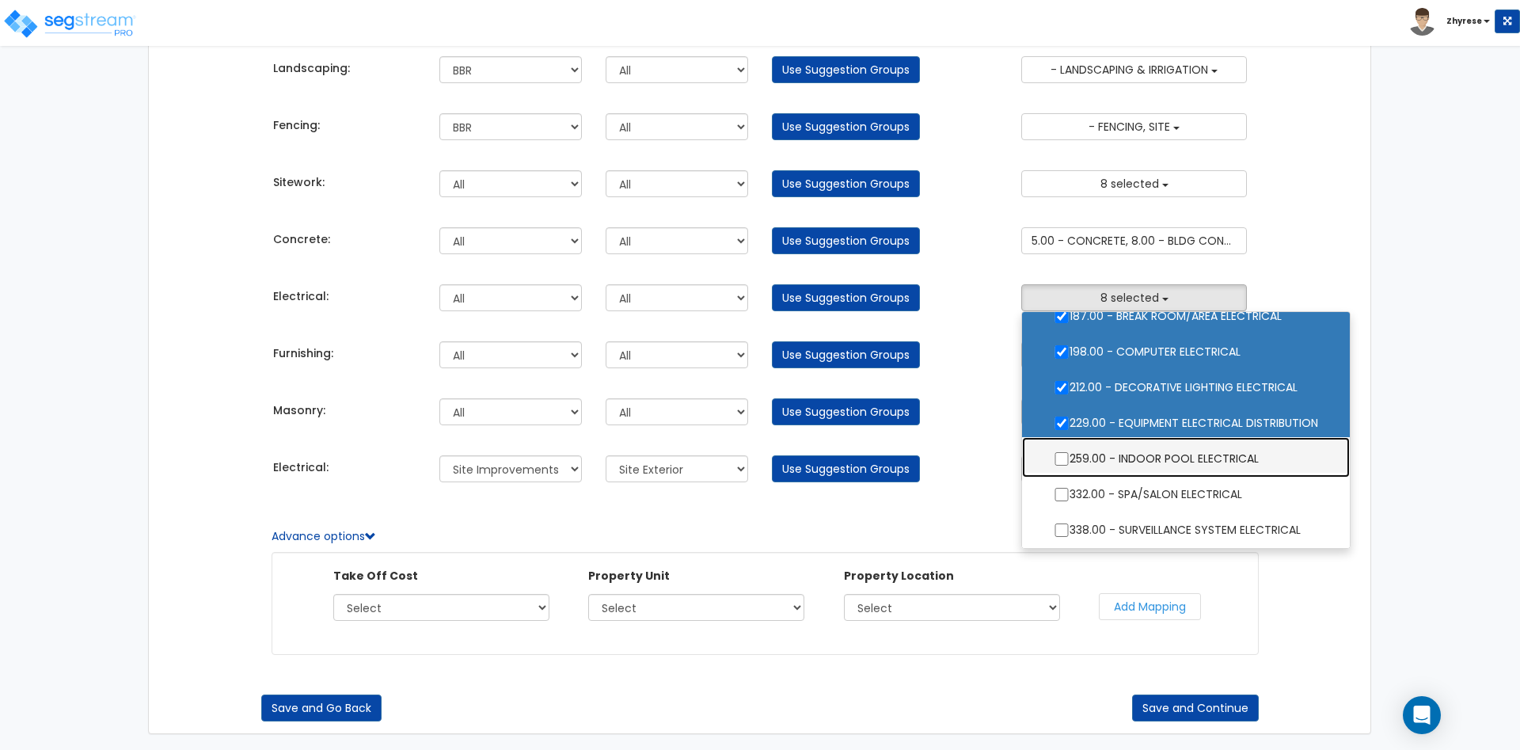
click at [1191, 463] on label "259.00 - INDOOR POOL ELECTRICAL" at bounding box center [1186, 457] width 296 height 36
click at [1070, 463] on input "259.00 - INDOOR POOL ELECTRICAL" at bounding box center [1062, 458] width 16 height 13
checkbox input "true"
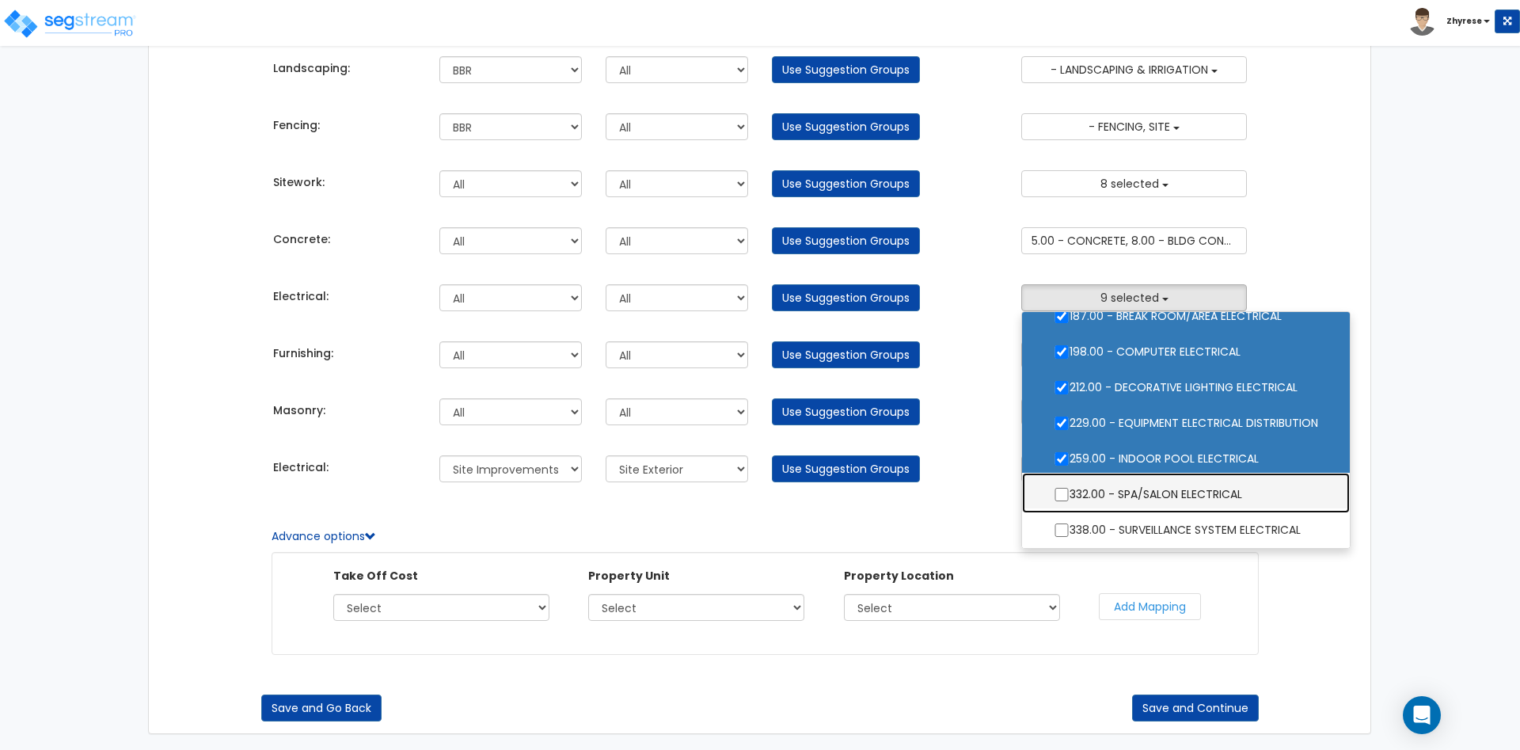
click at [1188, 481] on label "332.00 - SPA/SALON ELECTRICAL" at bounding box center [1186, 492] width 296 height 36
click at [1070, 488] on input "332.00 - SPA/SALON ELECTRICAL" at bounding box center [1062, 494] width 16 height 13
checkbox input "true"
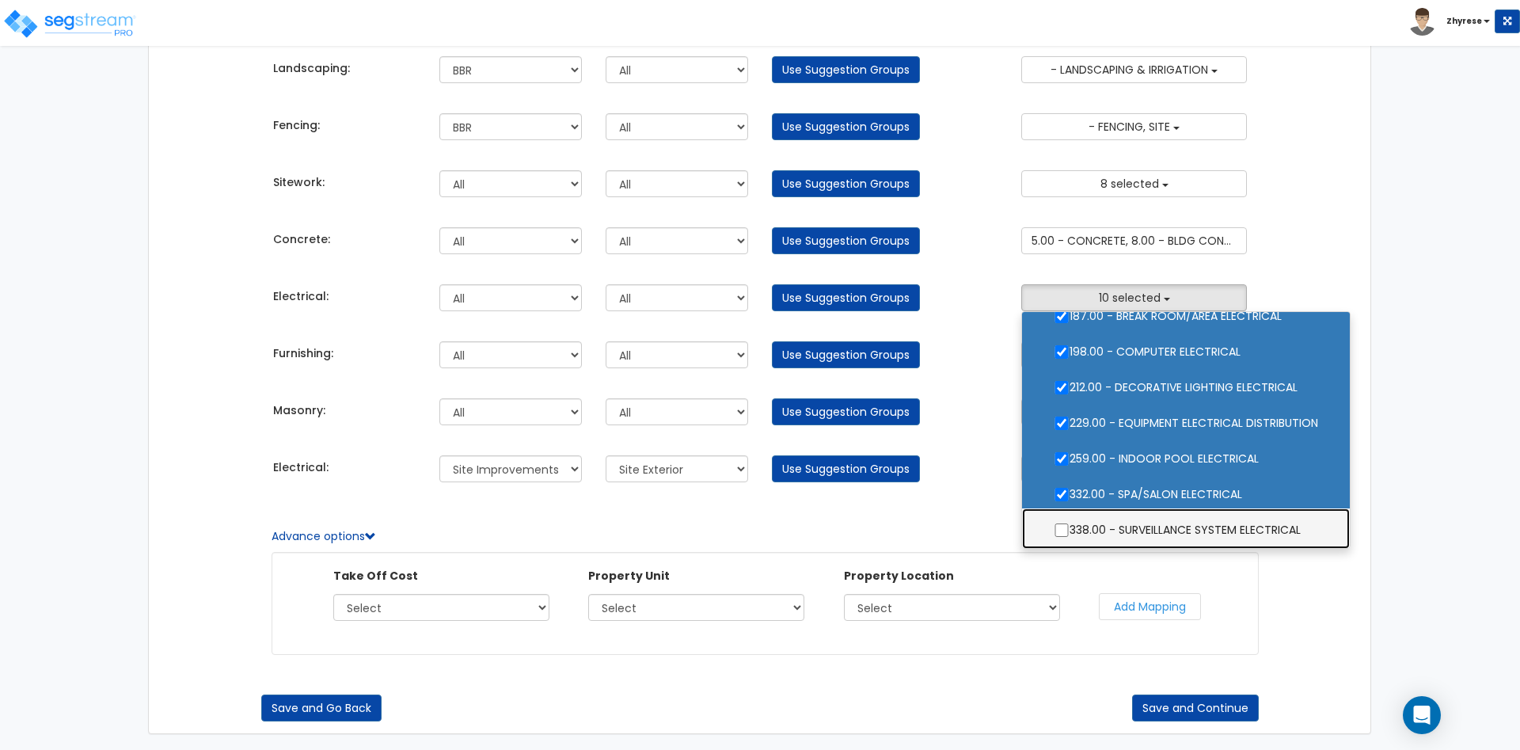
click at [1192, 522] on label "338.00 - SURVEILLANCE SYSTEM ELECTRICAL" at bounding box center [1186, 528] width 296 height 36
click at [1070, 523] on input "338.00 - SURVEILLANCE SYSTEM ELECTRICAL" at bounding box center [1062, 529] width 16 height 13
checkbox input "true"
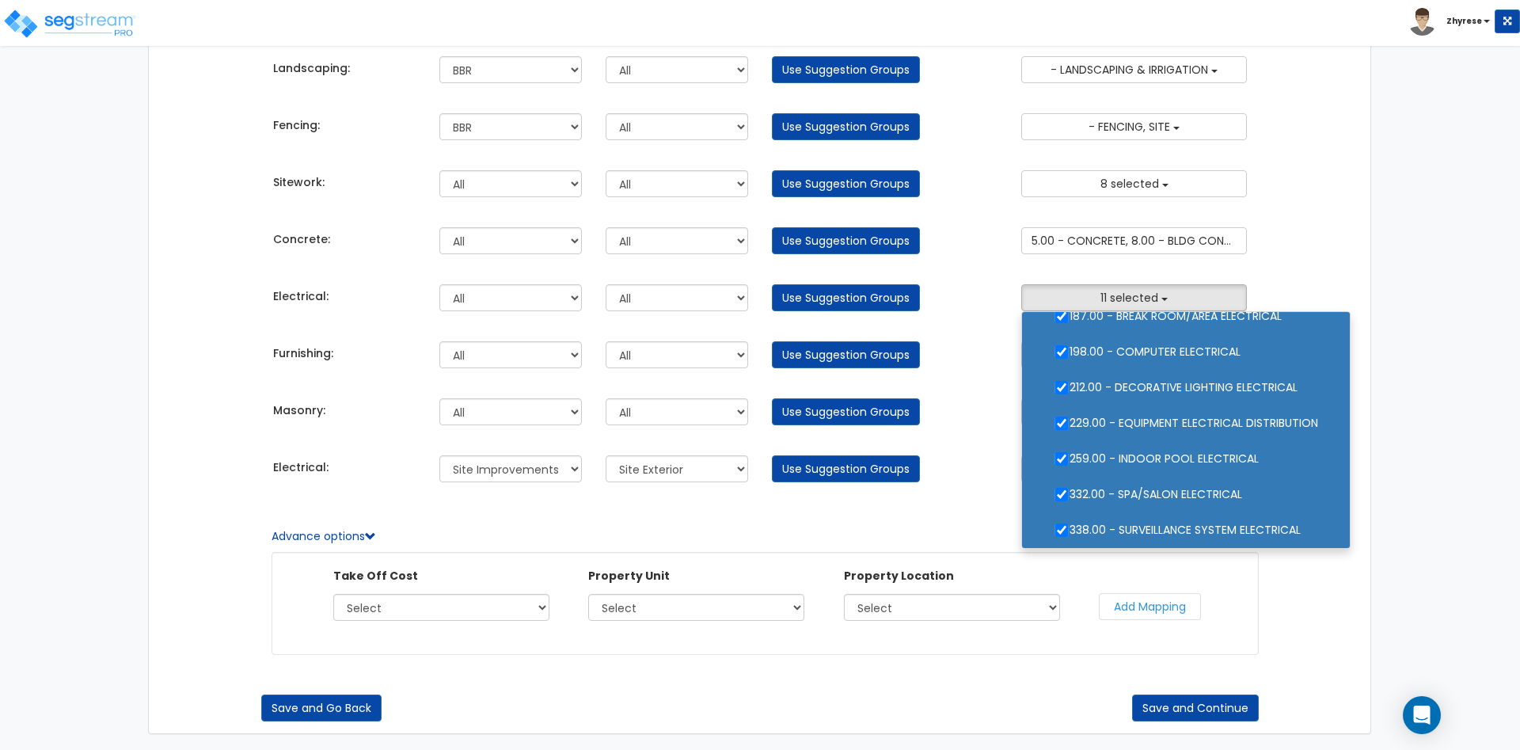
click at [1501, 351] on div "Associate Takeoff Costs with Engineering Using Component Groups Takeoff Cost Pr…" at bounding box center [760, 320] width 1520 height 860
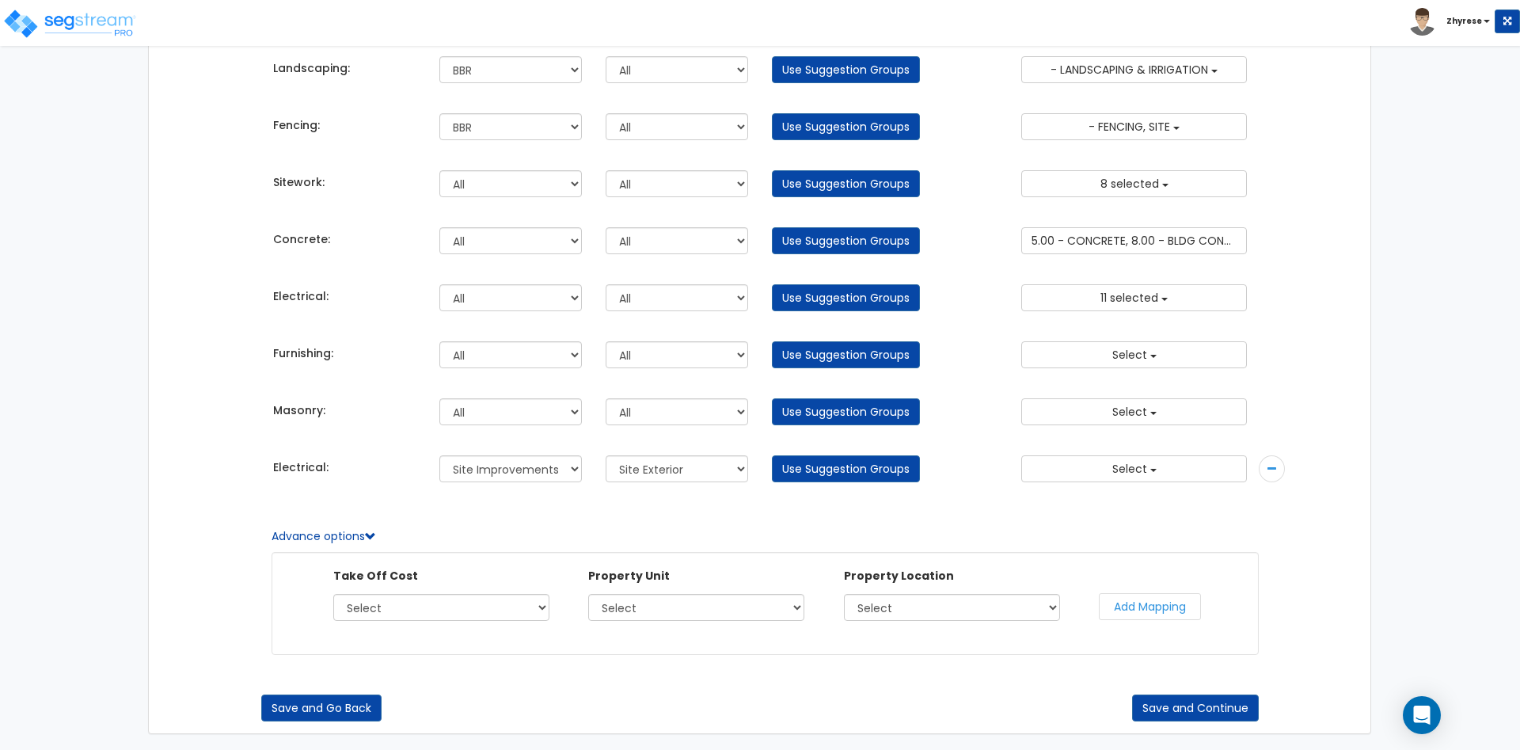
click at [1135, 371] on div "Furnishing: All BBR Site Improvements PU All - ELECTRICAL" at bounding box center [760, 353] width 998 height 41
click at [1139, 357] on span "Select" at bounding box center [1129, 355] width 35 height 16
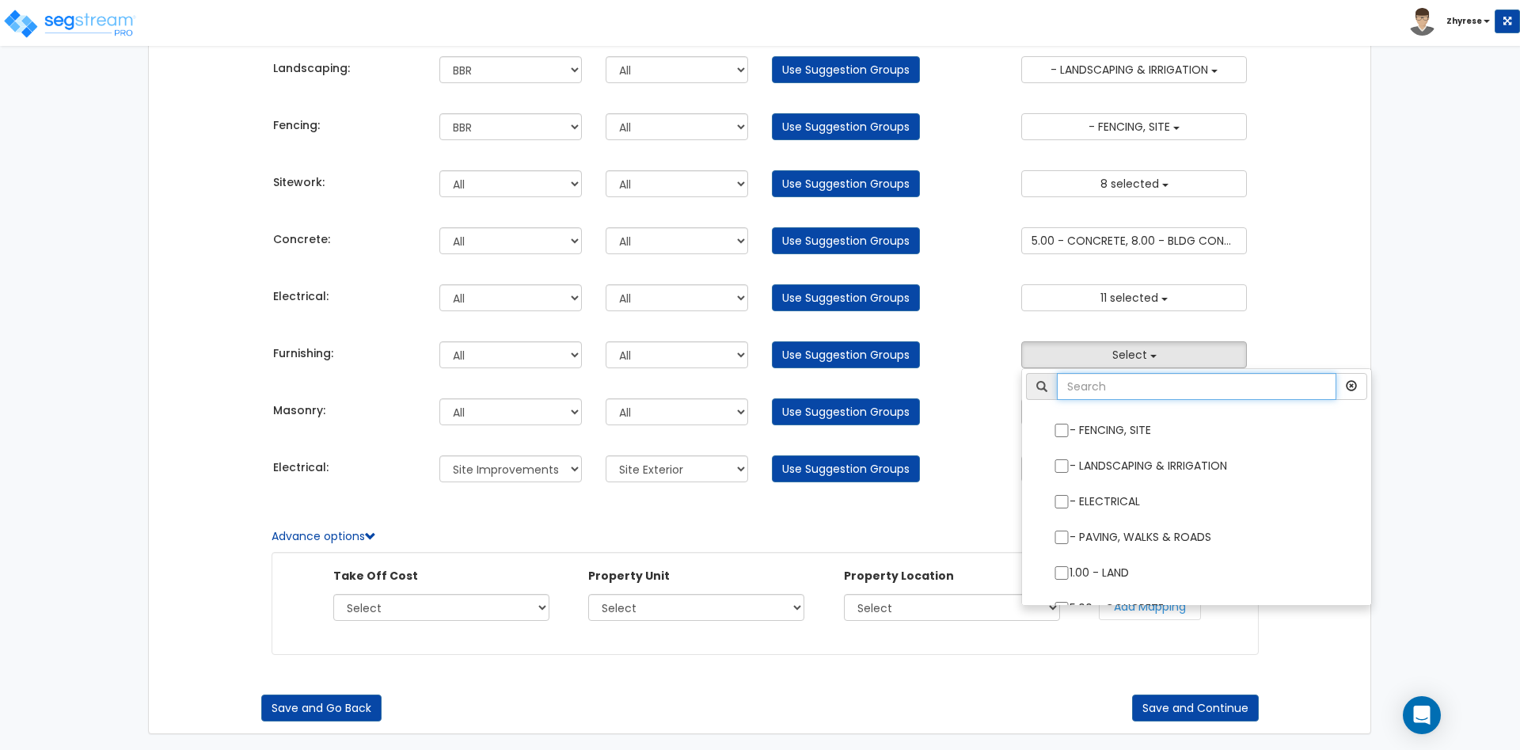
click at [1144, 393] on input "text" at bounding box center [1196, 386] width 279 height 27
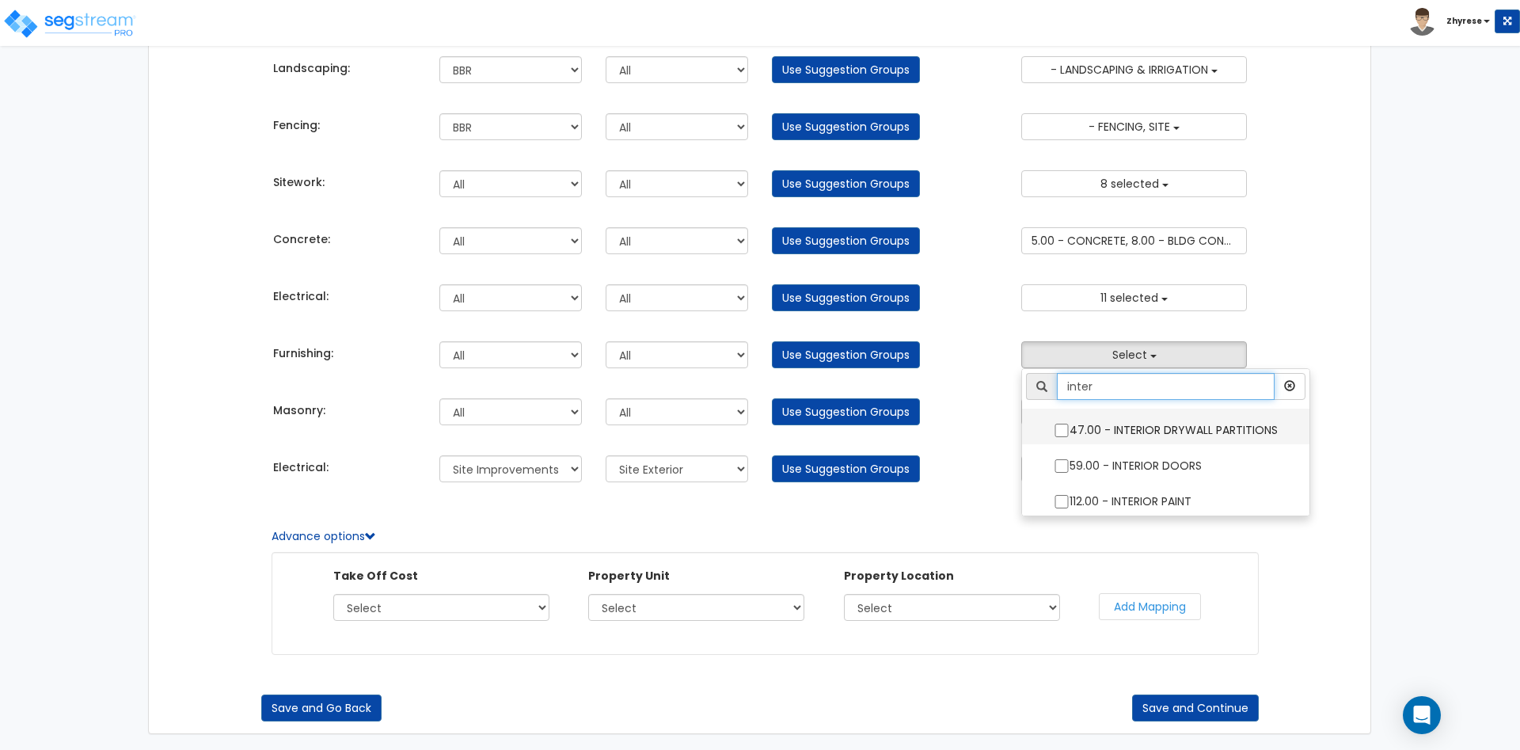
type input "inter"
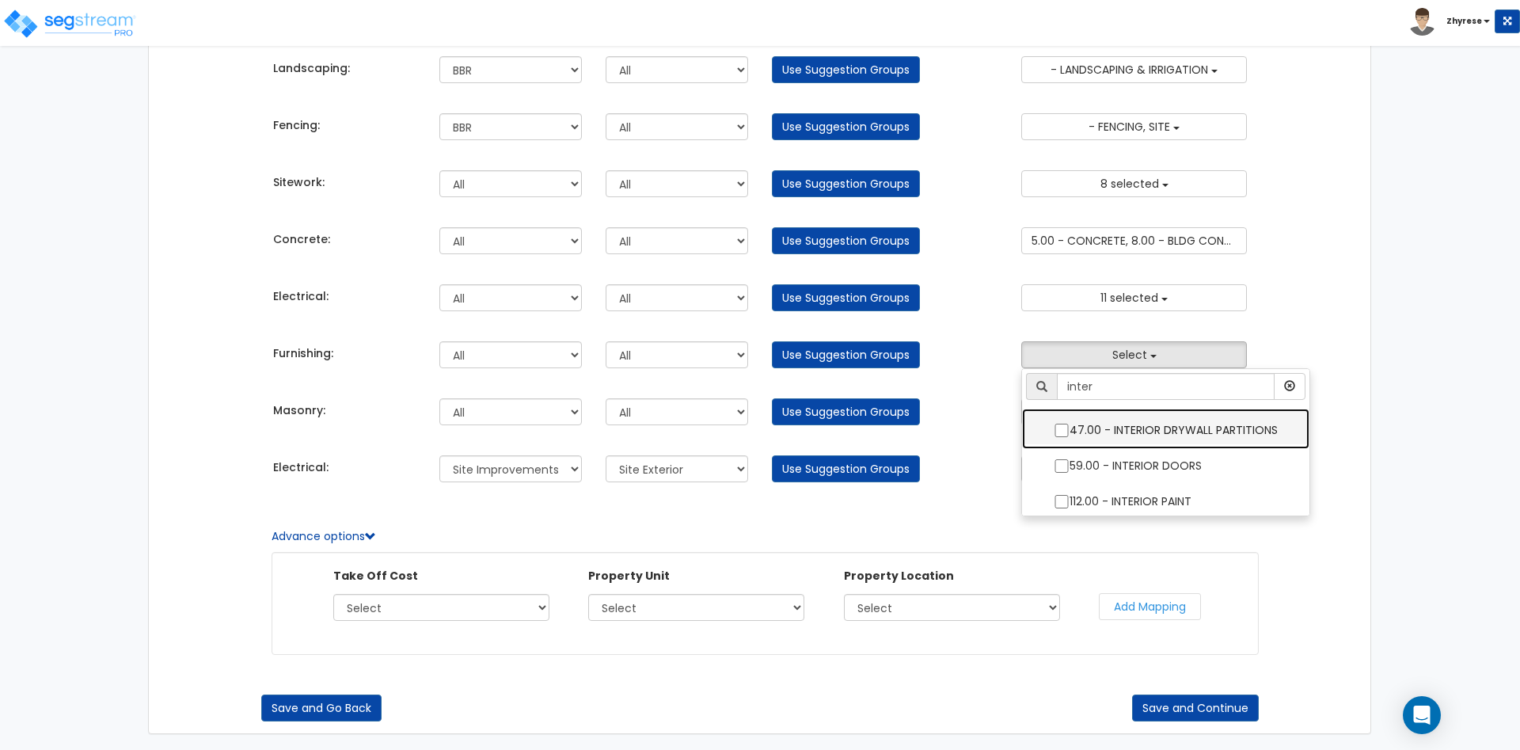
click at [1140, 416] on label "47.00 - INTERIOR DRYWALL PARTITIONS" at bounding box center [1166, 428] width 256 height 36
click at [1070, 424] on input "47.00 - INTERIOR DRYWALL PARTITIONS" at bounding box center [1062, 430] width 16 height 13
checkbox input "true"
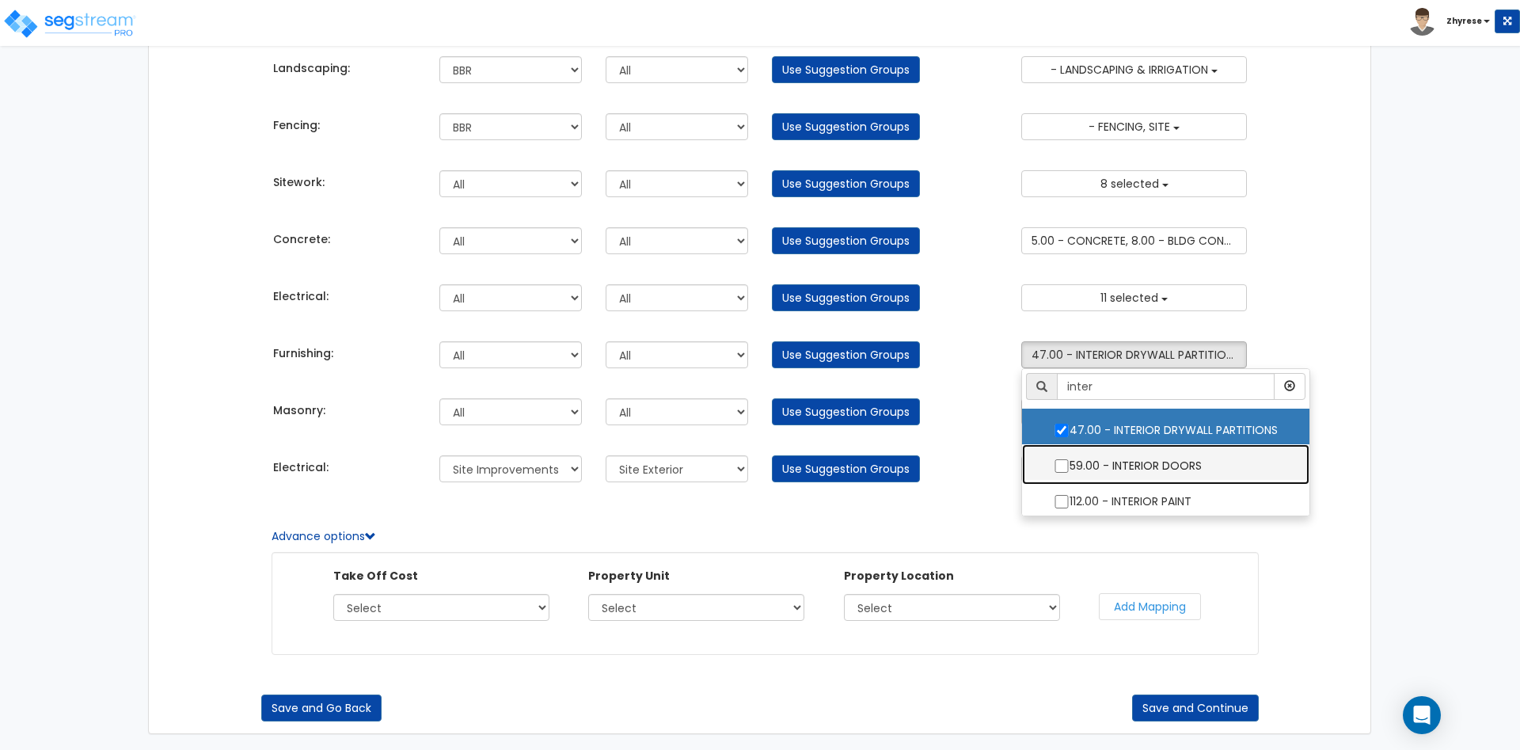
click at [1147, 450] on label "59.00 - INTERIOR DOORS" at bounding box center [1166, 464] width 256 height 36
click at [1070, 459] on input "59.00 - INTERIOR DOORS" at bounding box center [1062, 465] width 16 height 13
checkbox input "true"
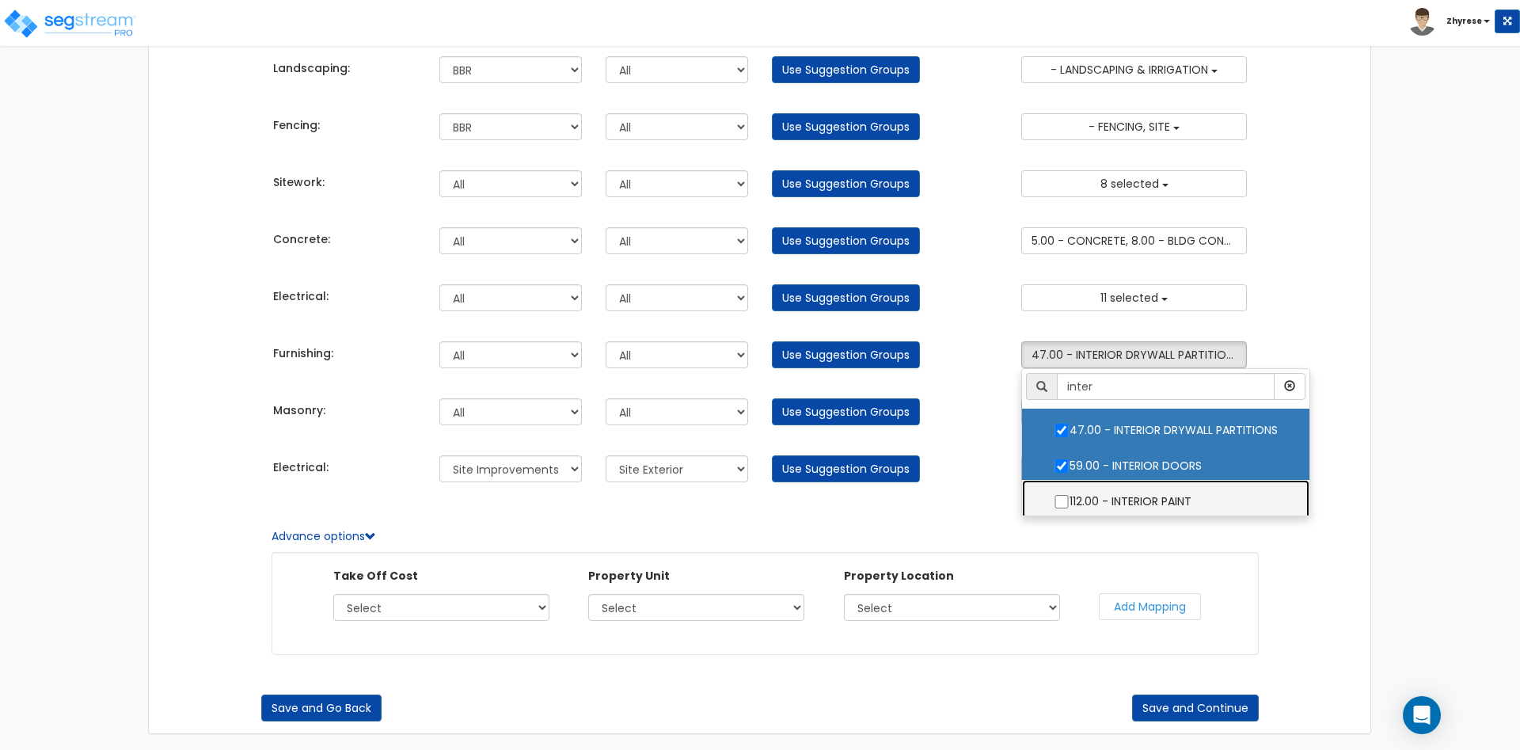
click at [1155, 489] on label "112.00 - INTERIOR PAINT" at bounding box center [1166, 499] width 256 height 36
click at [1070, 495] on input "112.00 - INTERIOR PAINT" at bounding box center [1062, 501] width 16 height 13
checkbox input "true"
click at [1415, 280] on div "Associate Takeoff Costs with Engineering Using Component Groups Takeoff Cost Pr…" at bounding box center [760, 320] width 1520 height 860
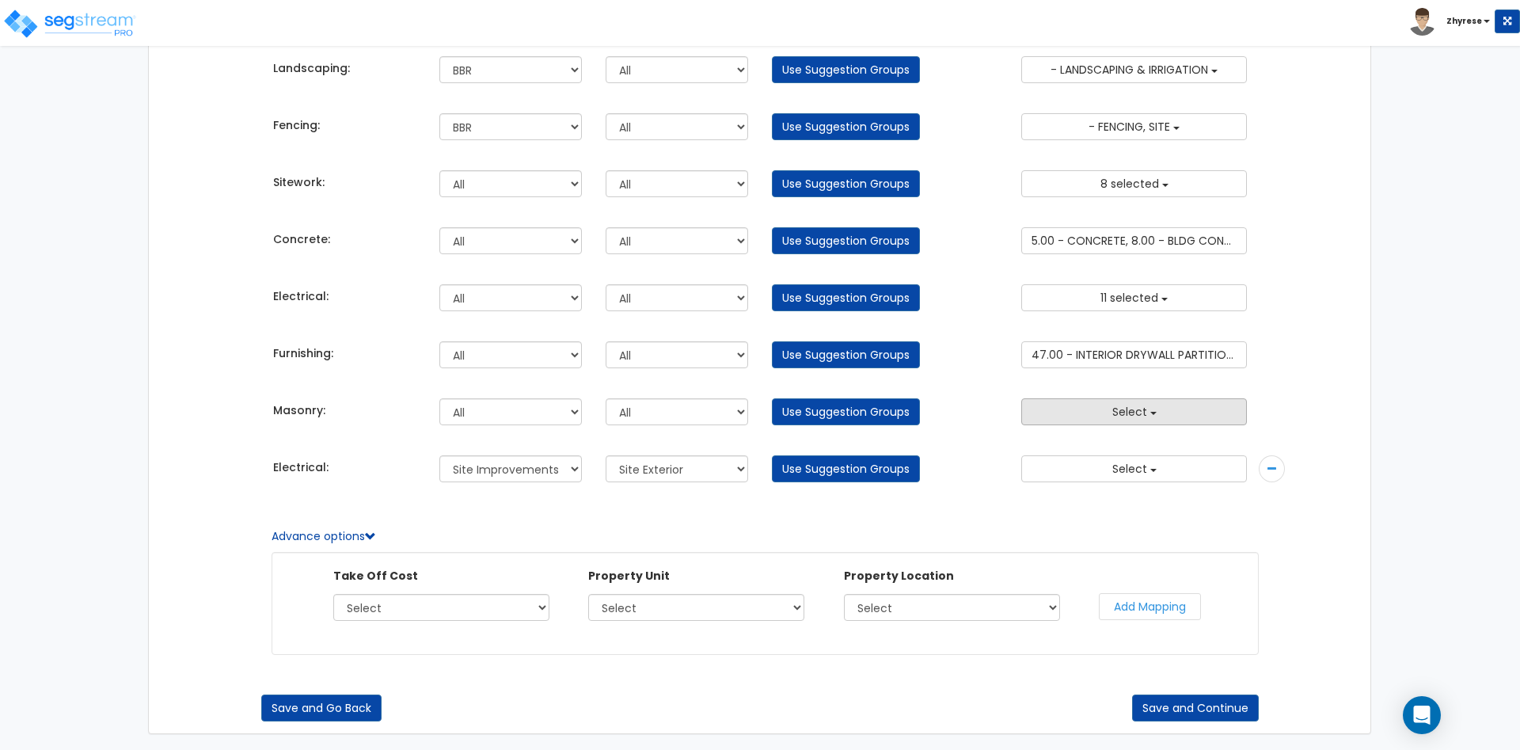
click at [1131, 422] on button "Select" at bounding box center [1134, 411] width 226 height 27
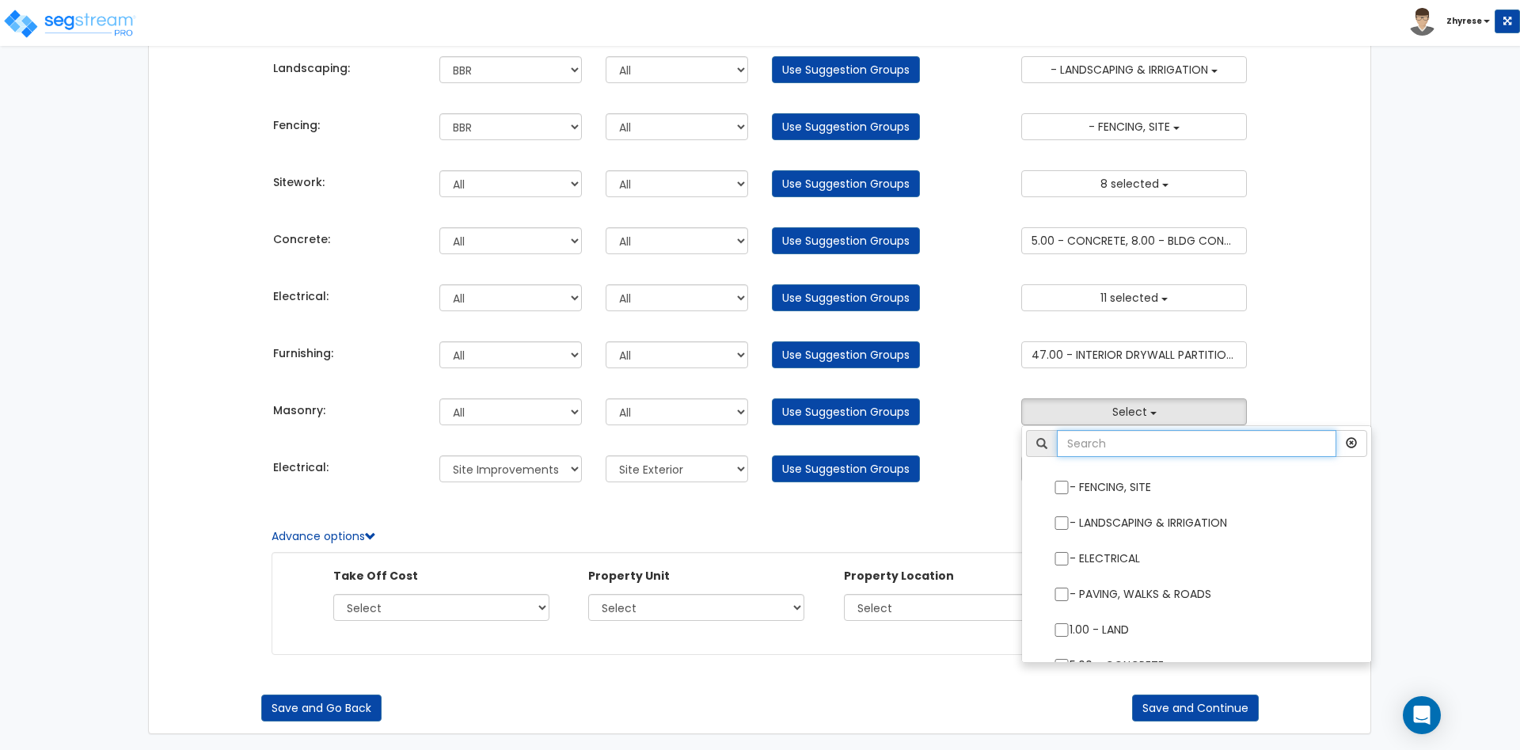
click at [1127, 441] on input "text" at bounding box center [1196, 443] width 279 height 27
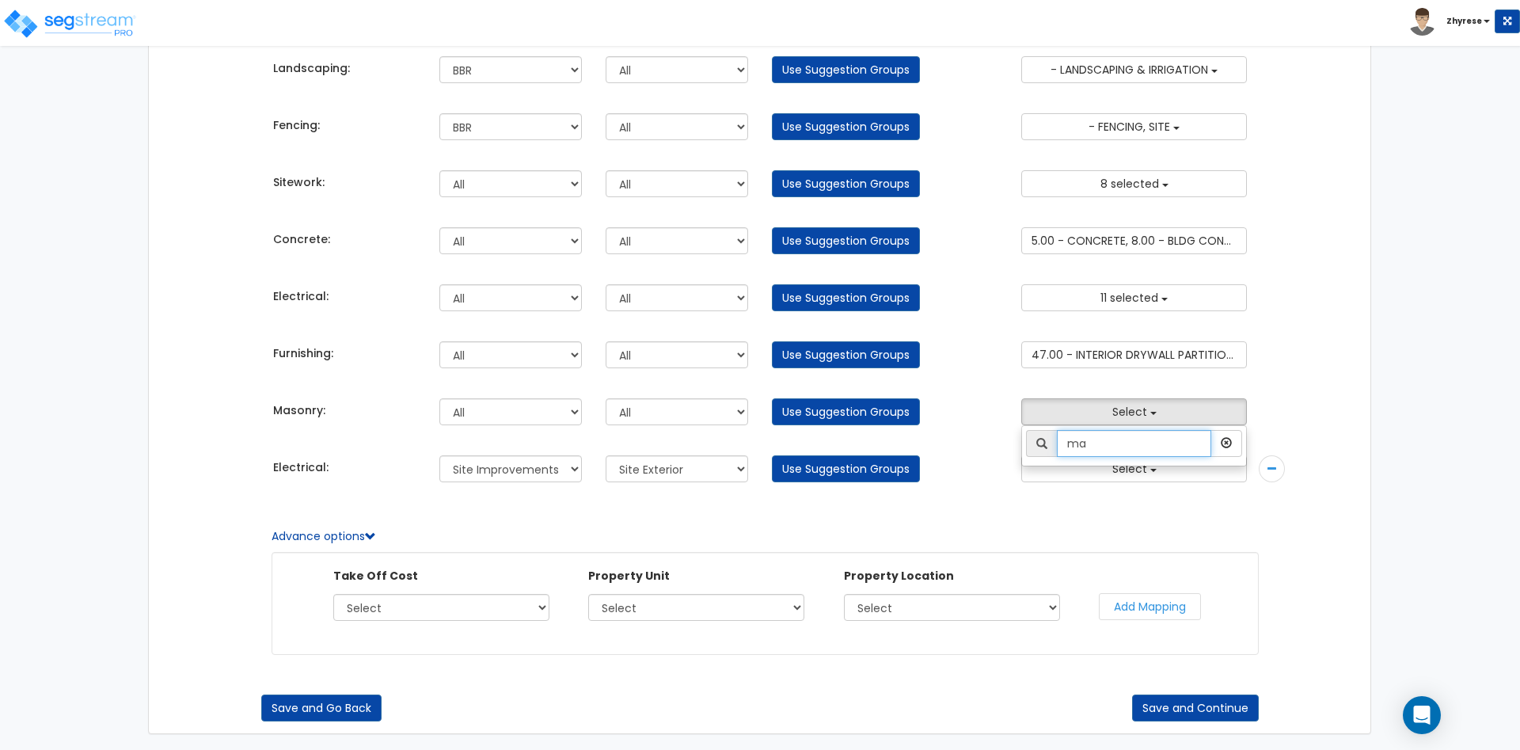
type input "m"
type input "ext"
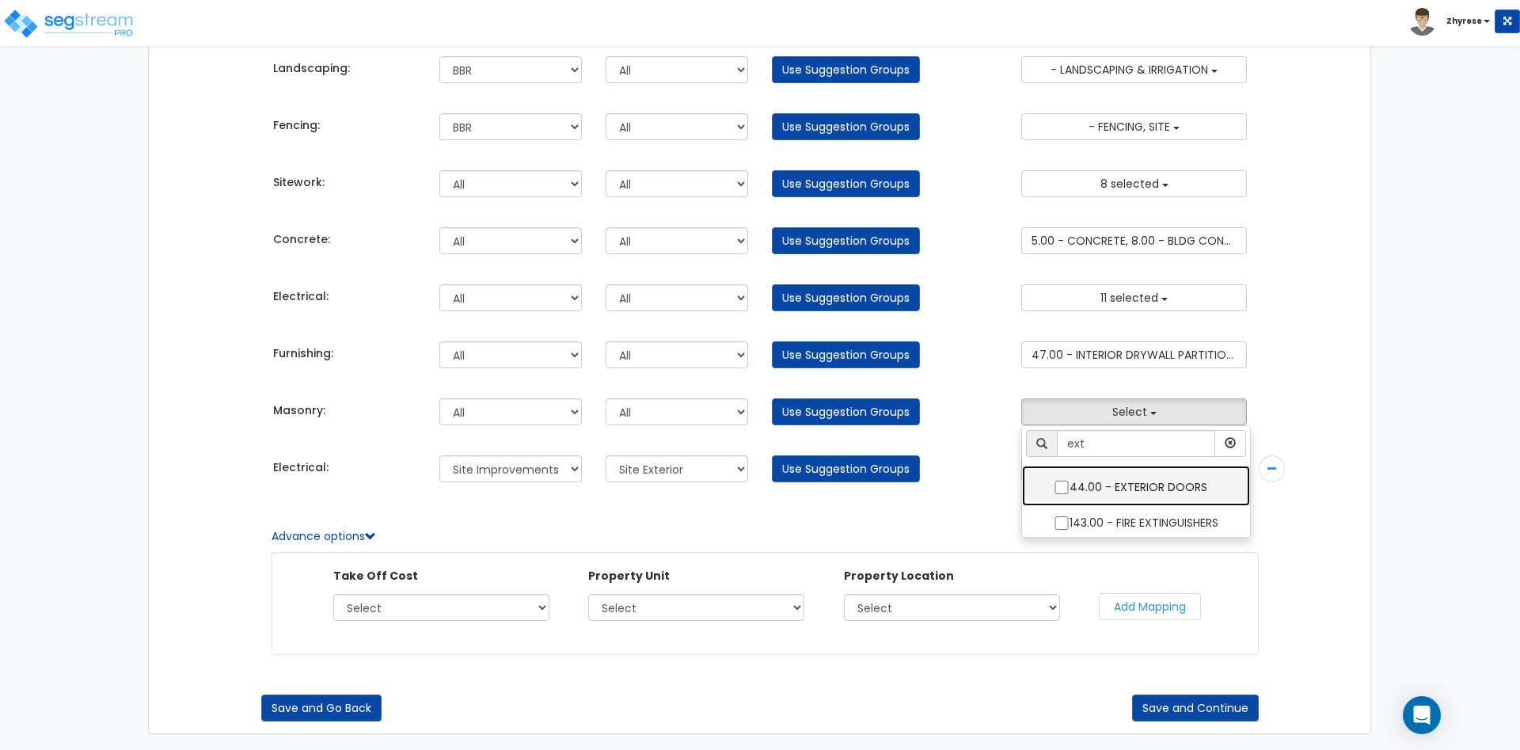
click at [1137, 492] on label "44.00 - EXTERIOR DOORS" at bounding box center [1136, 485] width 196 height 36
click at [1070, 492] on input "44.00 - EXTERIOR DOORS" at bounding box center [1062, 487] width 16 height 13
checkbox input "true"
click at [1153, 538] on ul "ext - FENCING, SITE - LANDSCAPING & IRRIGATION - ELECTRICAL - PAVING, WALKS & R…" at bounding box center [1136, 481] width 230 height 112
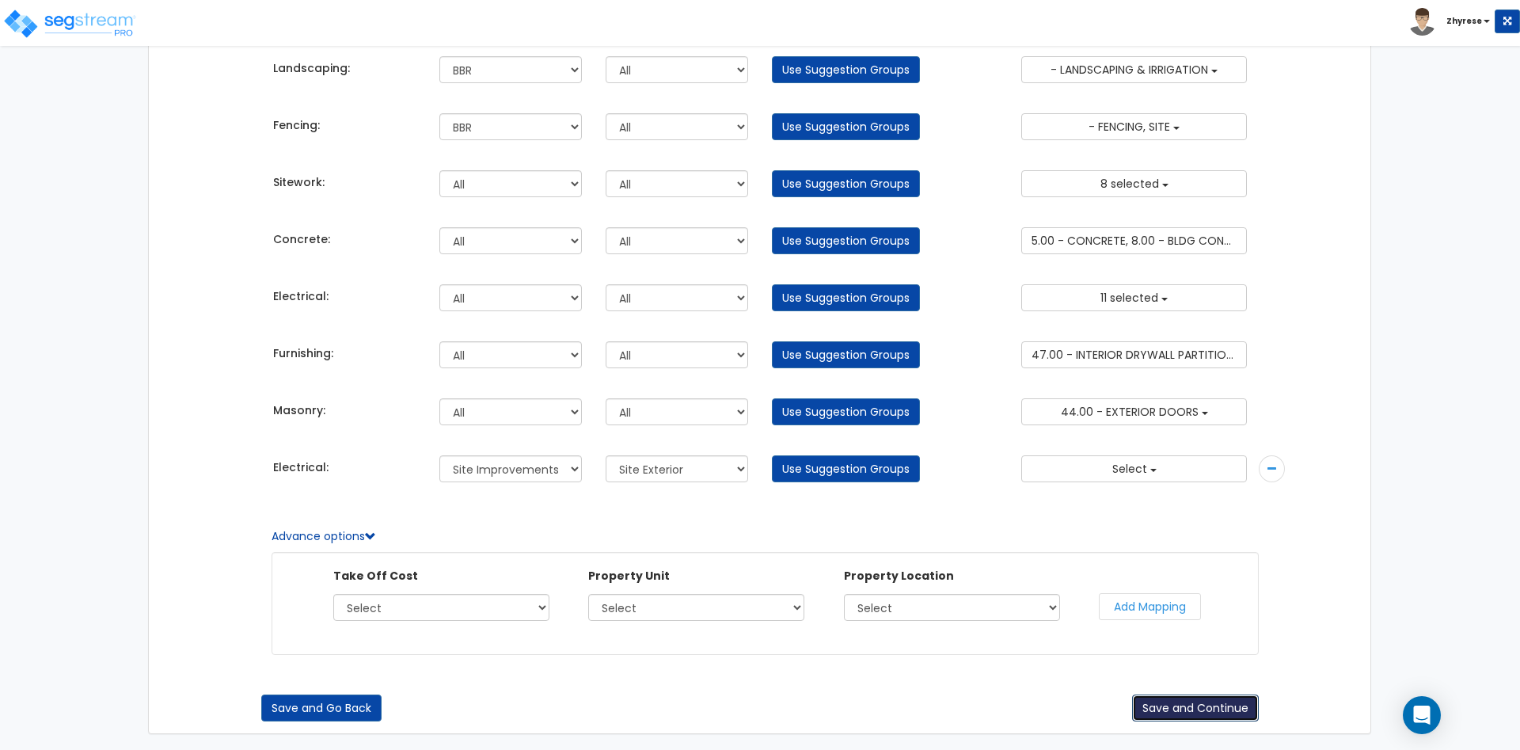
click at [1224, 710] on button "Save and Continue" at bounding box center [1195, 707] width 127 height 27
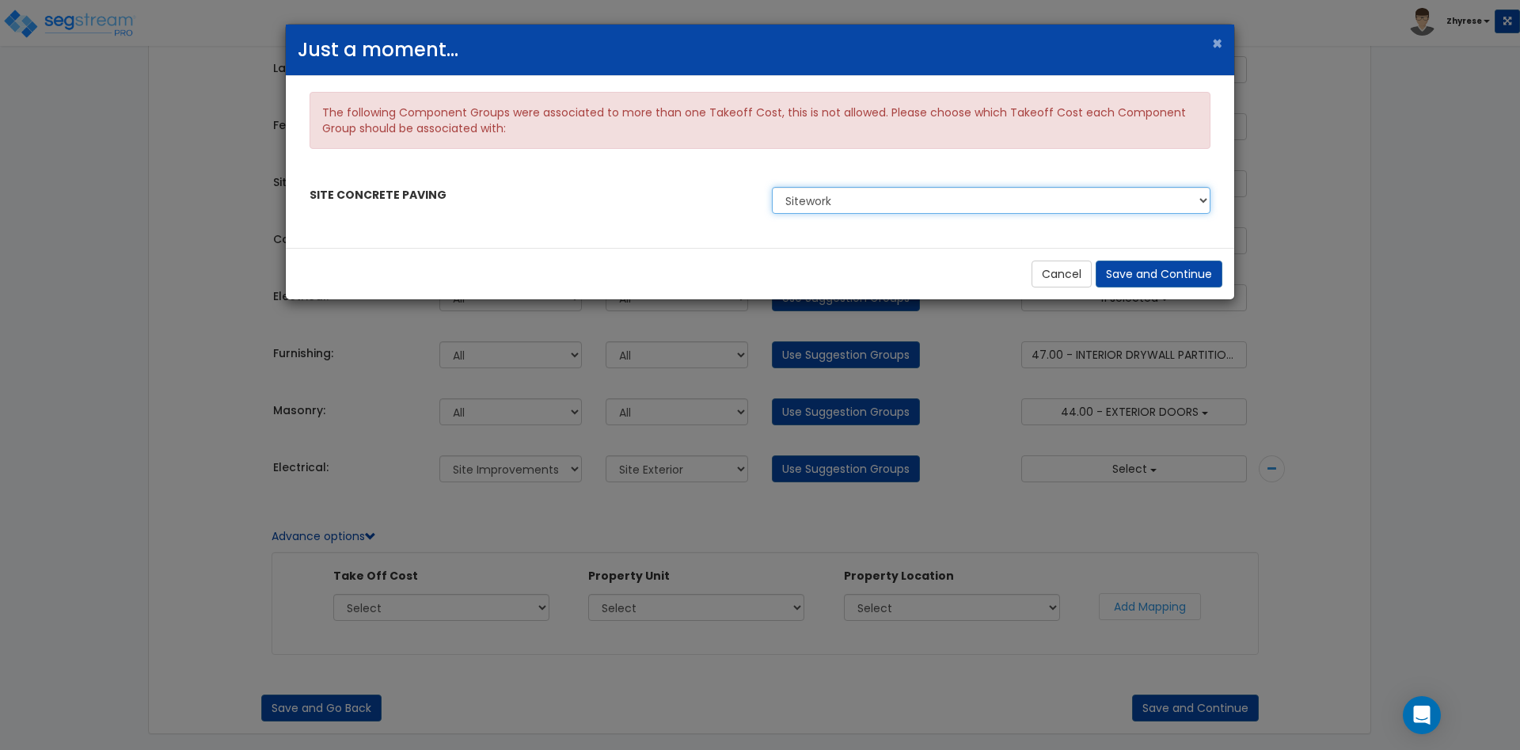
click at [772, 187] on select "Sitework Concrete" at bounding box center [991, 200] width 439 height 27
select select "45325141"
click option "Concrete" at bounding box center [0, 0] width 0 height 0
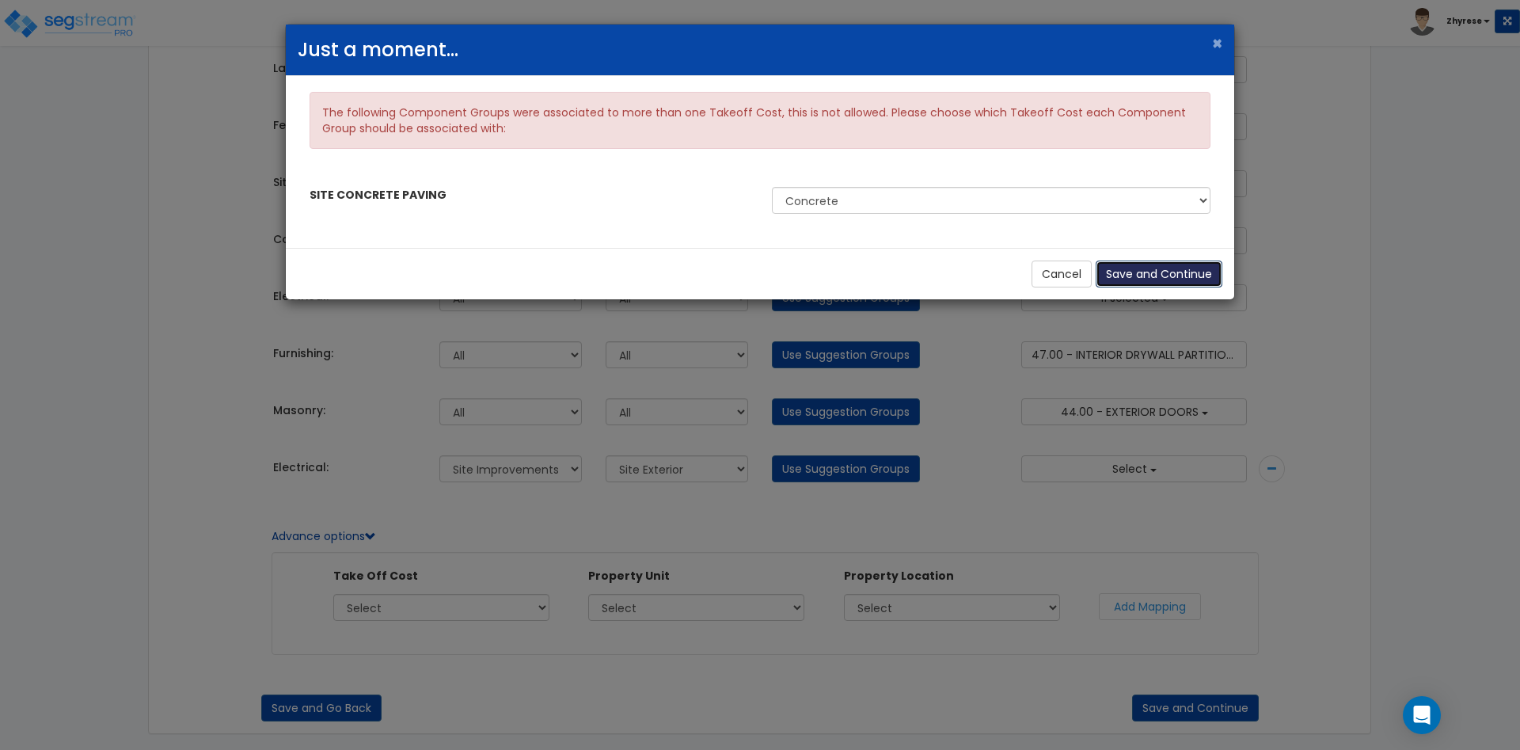
click at [1162, 285] on button "Save and Continue" at bounding box center [1159, 273] width 127 height 27
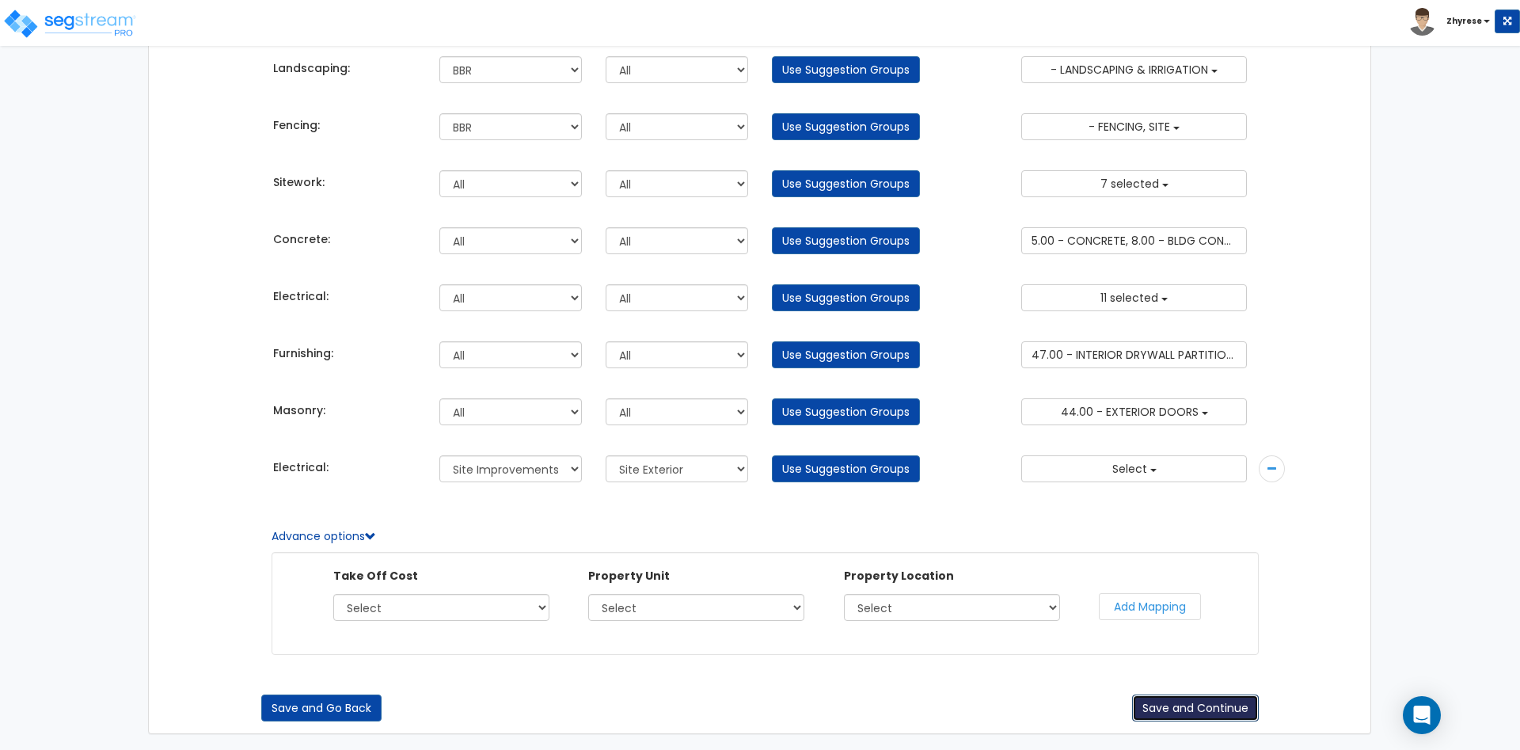
click at [1178, 711] on button "Save and Continue" at bounding box center [1195, 707] width 127 height 27
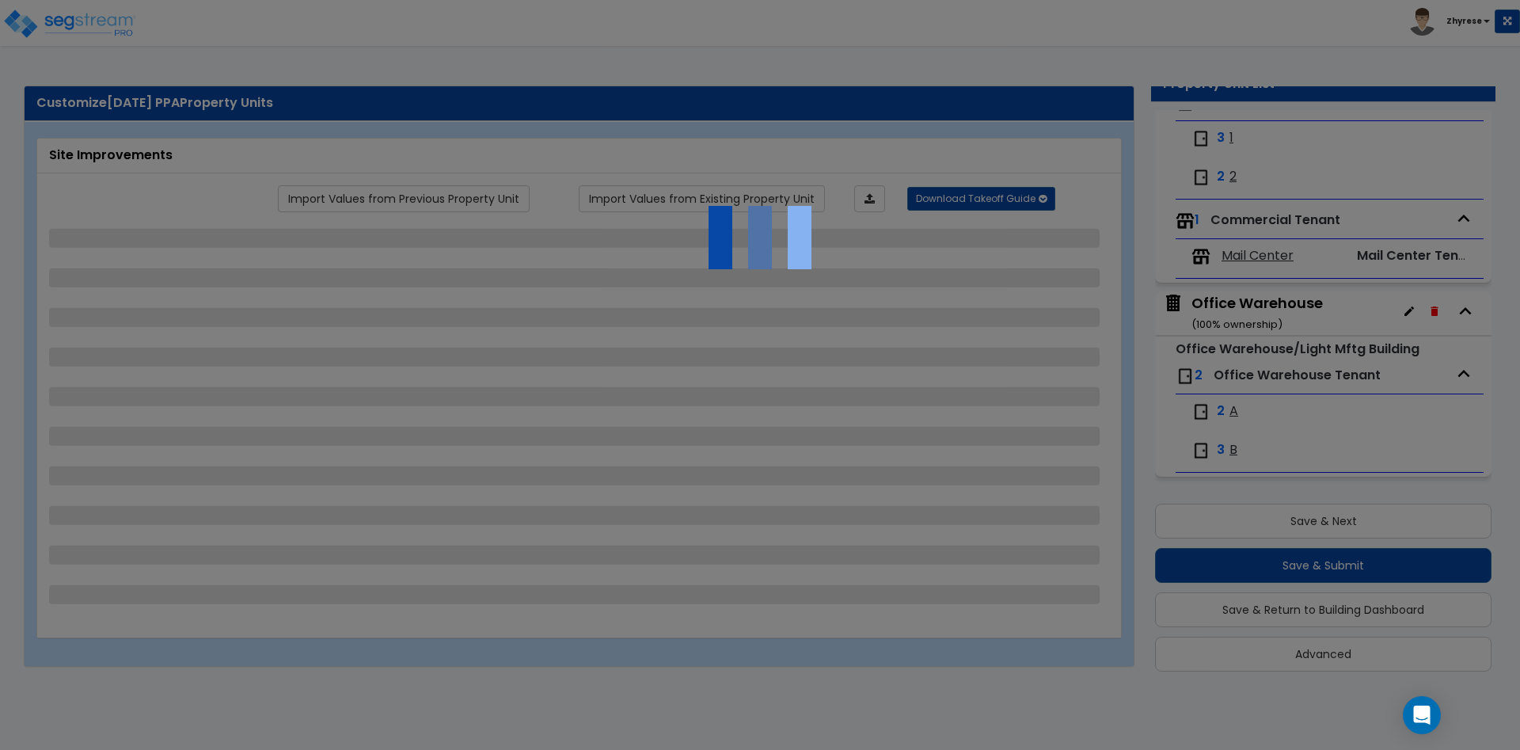
scroll to position [252, 0]
select select "1"
select select "2"
select select "1"
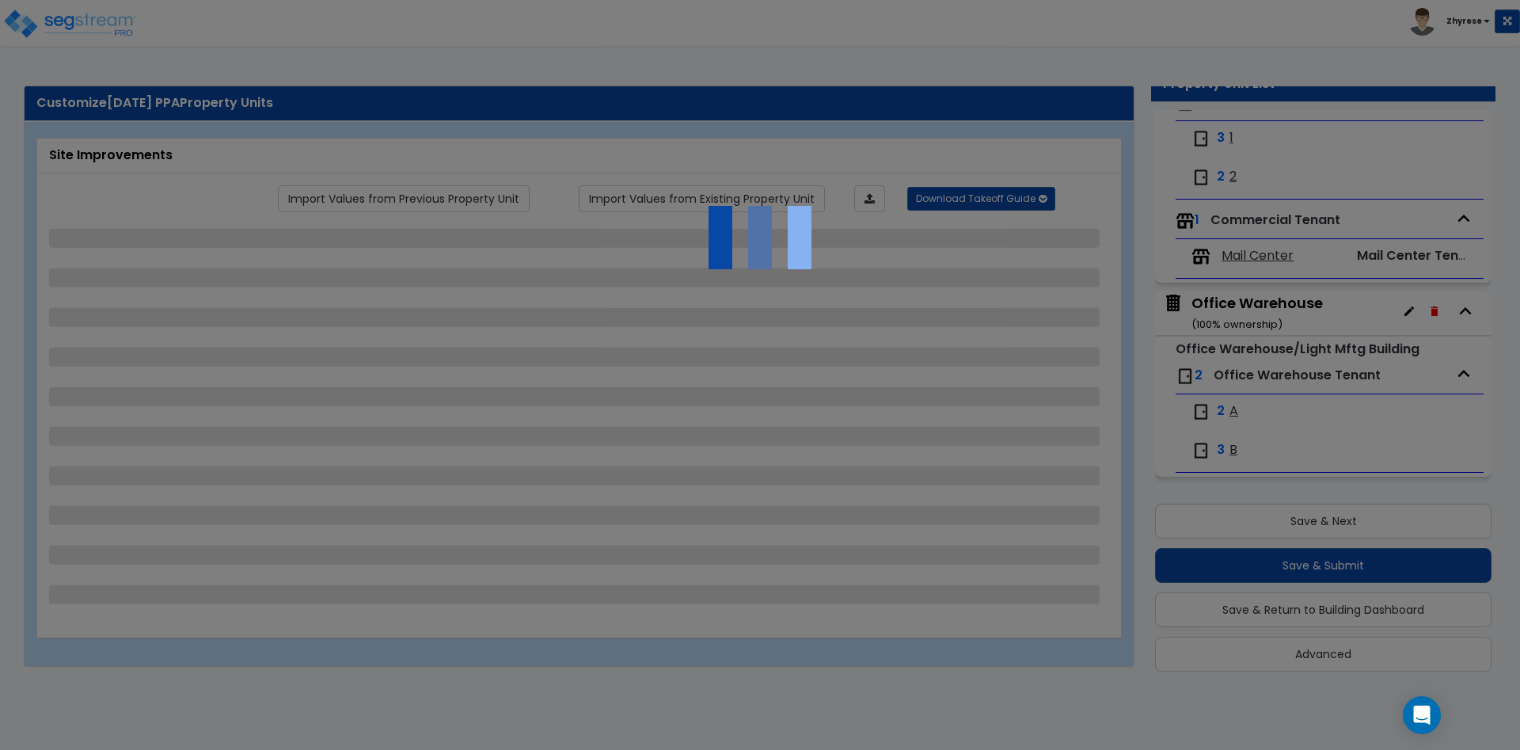
select select "1"
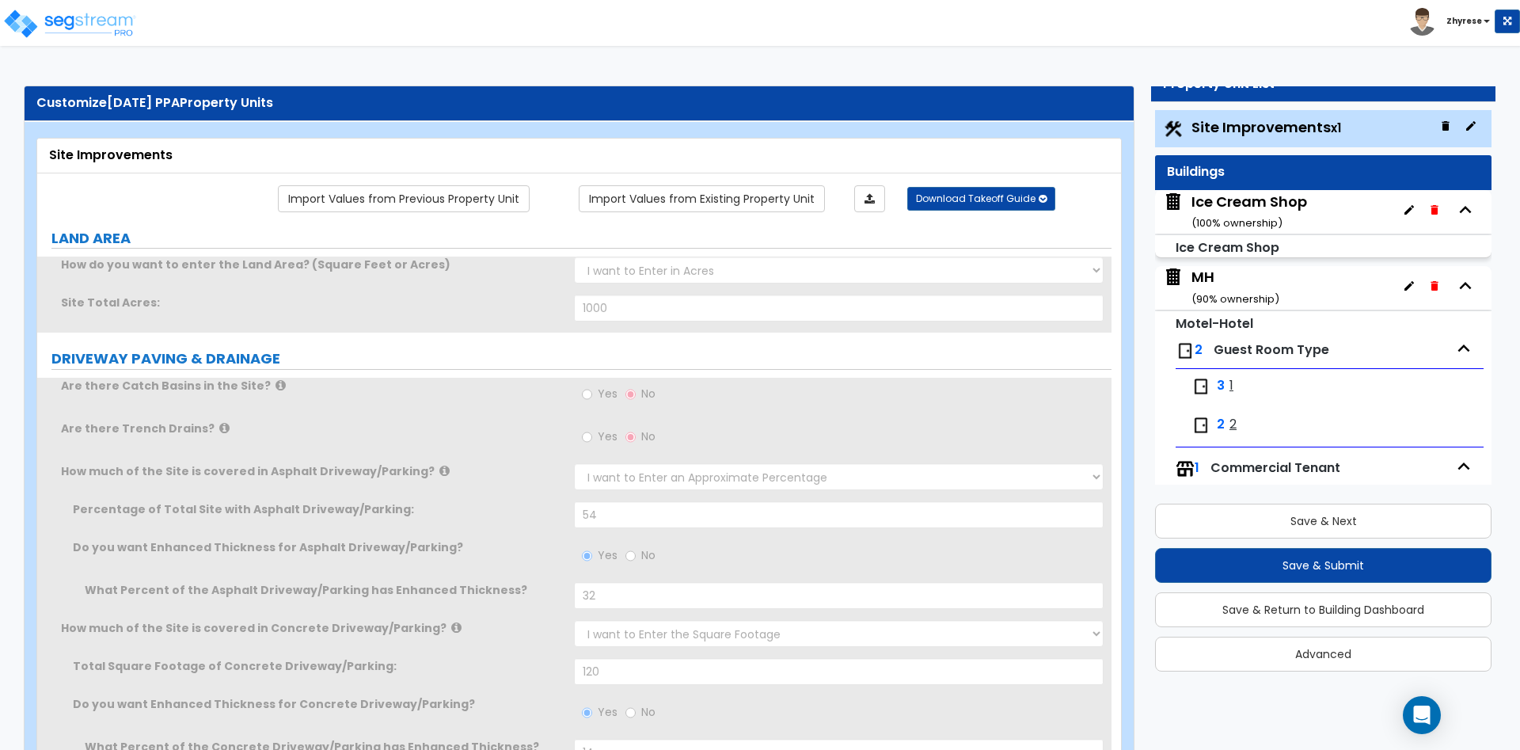
scroll to position [0, 0]
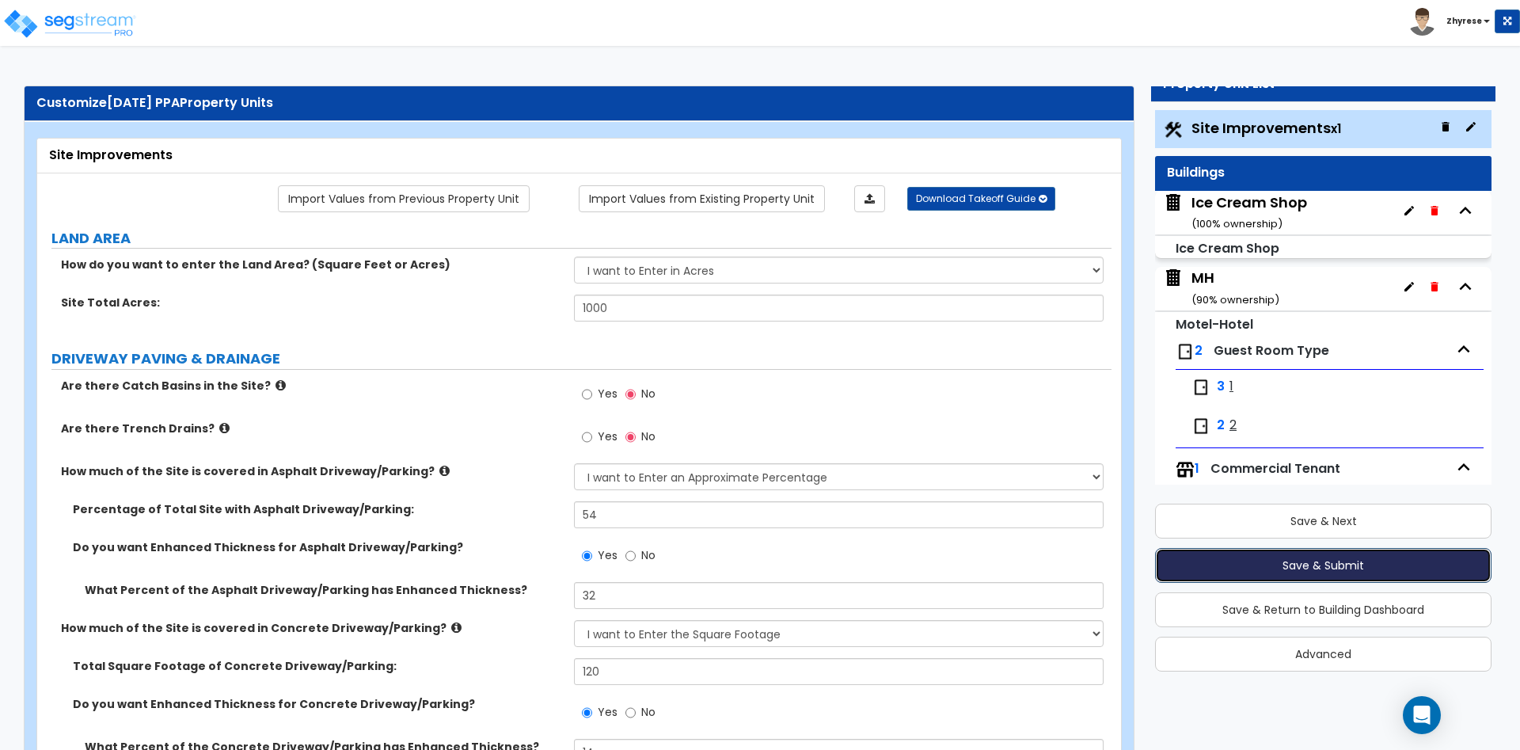
click at [1287, 552] on button "Save & Submit" at bounding box center [1323, 565] width 337 height 35
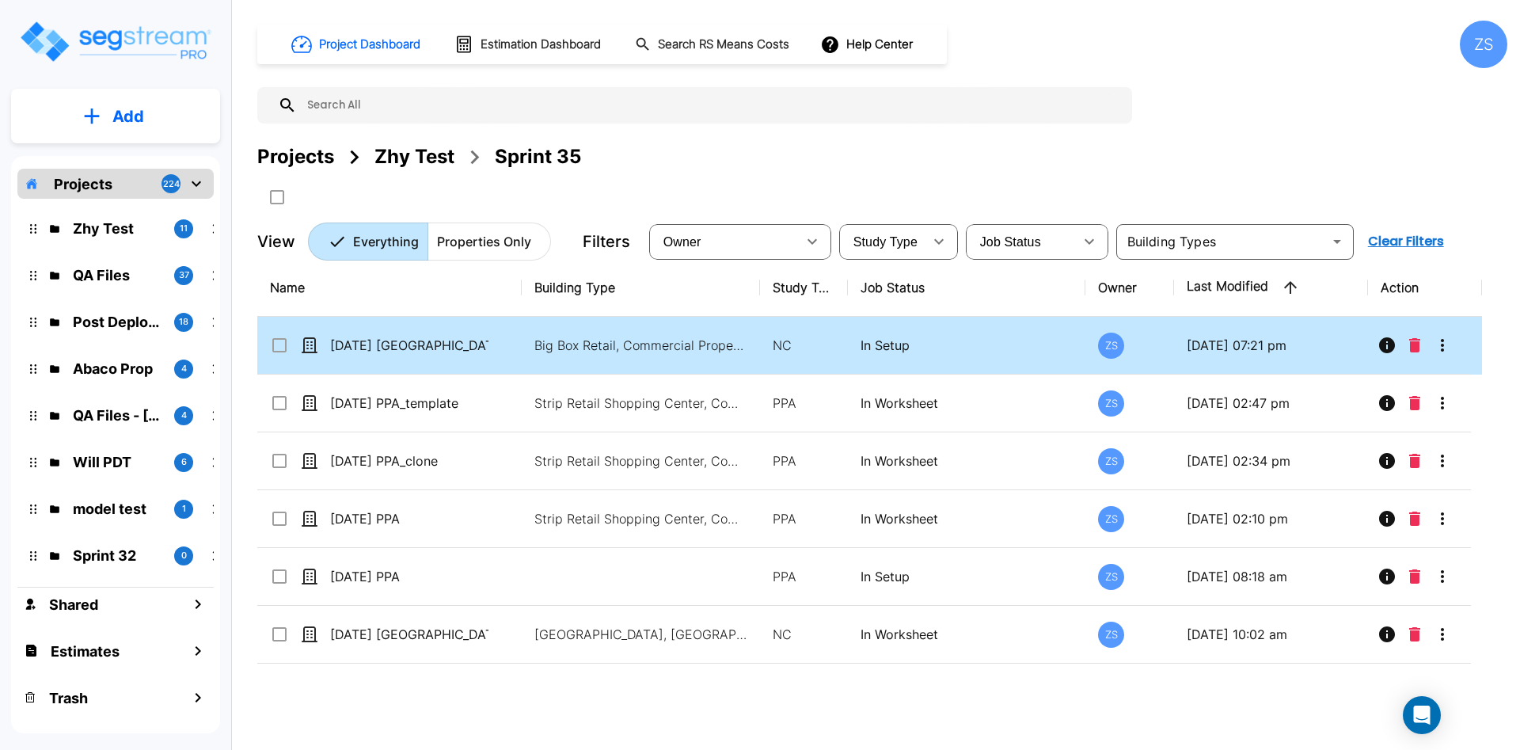
click at [416, 343] on p "[DATE] [GEOGRAPHIC_DATA]" at bounding box center [409, 345] width 158 height 19
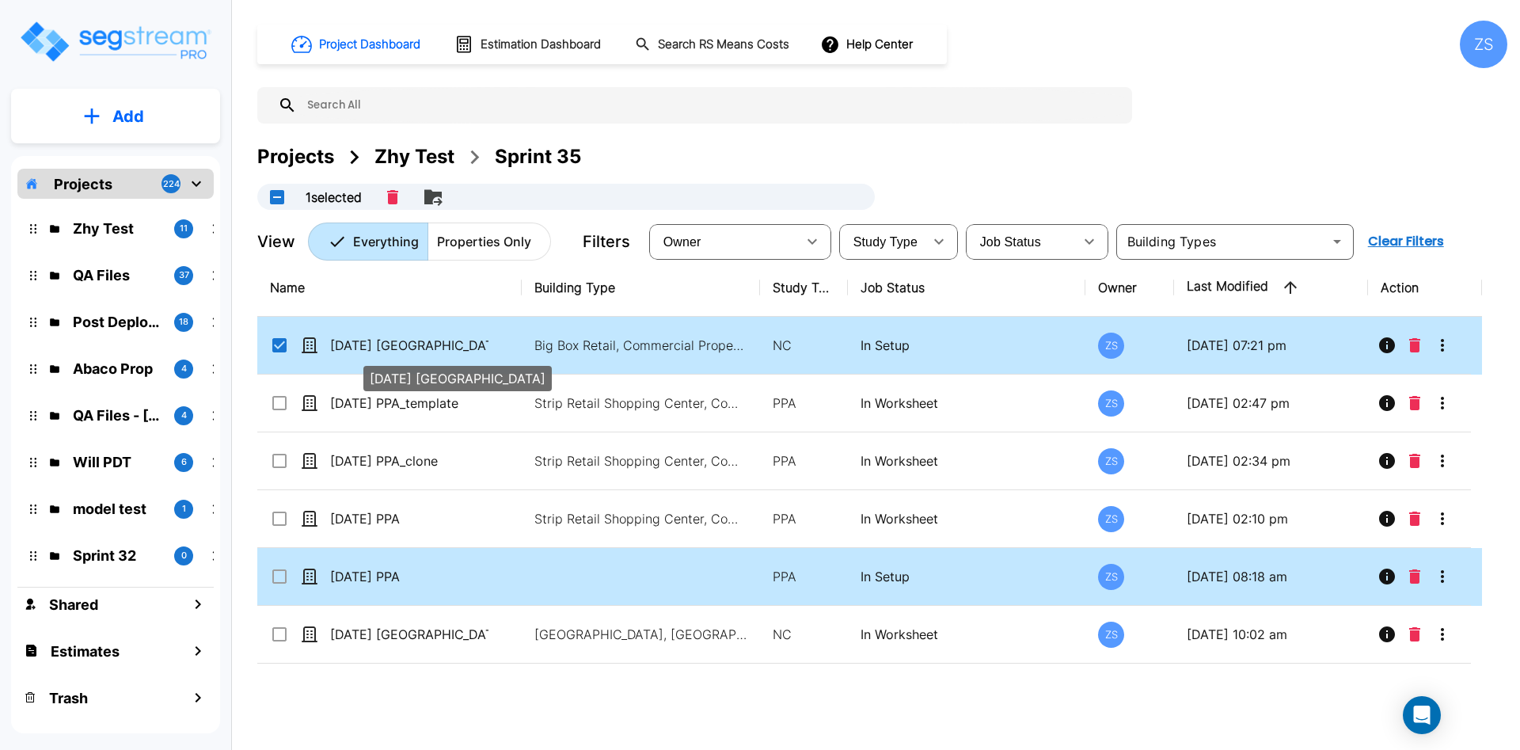
checkbox input "true"
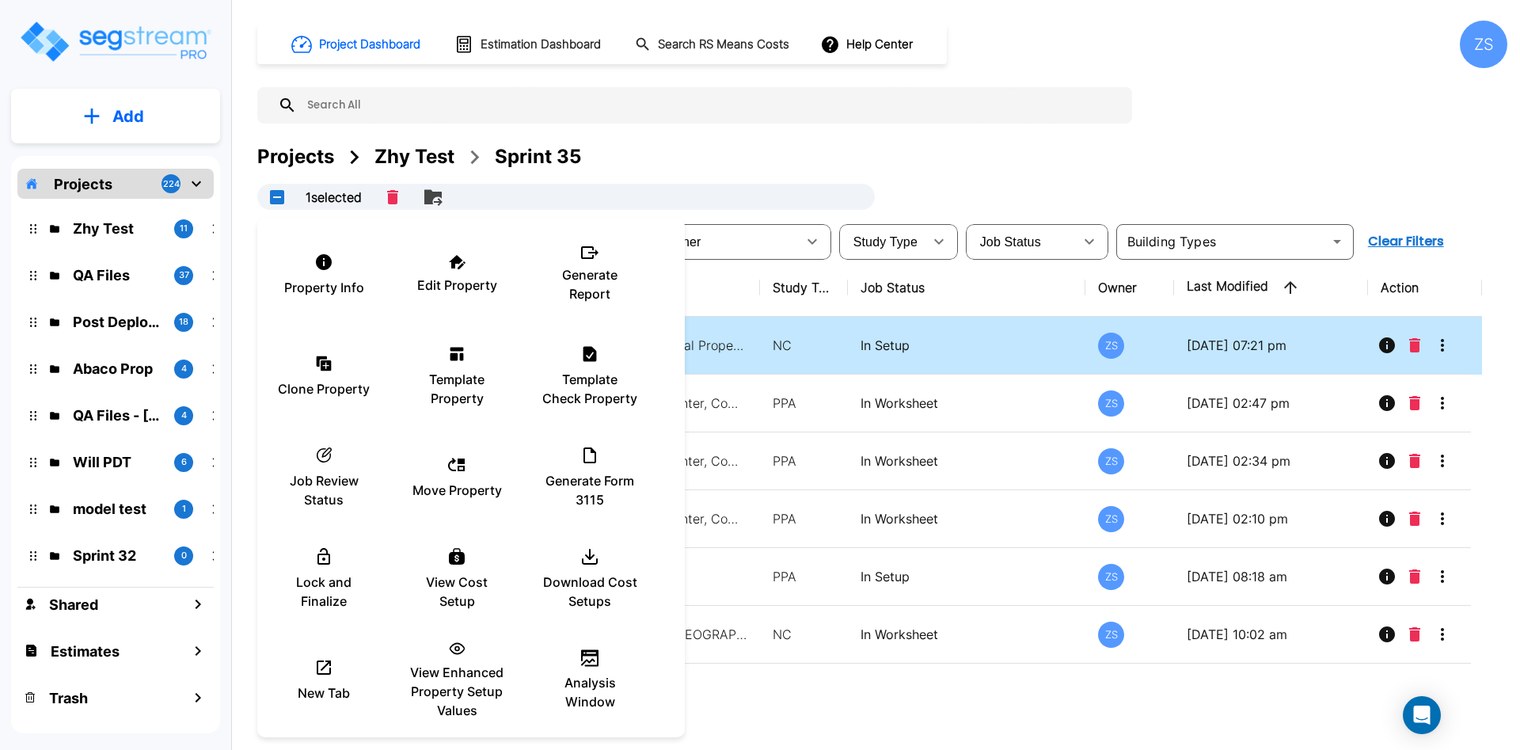
click at [819, 648] on div at bounding box center [760, 375] width 1520 height 750
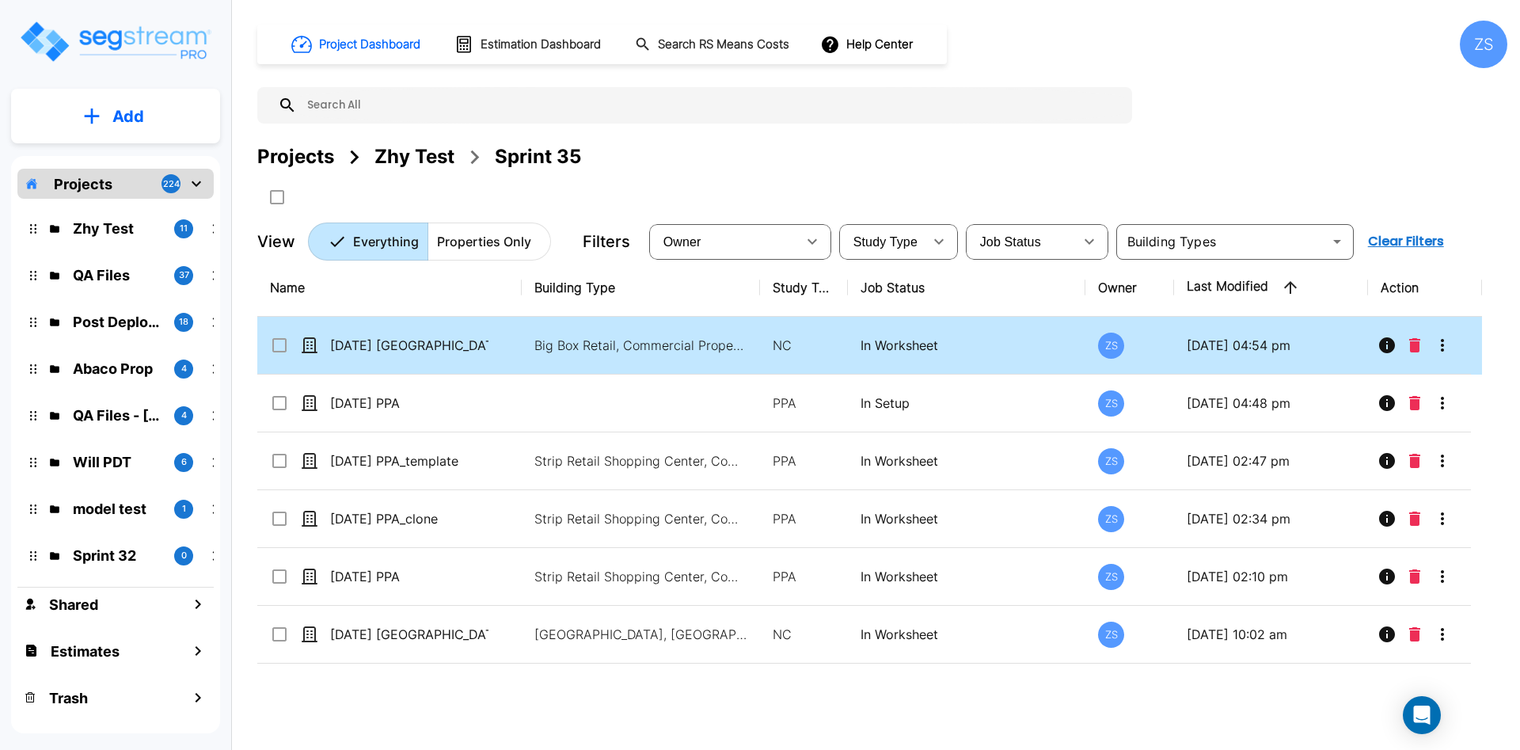
click at [370, 362] on td "01Sept25 NC" at bounding box center [389, 346] width 264 height 58
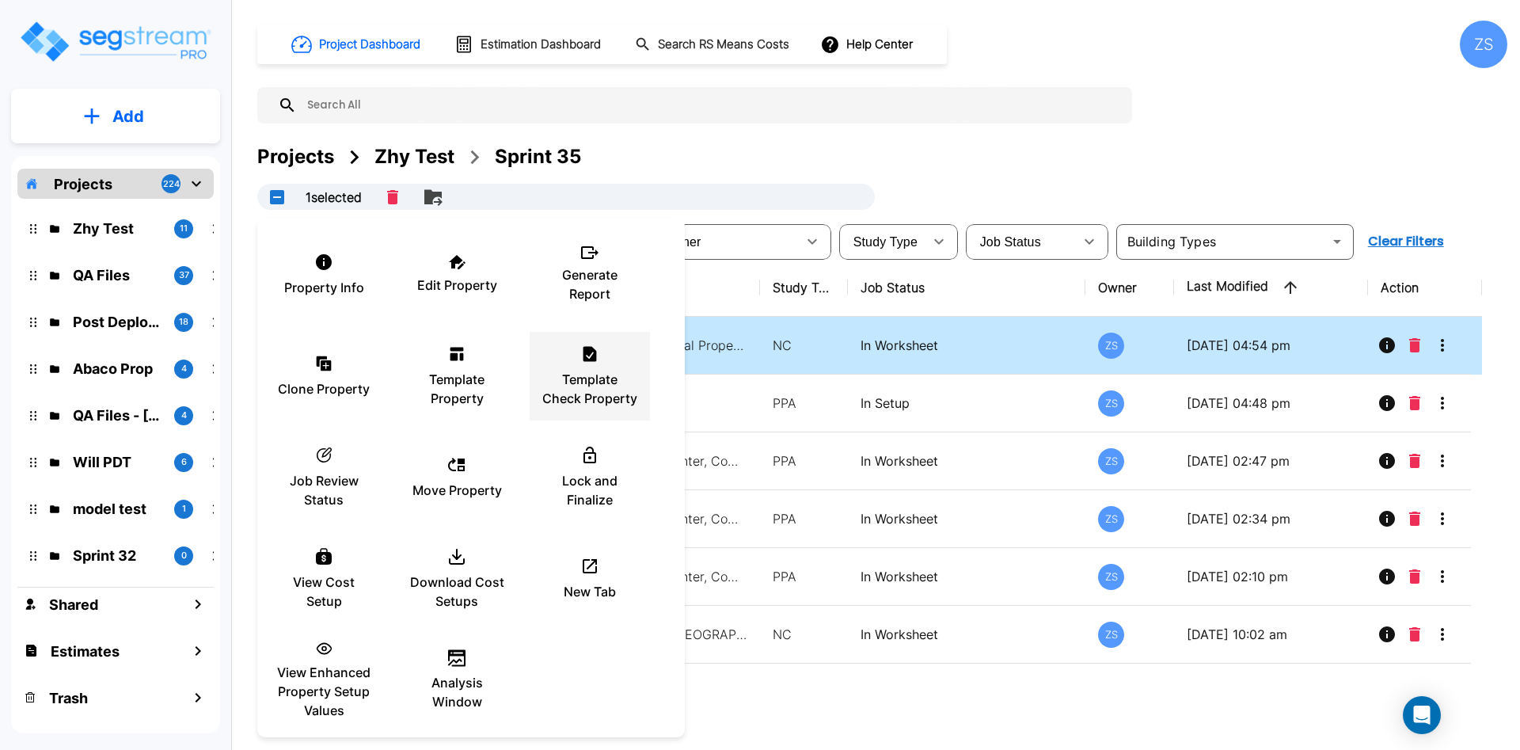
click at [537, 363] on li "Template Check Property" at bounding box center [590, 376] width 120 height 89
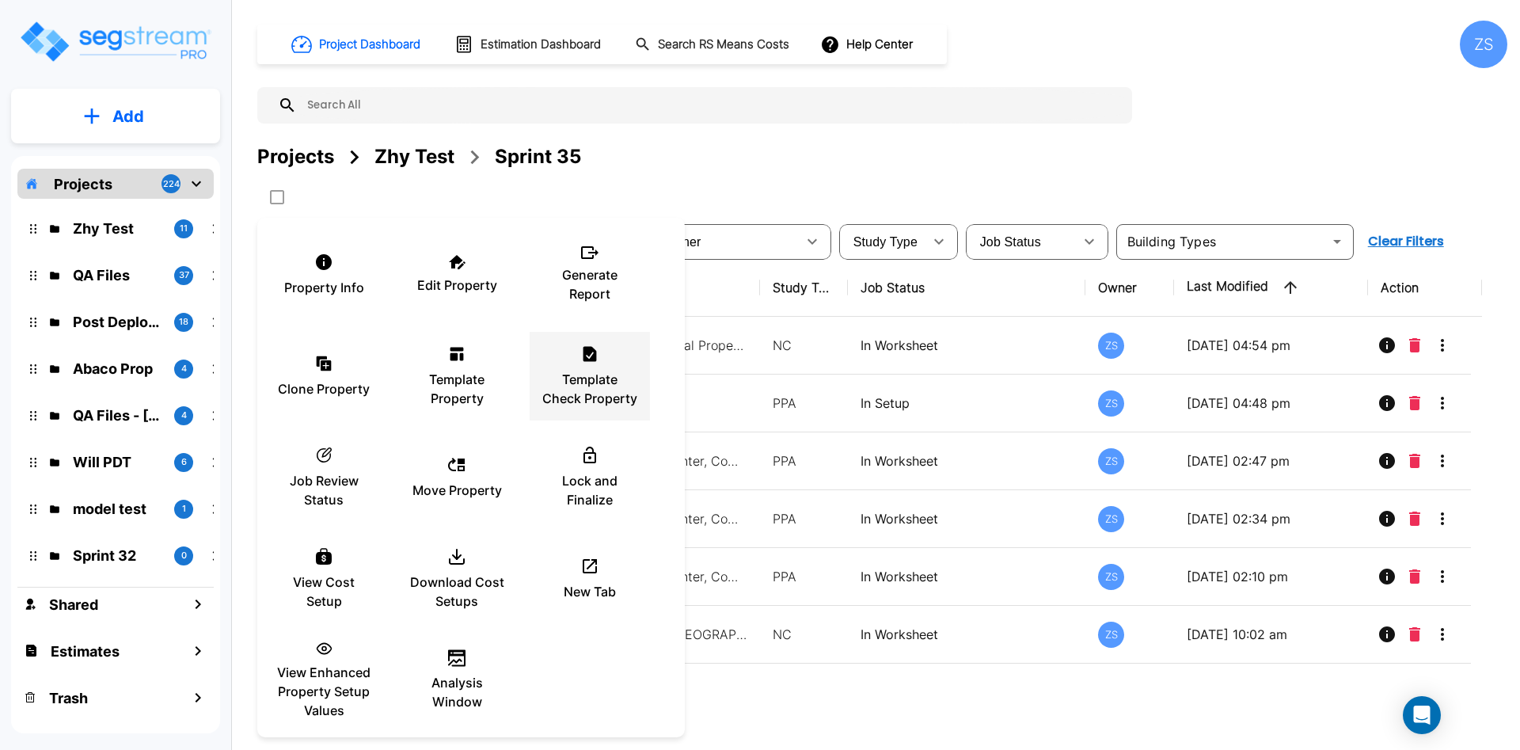
checkbox input "false"
click at [1051, 137] on div at bounding box center [760, 375] width 1520 height 750
click at [565, 376] on p "Template Check Property" at bounding box center [589, 389] width 95 height 38
click at [1021, 215] on div at bounding box center [760, 375] width 1520 height 750
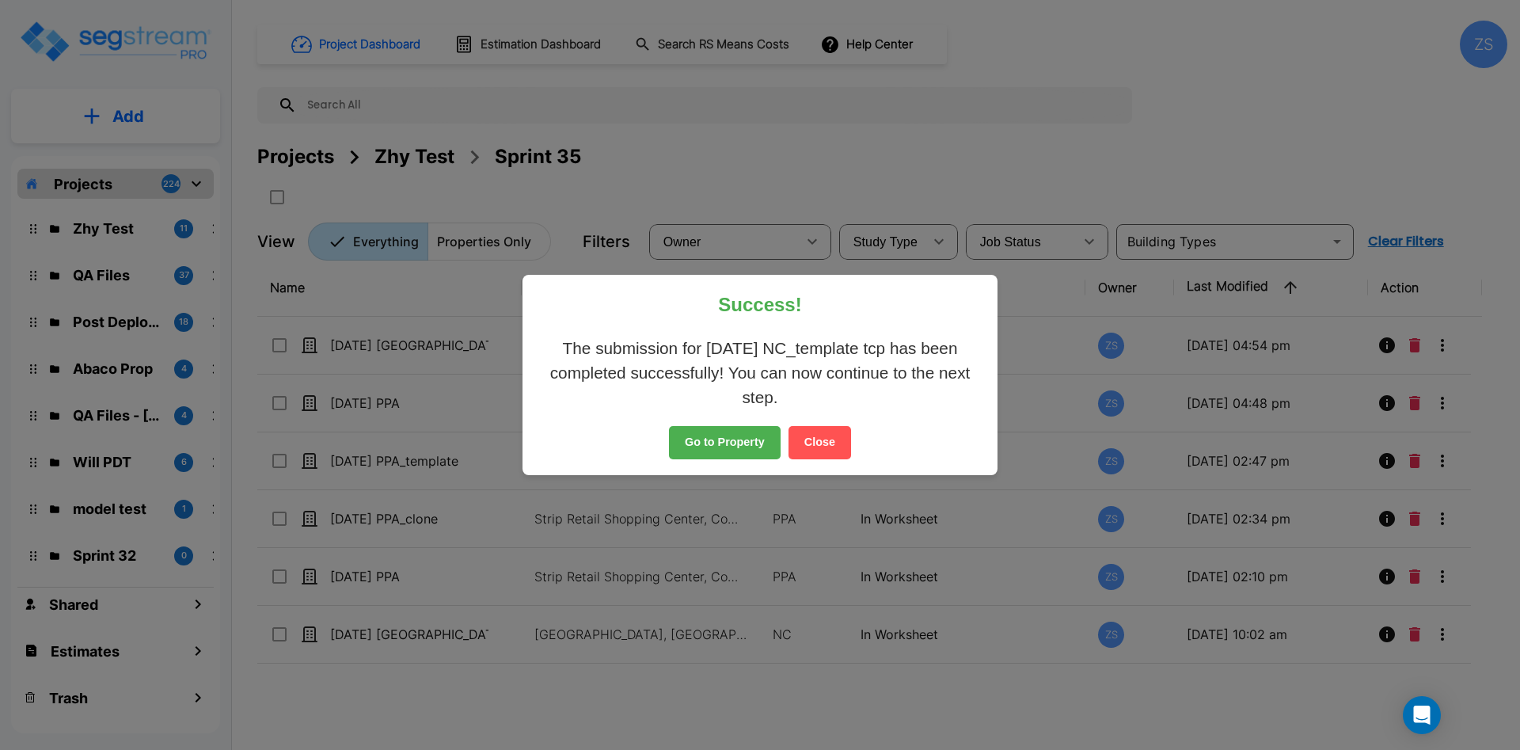
click at [832, 447] on button "Close" at bounding box center [820, 442] width 63 height 33
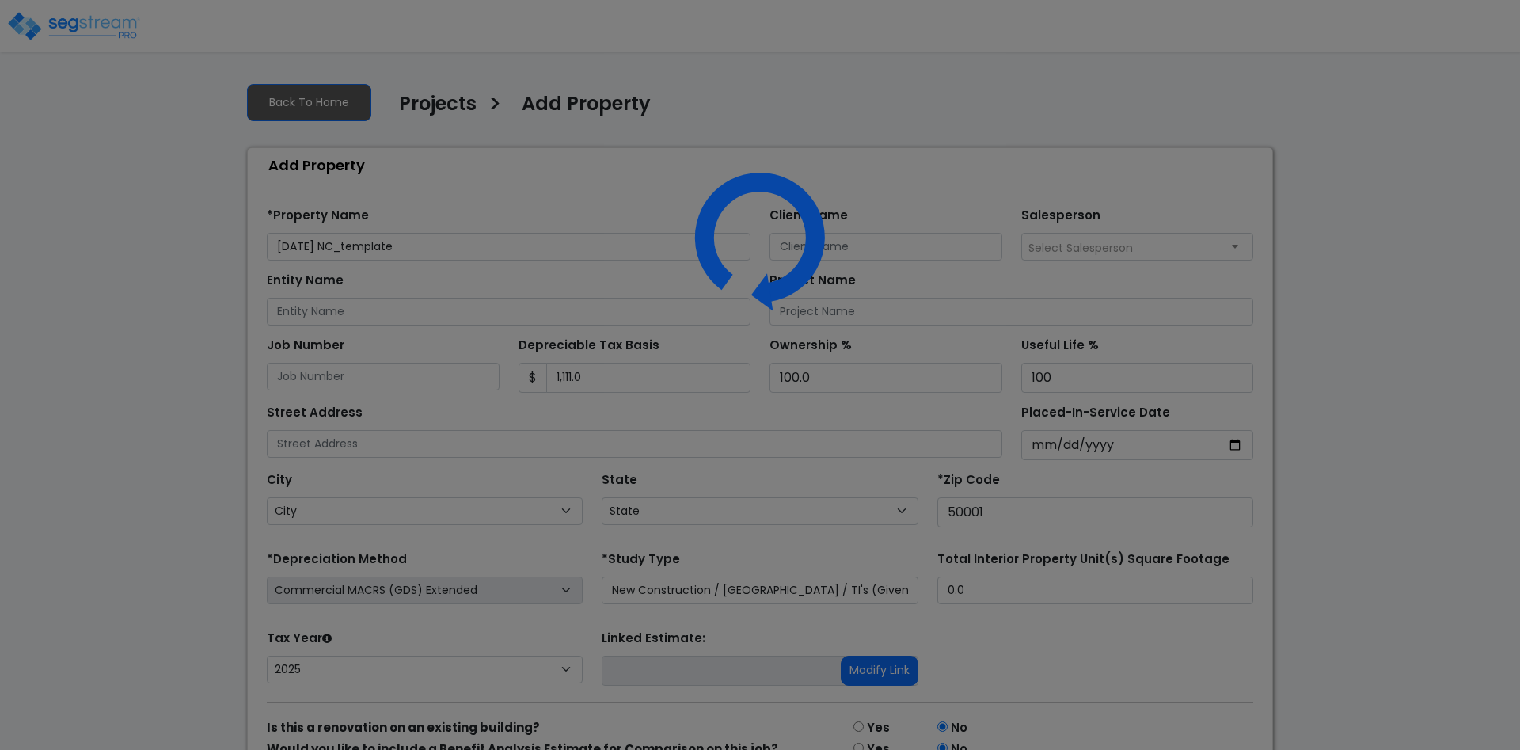
select select "NEW"
select select "2025"
select select "IA"
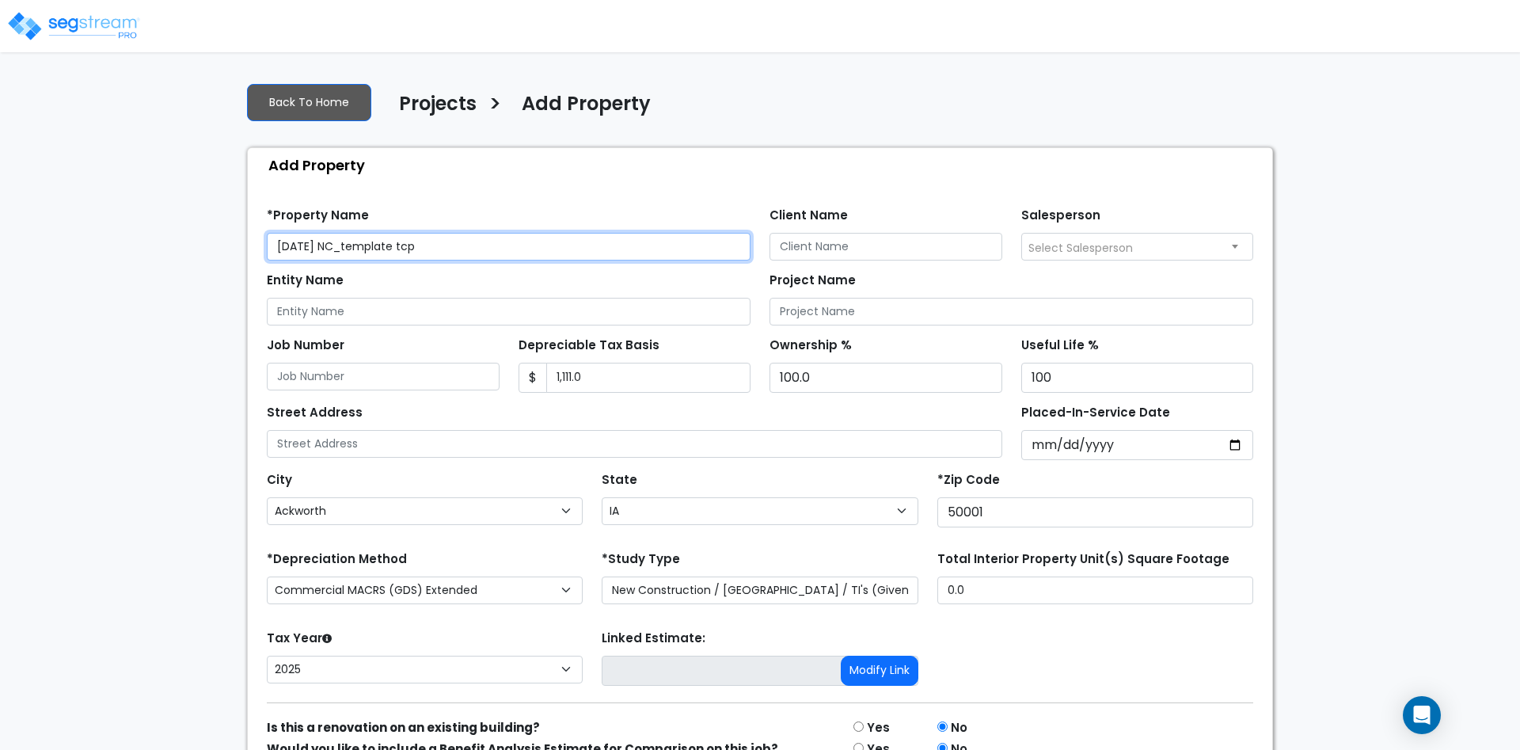
scroll to position [89, 0]
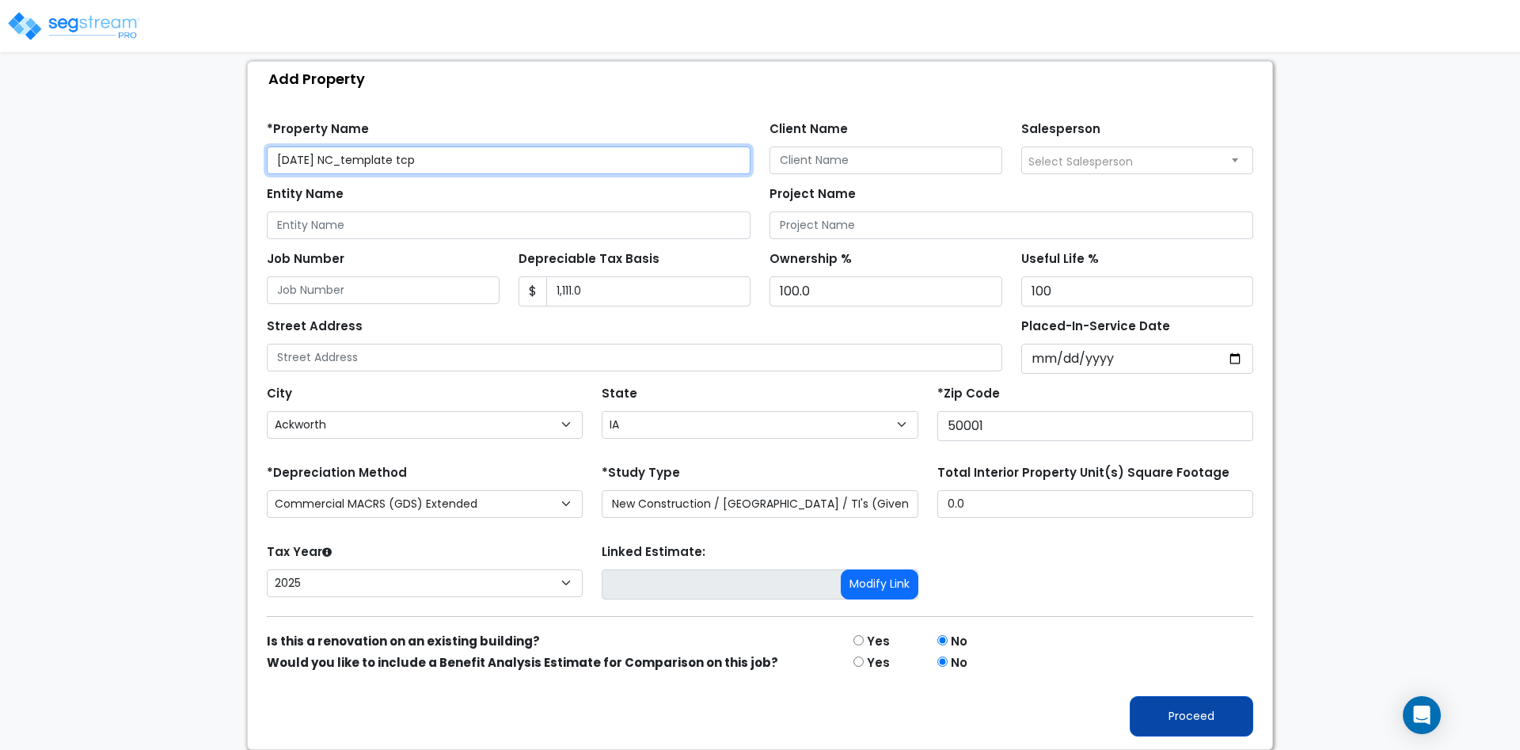
type input "[DATE] NC_template tcp"
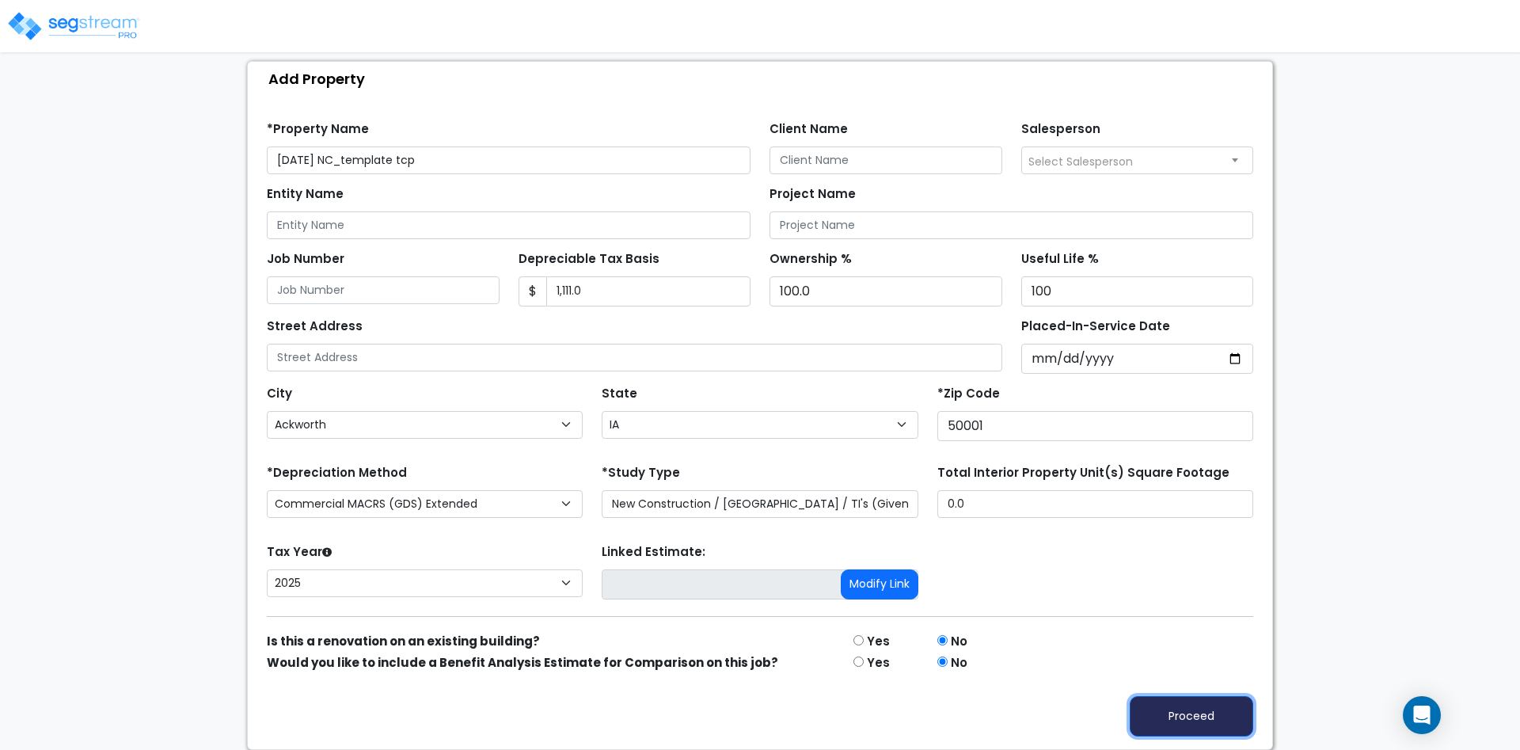
click at [1202, 726] on button "Proceed" at bounding box center [1192, 716] width 124 height 40
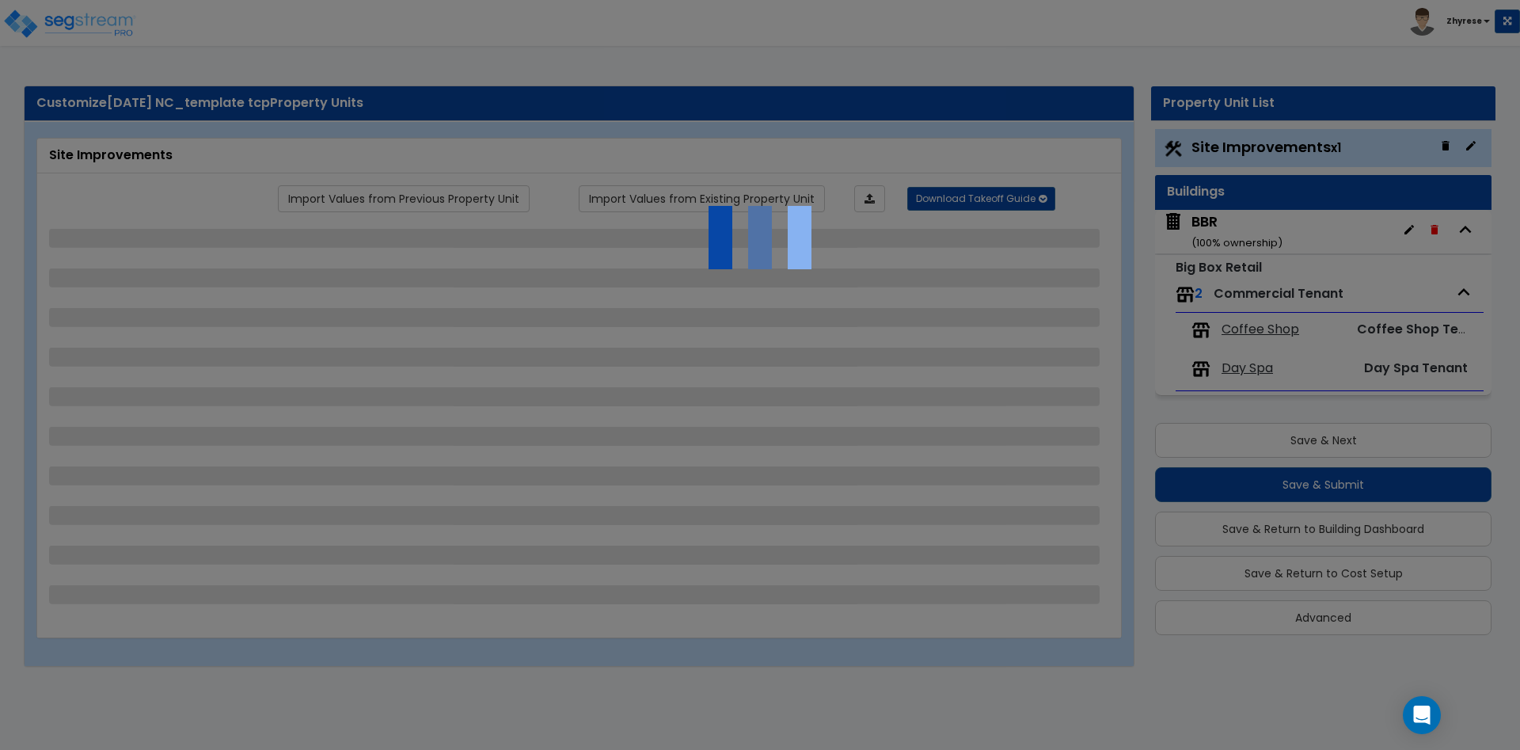
select select "1"
select select "2"
select select "1"
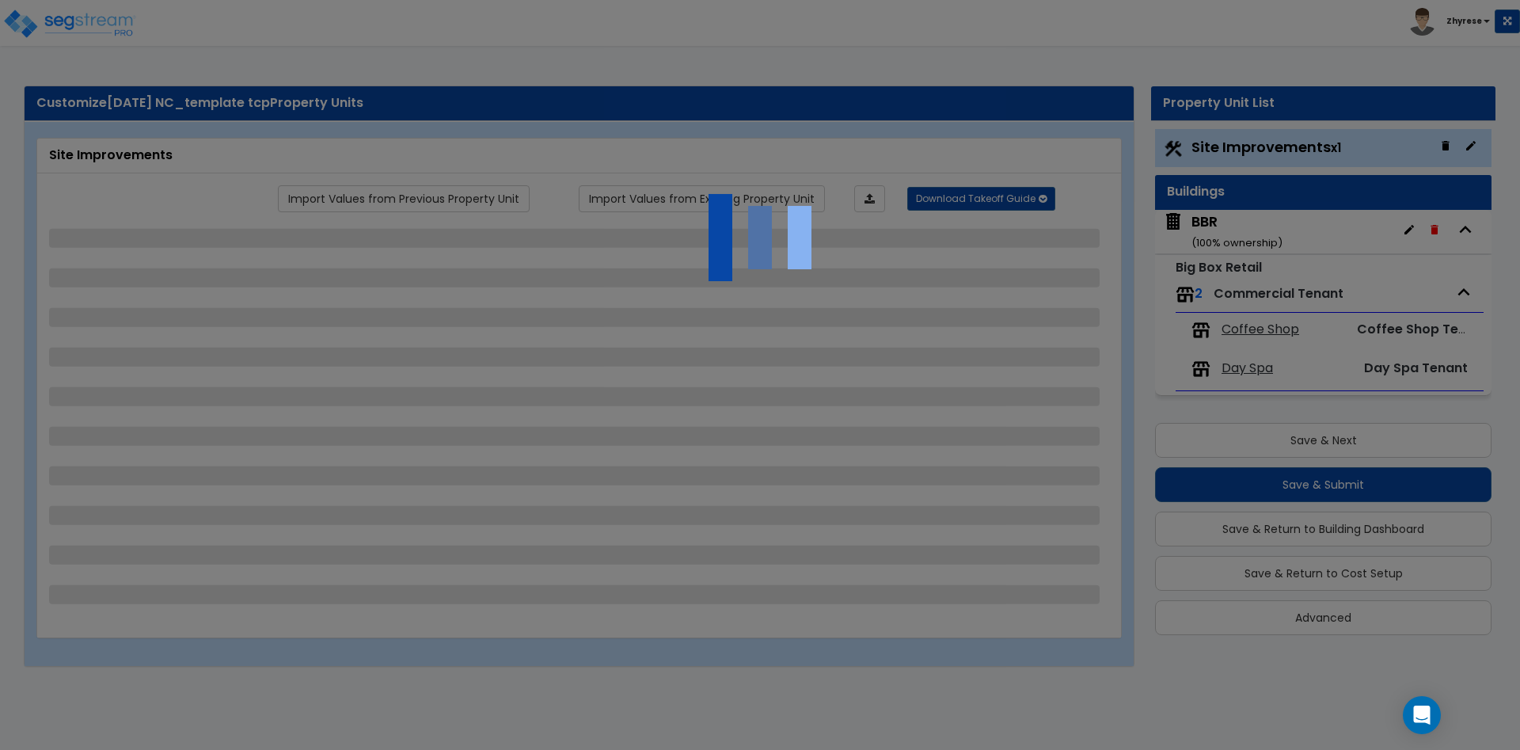
select select "1"
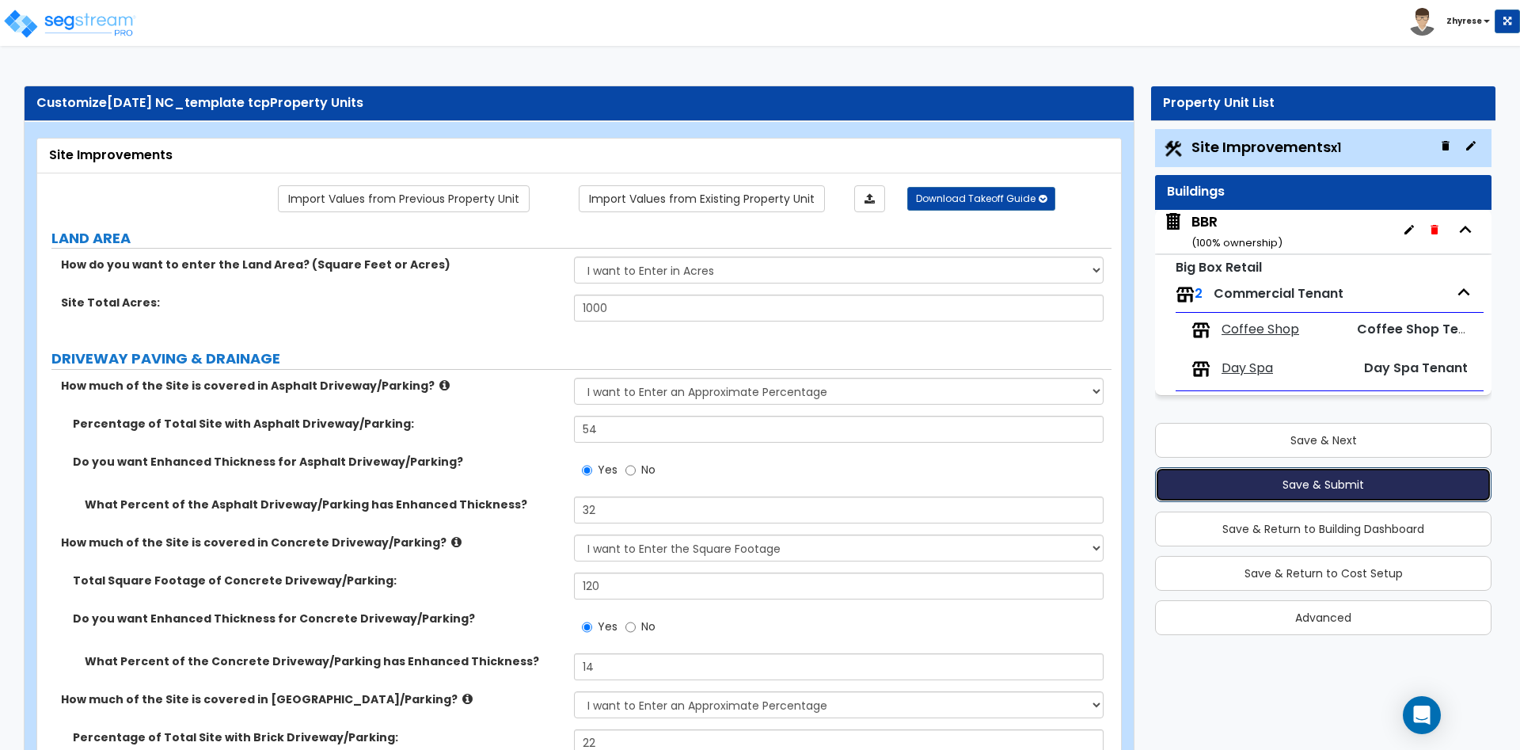
click at [1425, 481] on button "Save & Submit" at bounding box center [1323, 484] width 337 height 35
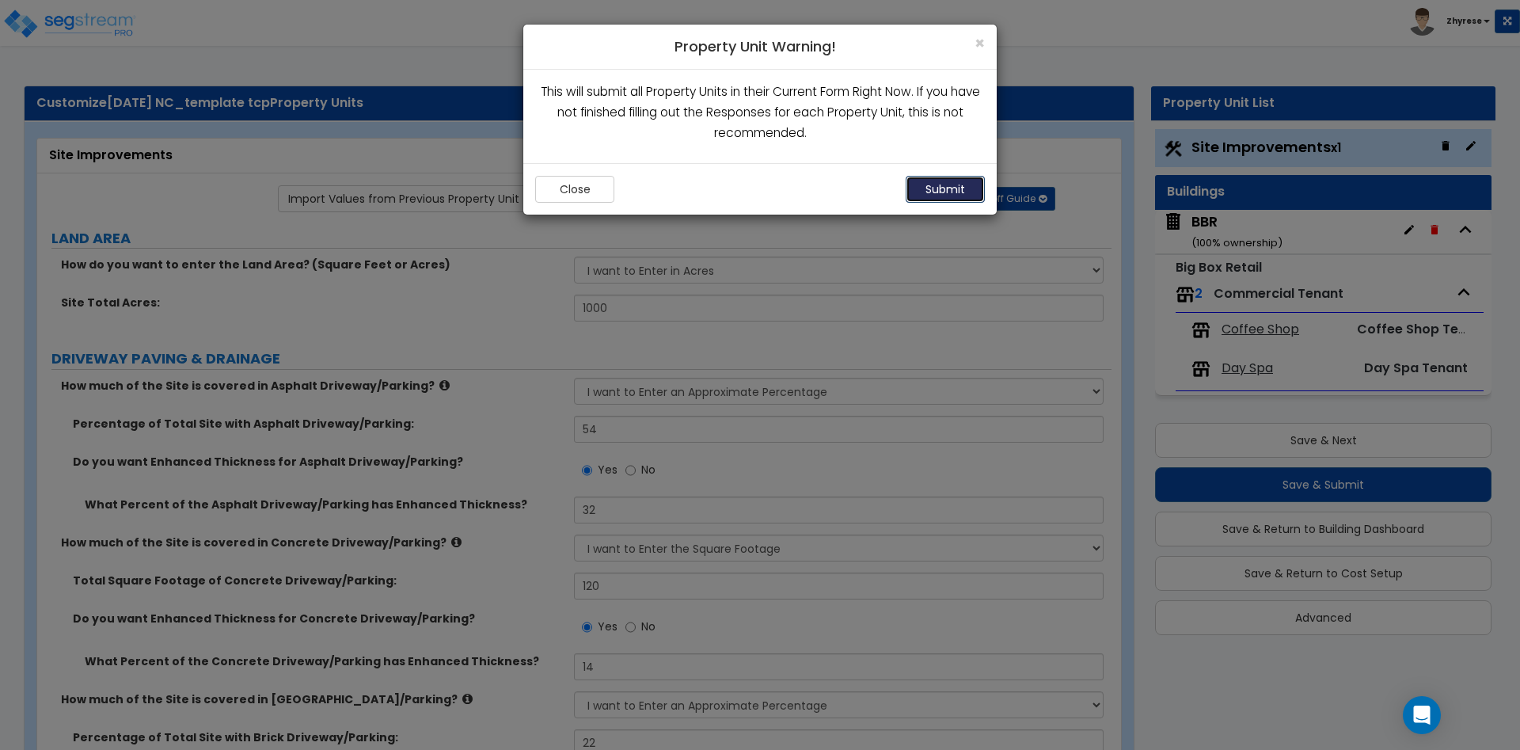
click at [978, 195] on button "Submit" at bounding box center [945, 189] width 79 height 27
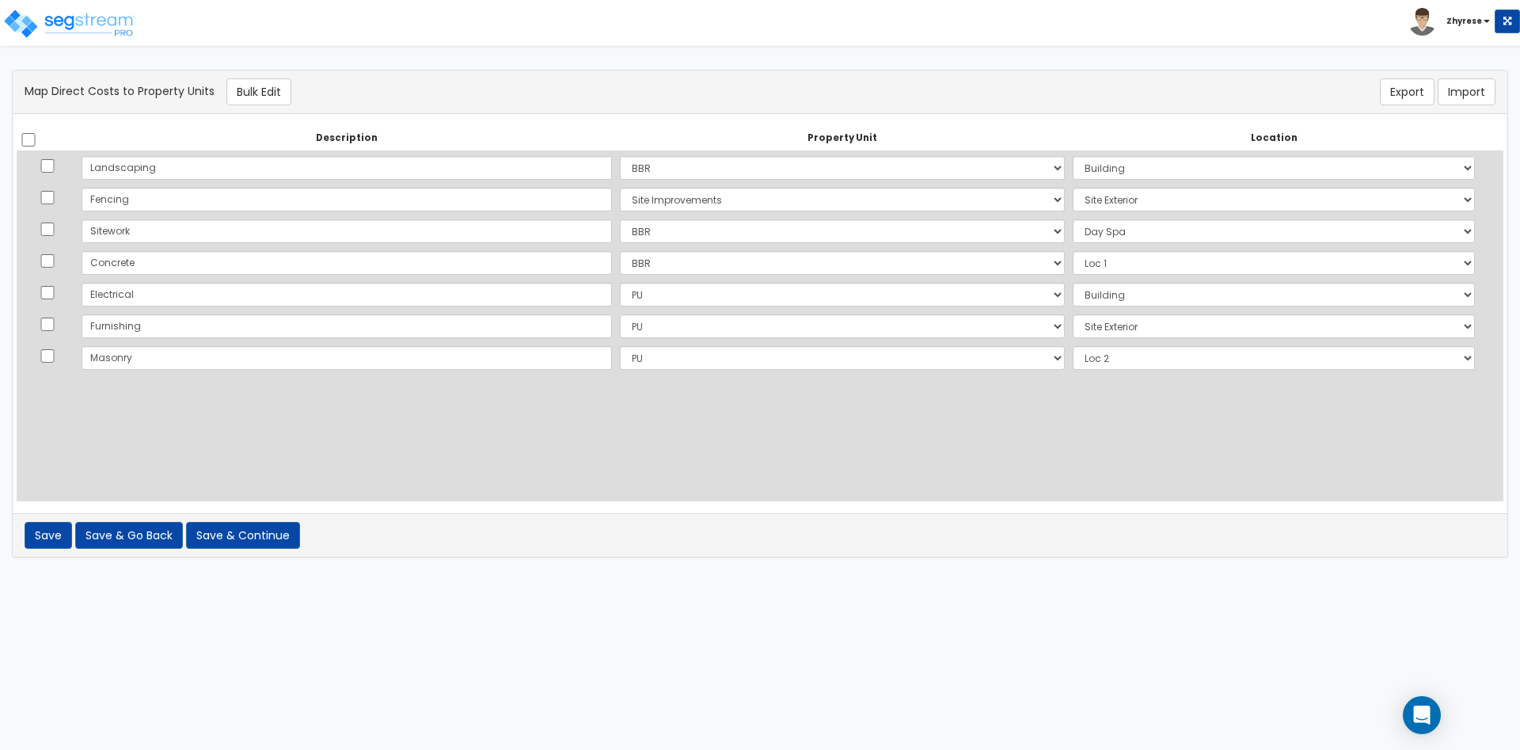
click at [268, 549] on div "Save Save & Go Back Save & Continue of errors" at bounding box center [760, 535] width 1495 height 44
click at [271, 546] on button "Save & Continue" at bounding box center [243, 535] width 114 height 27
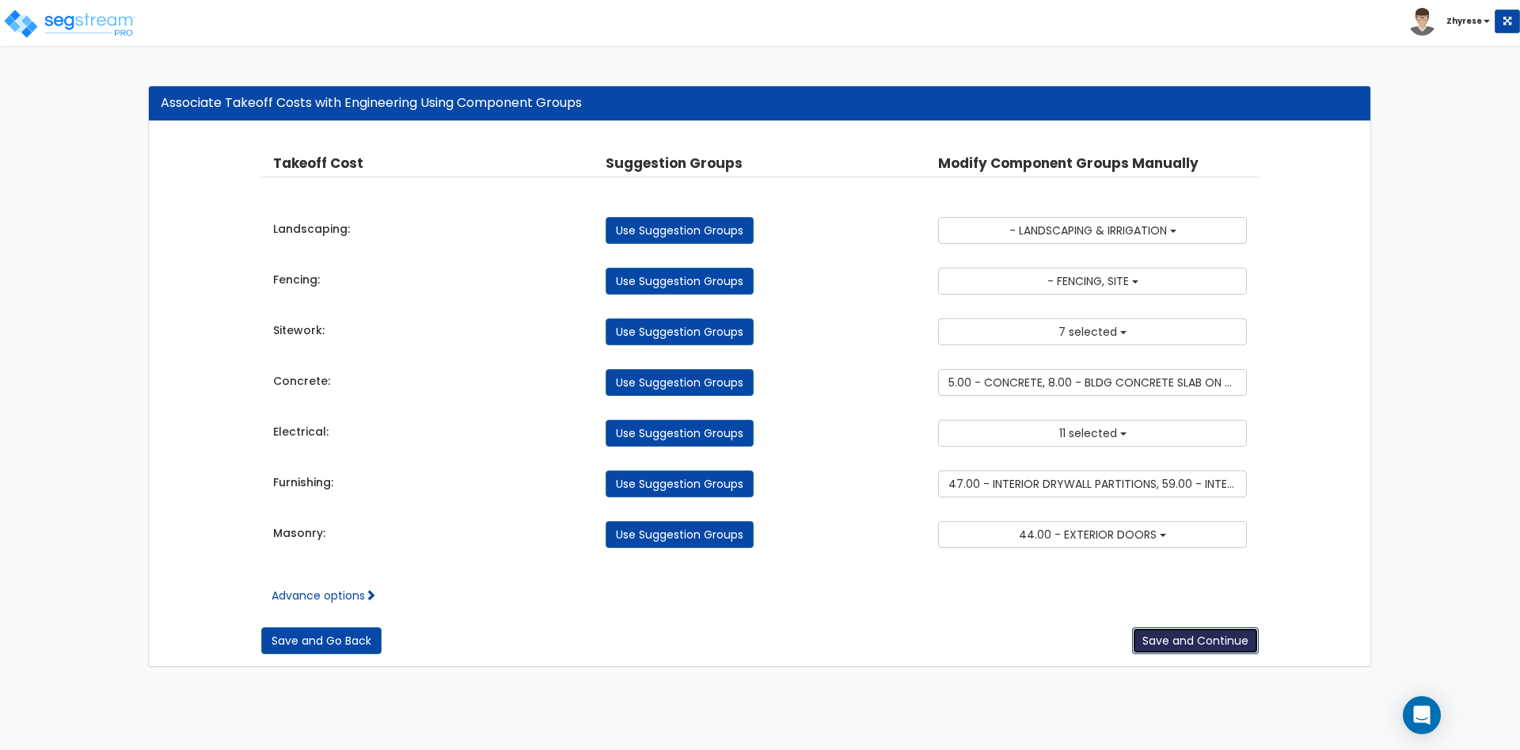
click at [1230, 638] on button "Save and Continue" at bounding box center [1195, 640] width 127 height 27
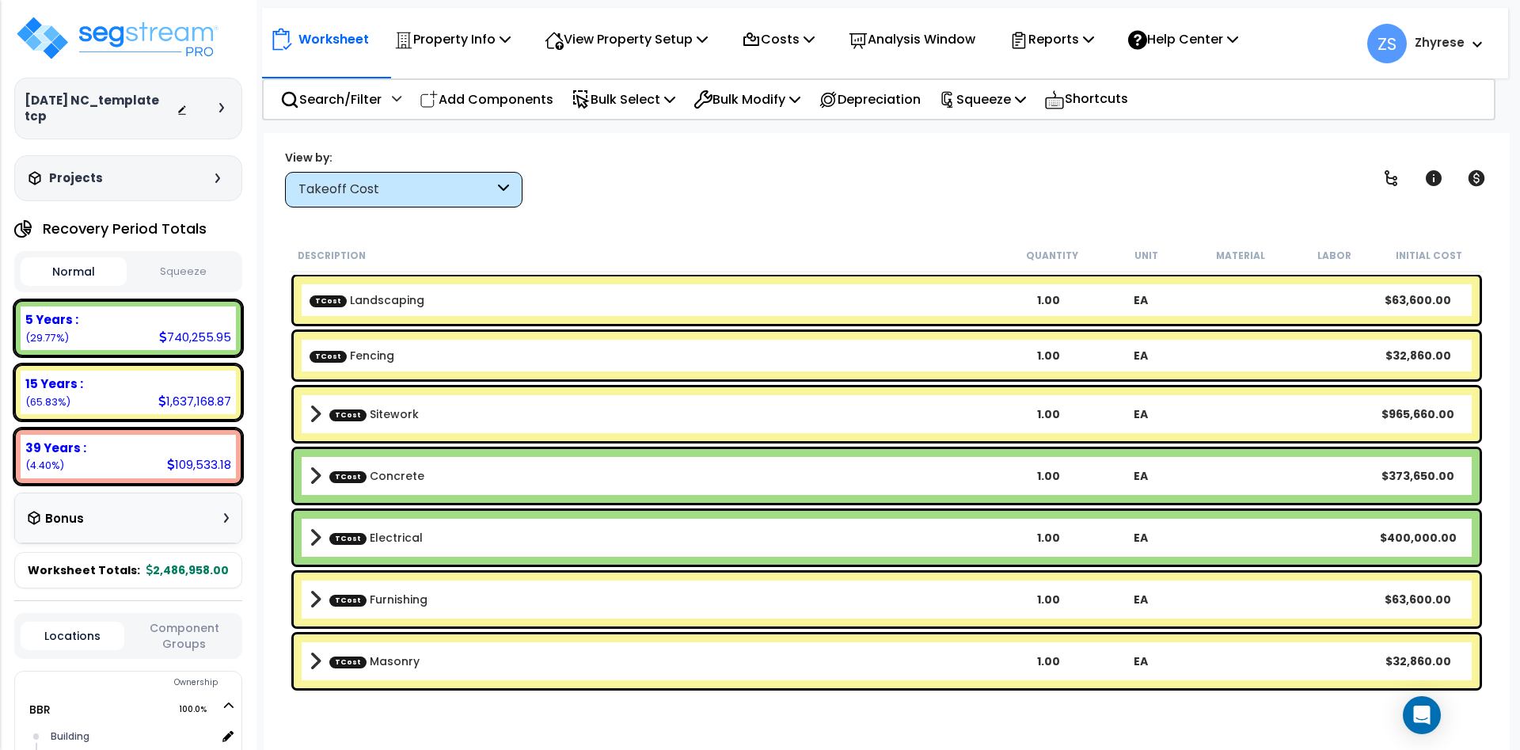
click at [838, 65] on nav "Worksheet Property Info Property Setup Add Property Unit Template property Clon…" at bounding box center [885, 43] width 1246 height 70
